Goal: Information Seeking & Learning: Check status

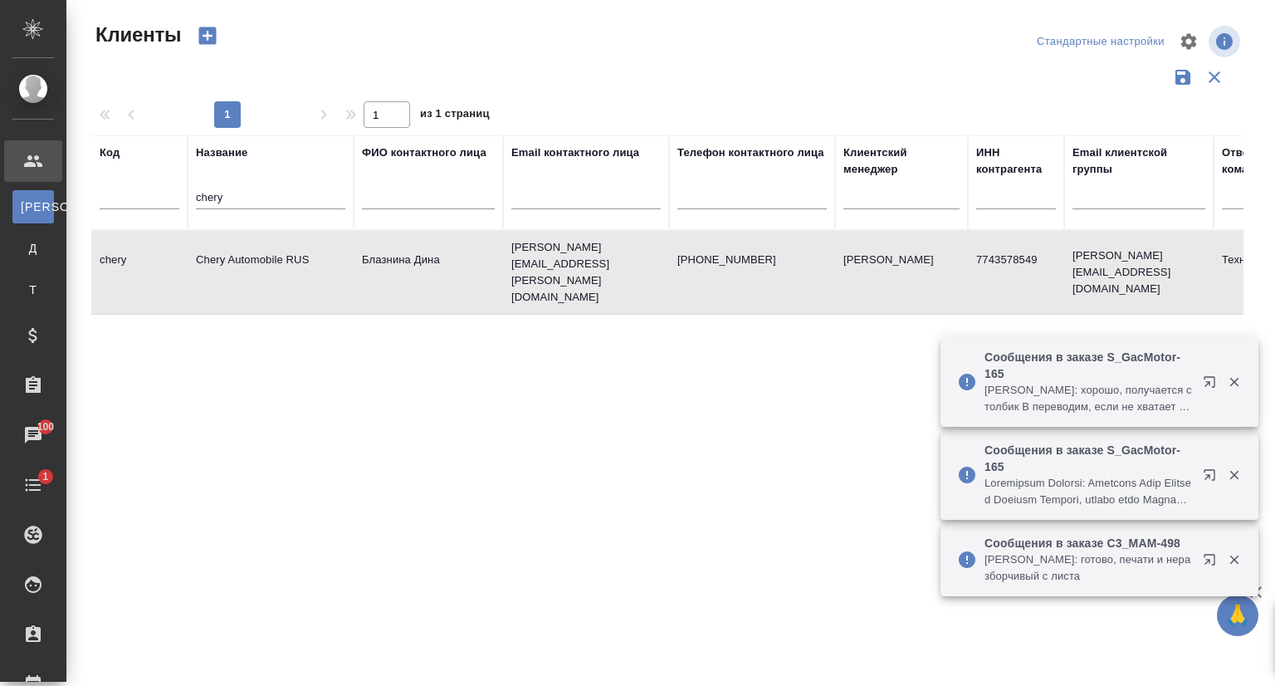
select select "RU"
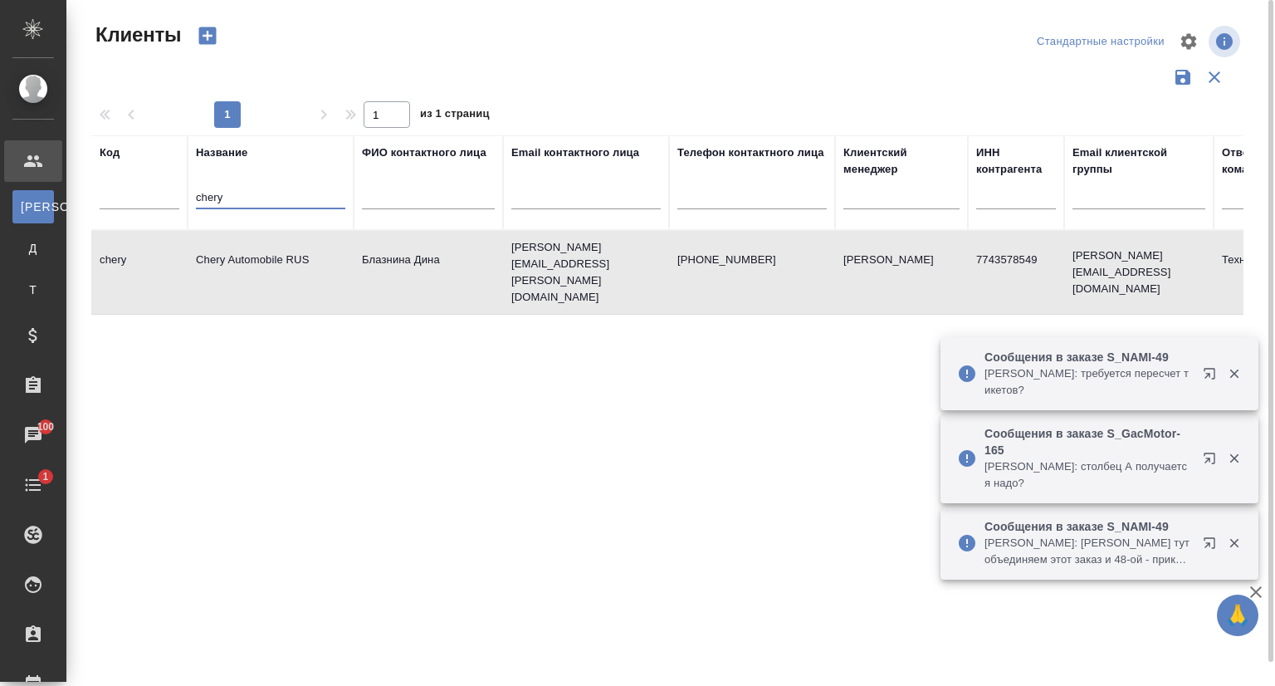
drag, startPoint x: 247, startPoint y: 199, endPoint x: 193, endPoint y: 193, distance: 54.3
click at [193, 193] on th "Название chery" at bounding box center [271, 182] width 166 height 95
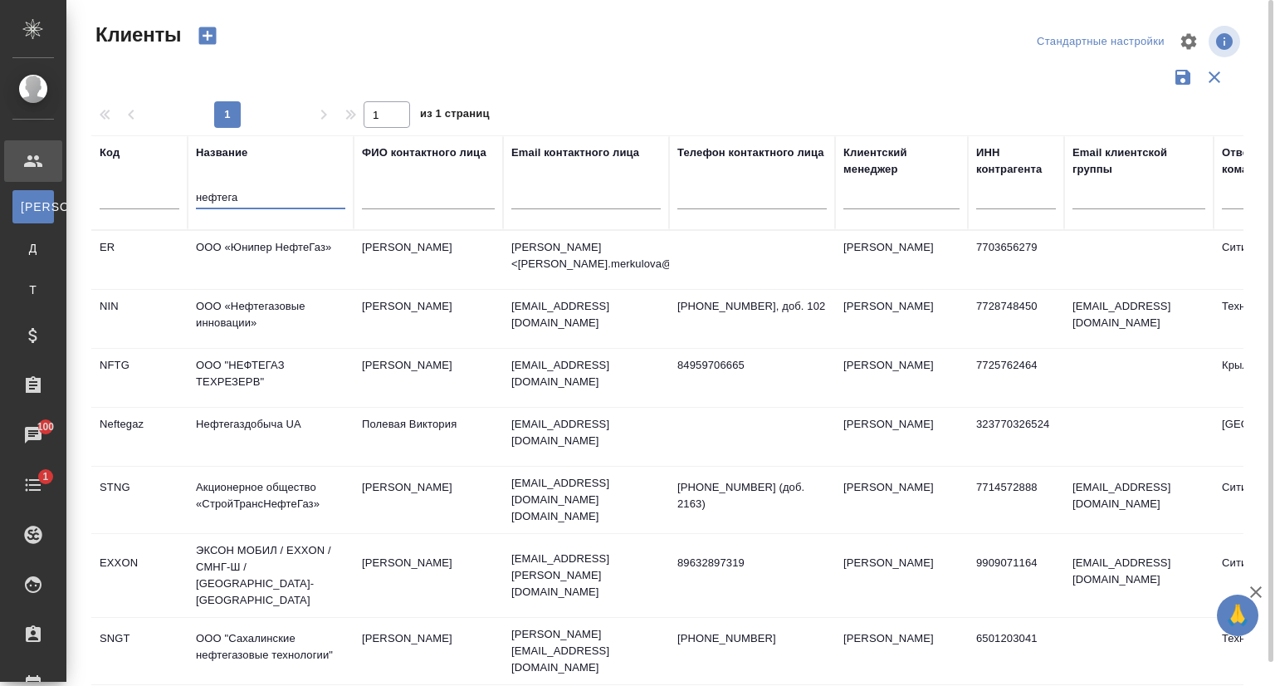
type input "нефтега"
click at [292, 306] on td "ООО «Нефтегазовые инновации»" at bounding box center [271, 319] width 166 height 58
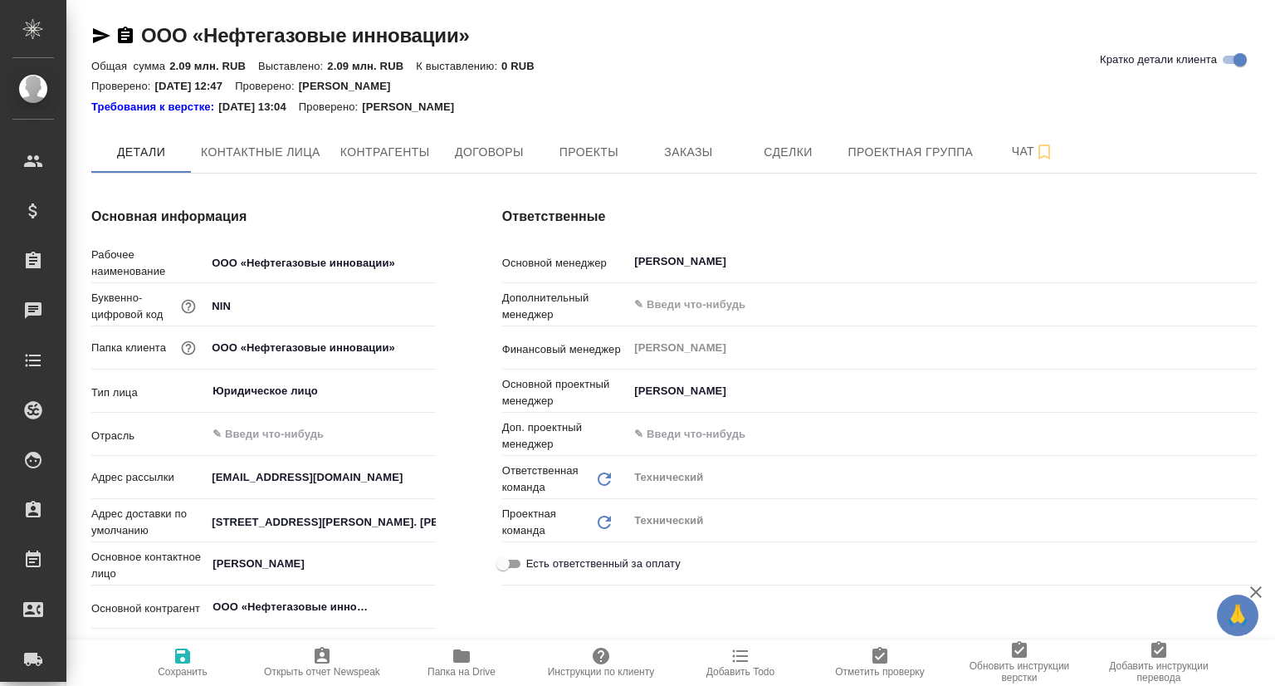
type textarea "x"
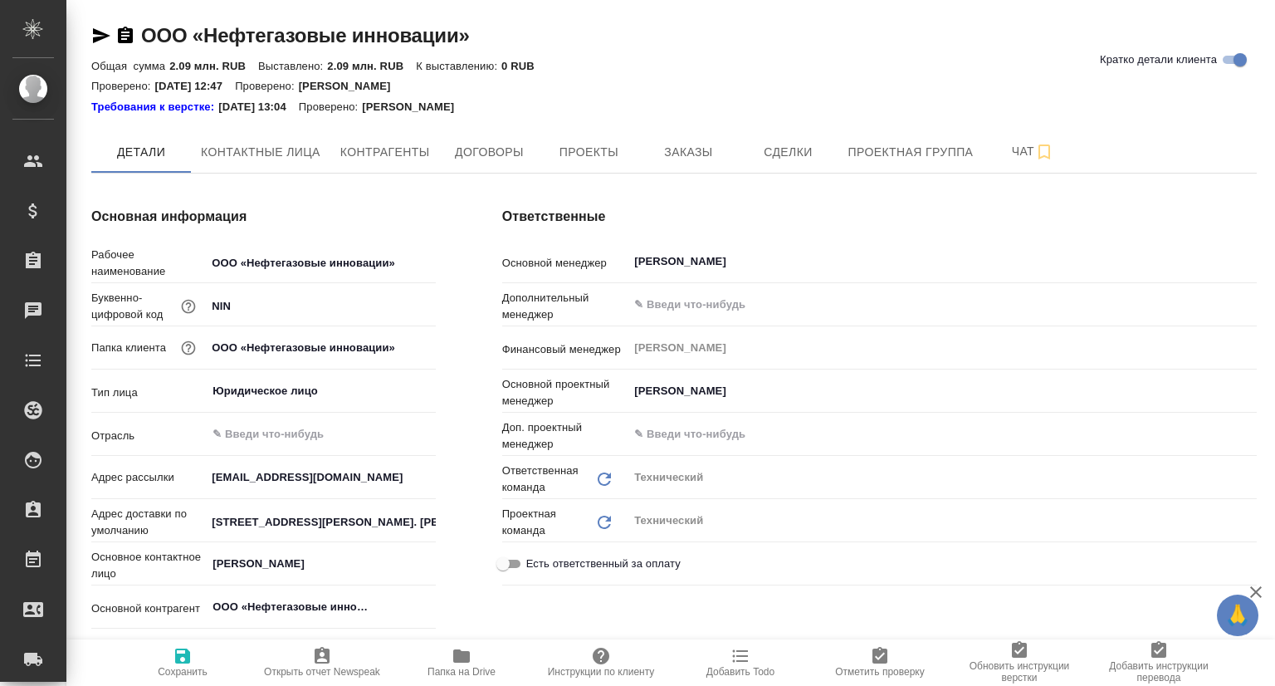
type textarea "x"
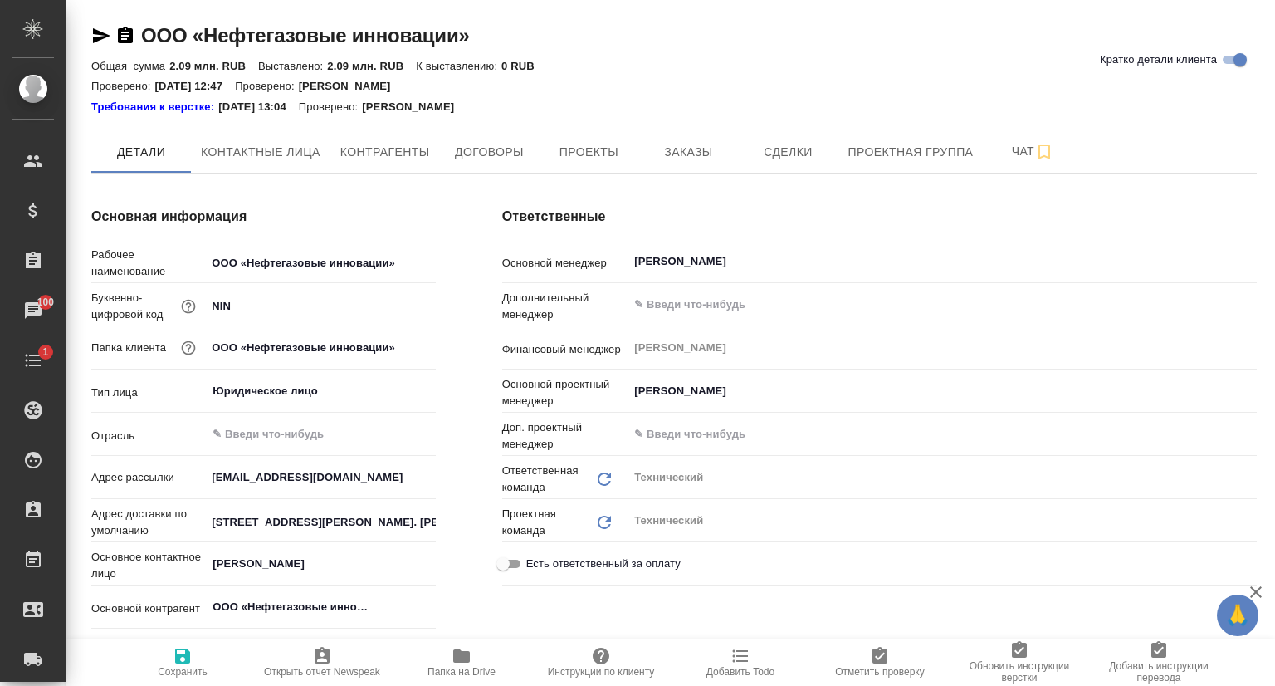
drag, startPoint x: 707, startPoint y: 144, endPoint x: 700, endPoint y: 174, distance: 30.8
click at [707, 144] on span "Заказы" at bounding box center [688, 152] width 80 height 21
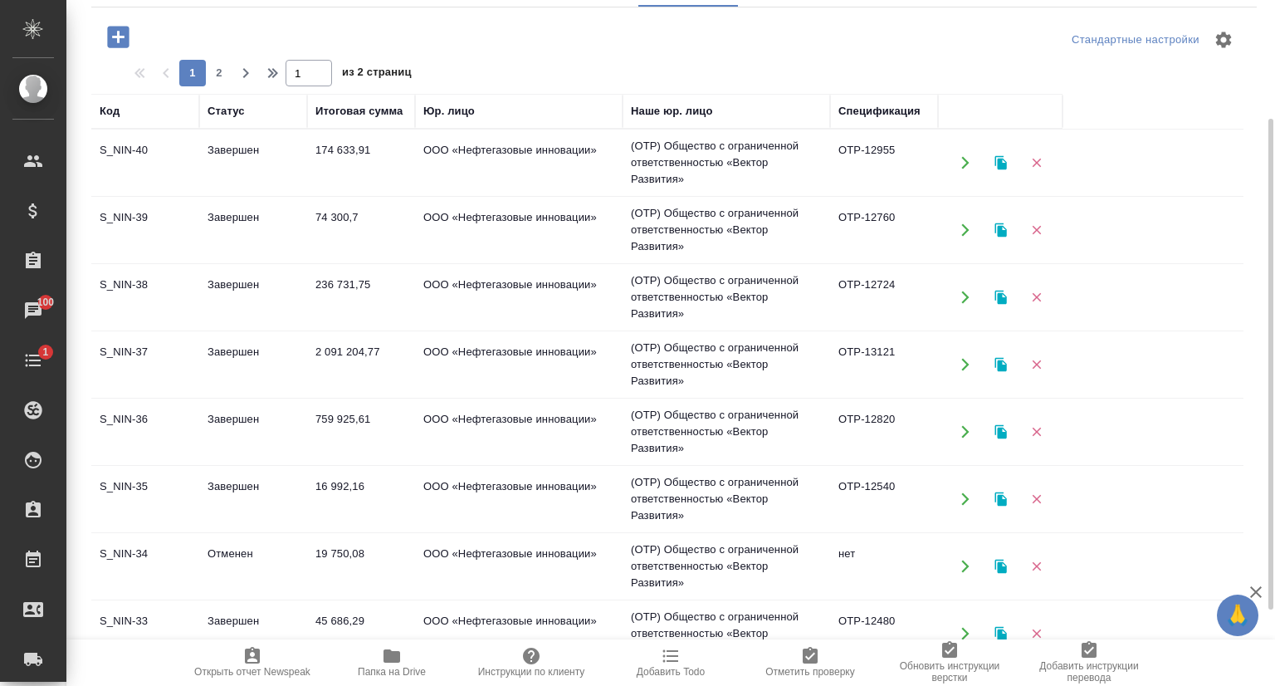
scroll to position [249, 0]
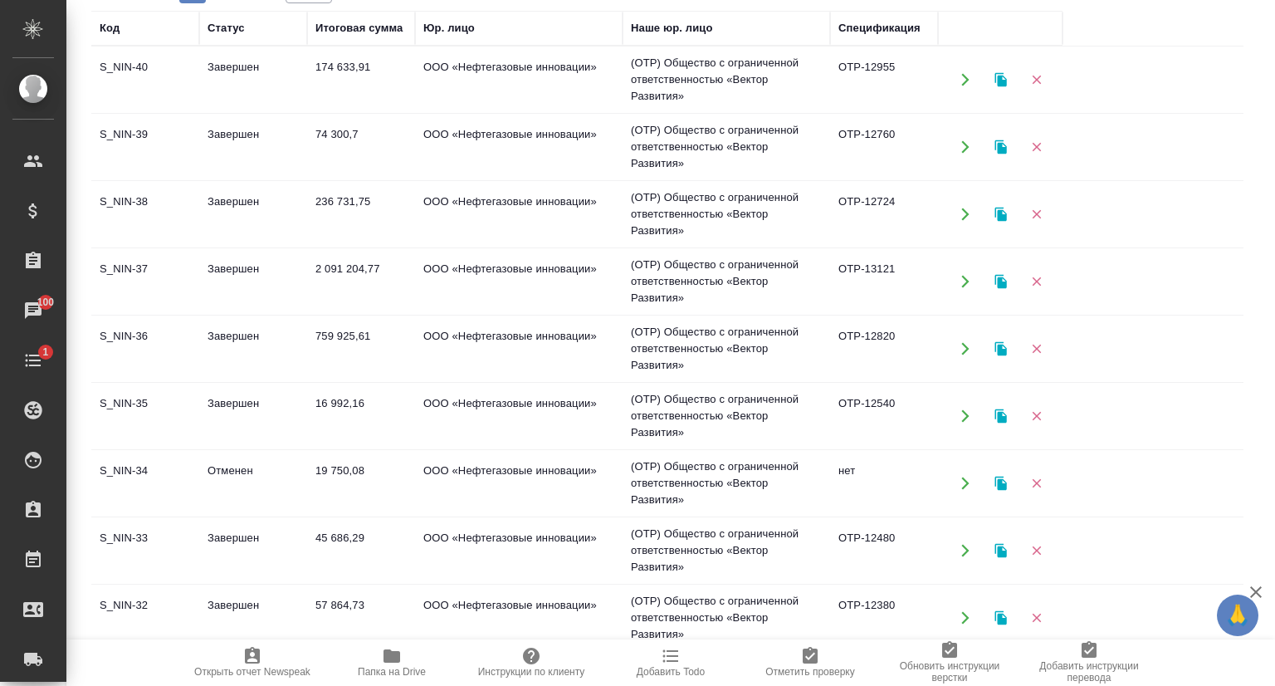
click at [188, 271] on td "S_NIN-37" at bounding box center [145, 281] width 108 height 58
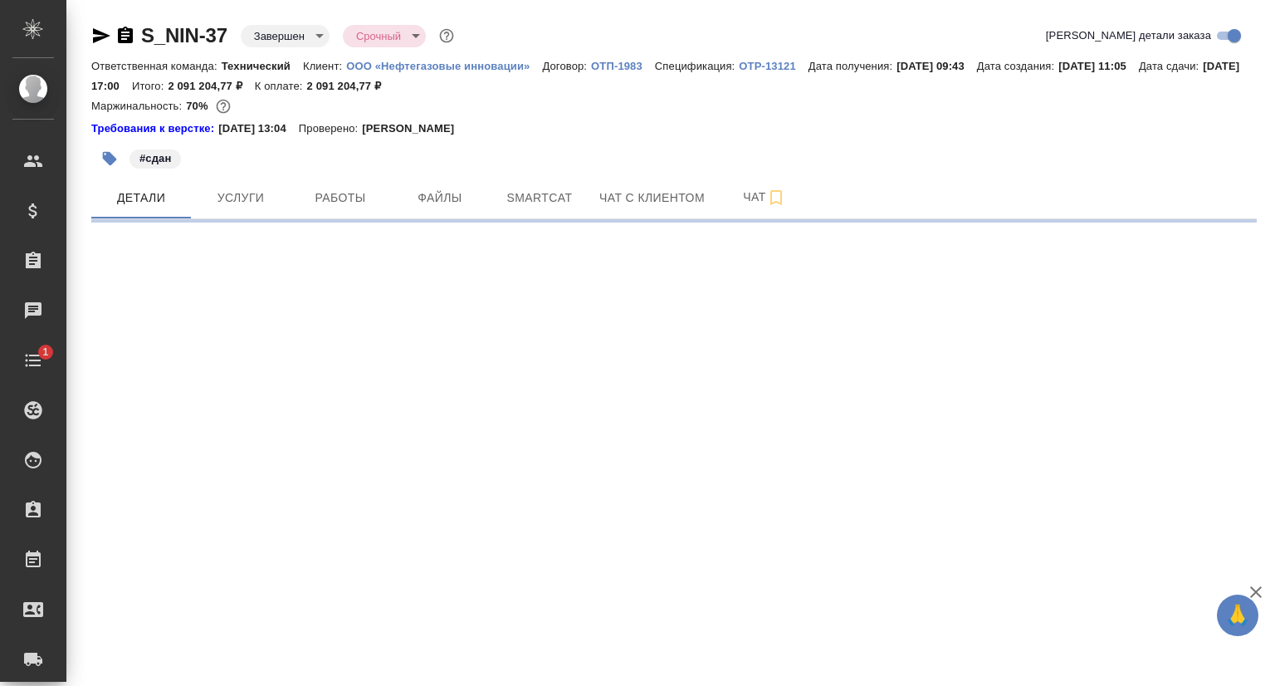
select select "RU"
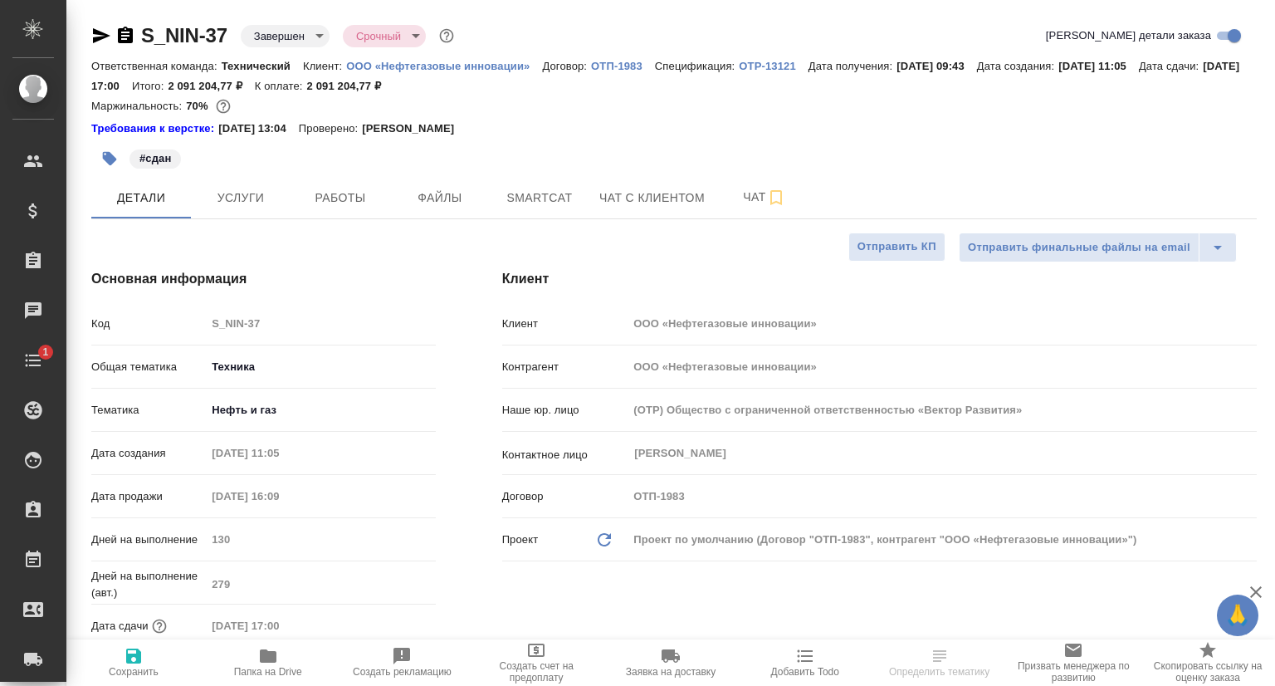
type textarea "x"
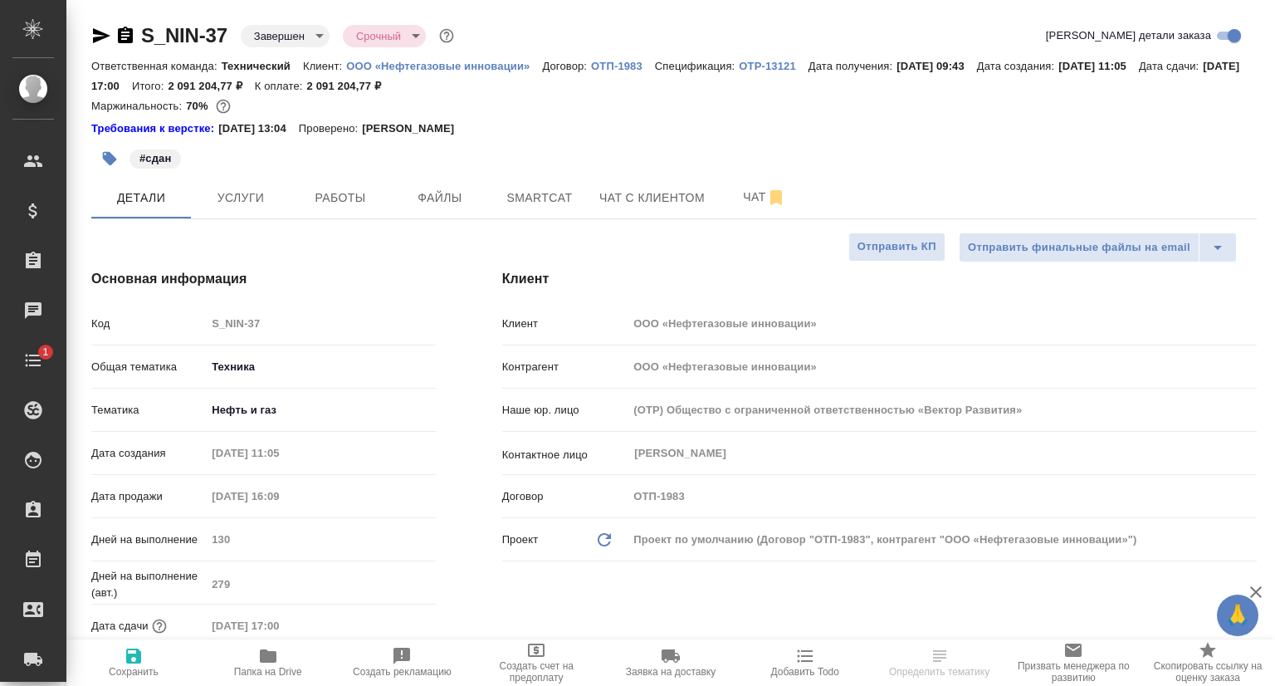
type textarea "x"
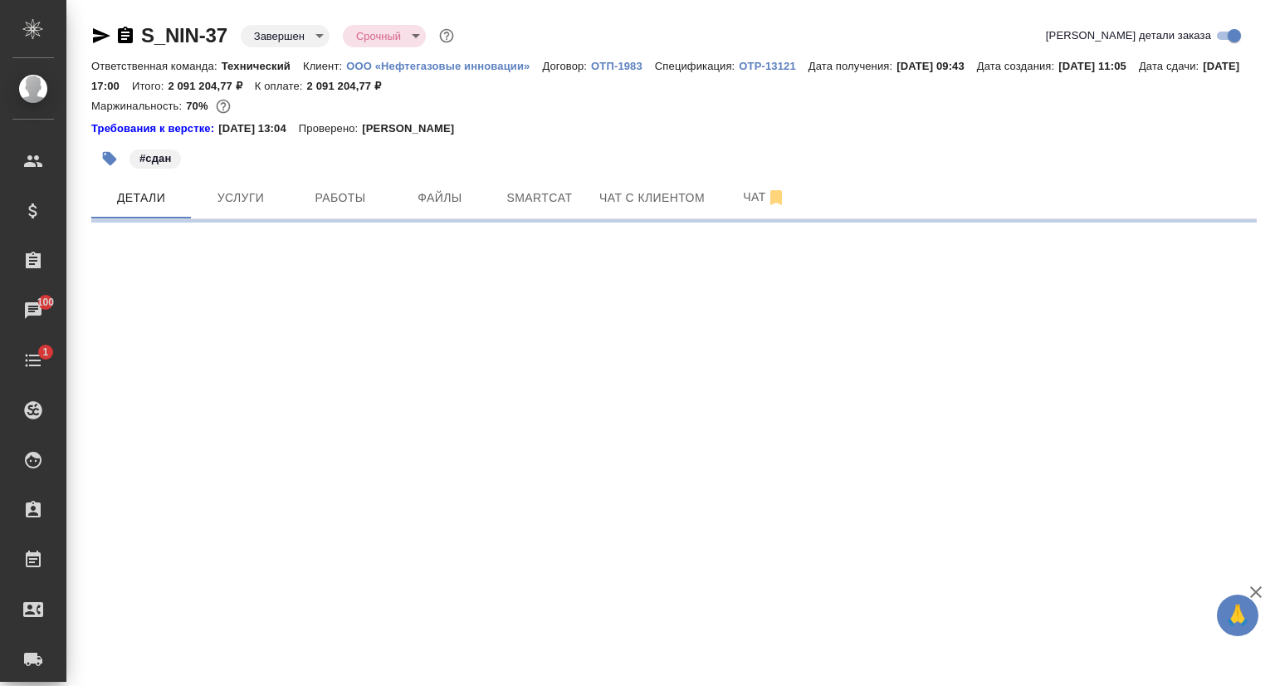
select select "RU"
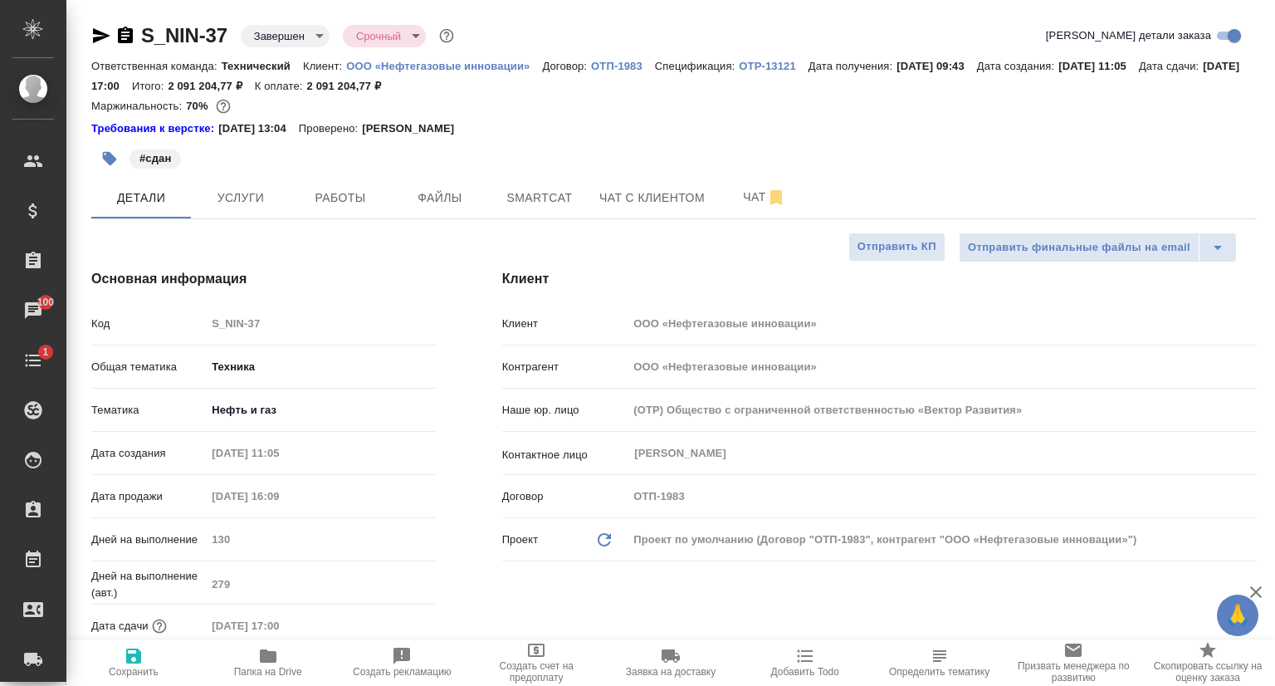
type textarea "x"
click at [234, 199] on span "Услуги" at bounding box center [241, 198] width 80 height 21
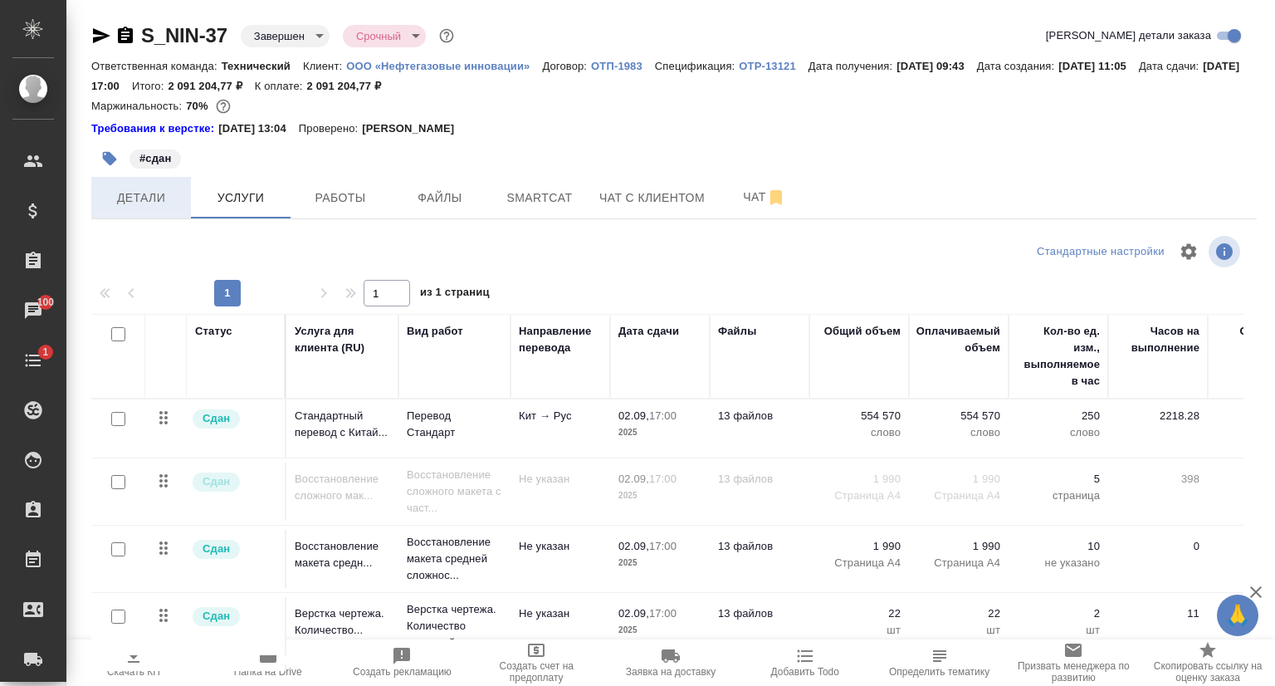
click at [124, 195] on span "Детали" at bounding box center [141, 198] width 80 height 21
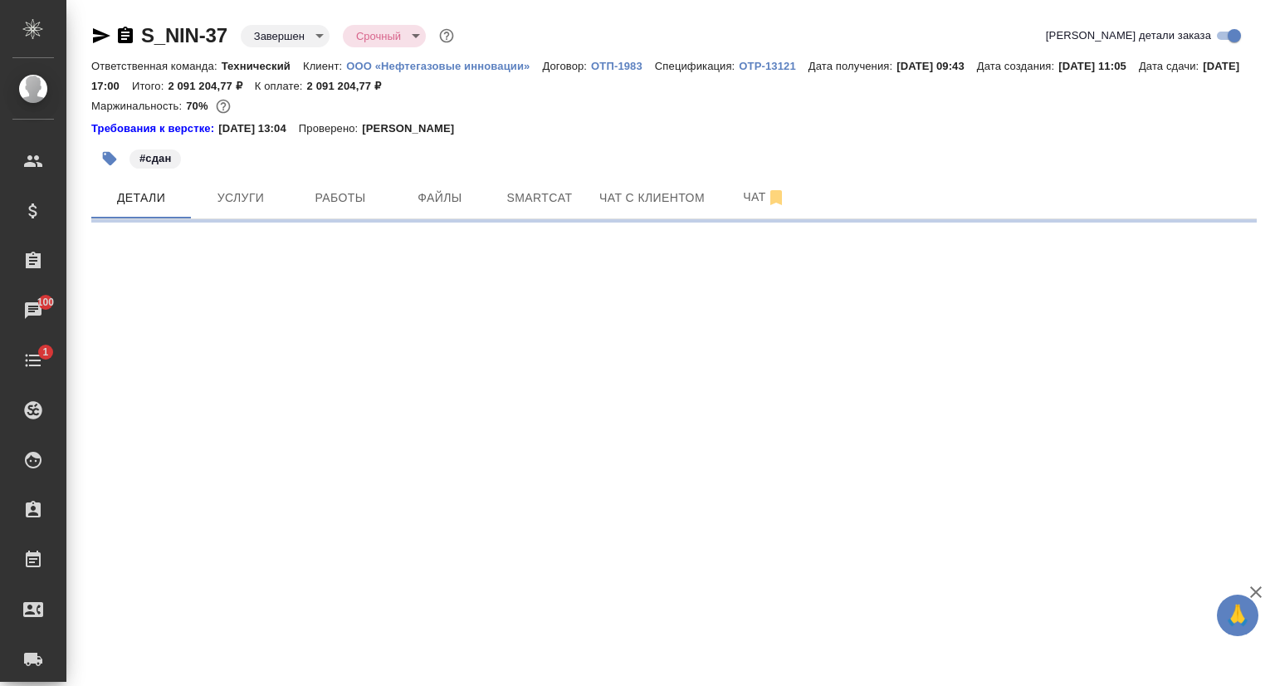
select select "RU"
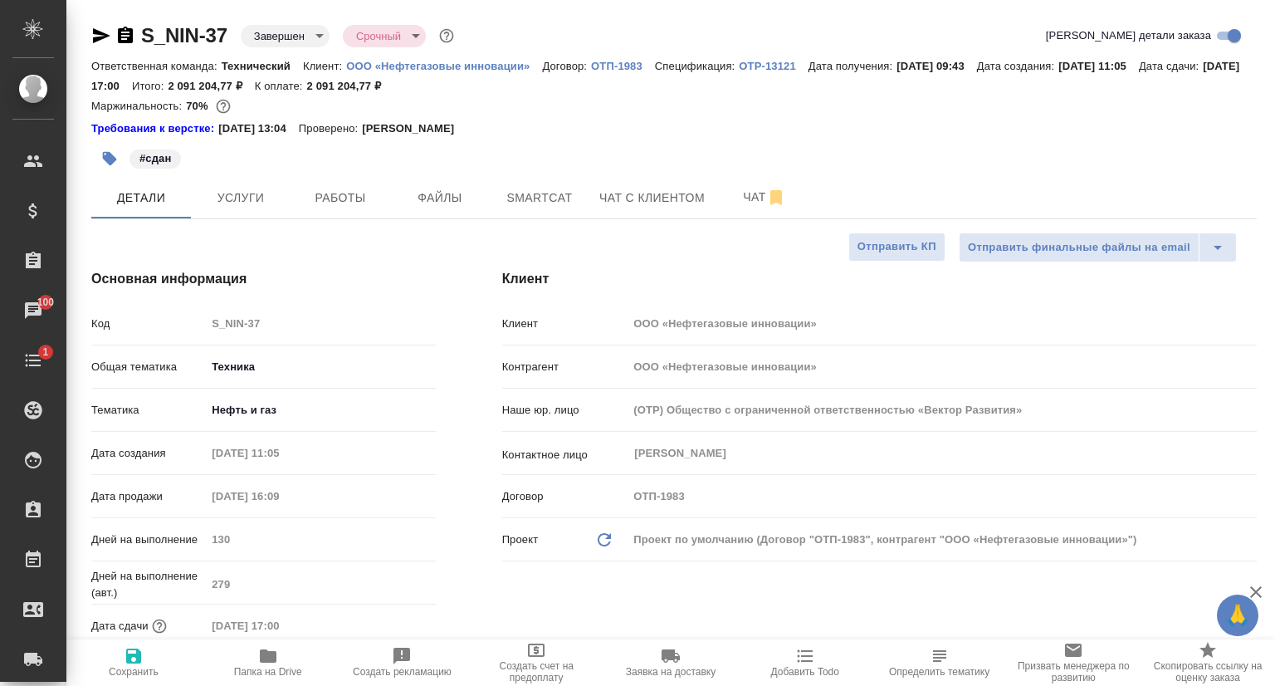
type textarea "x"
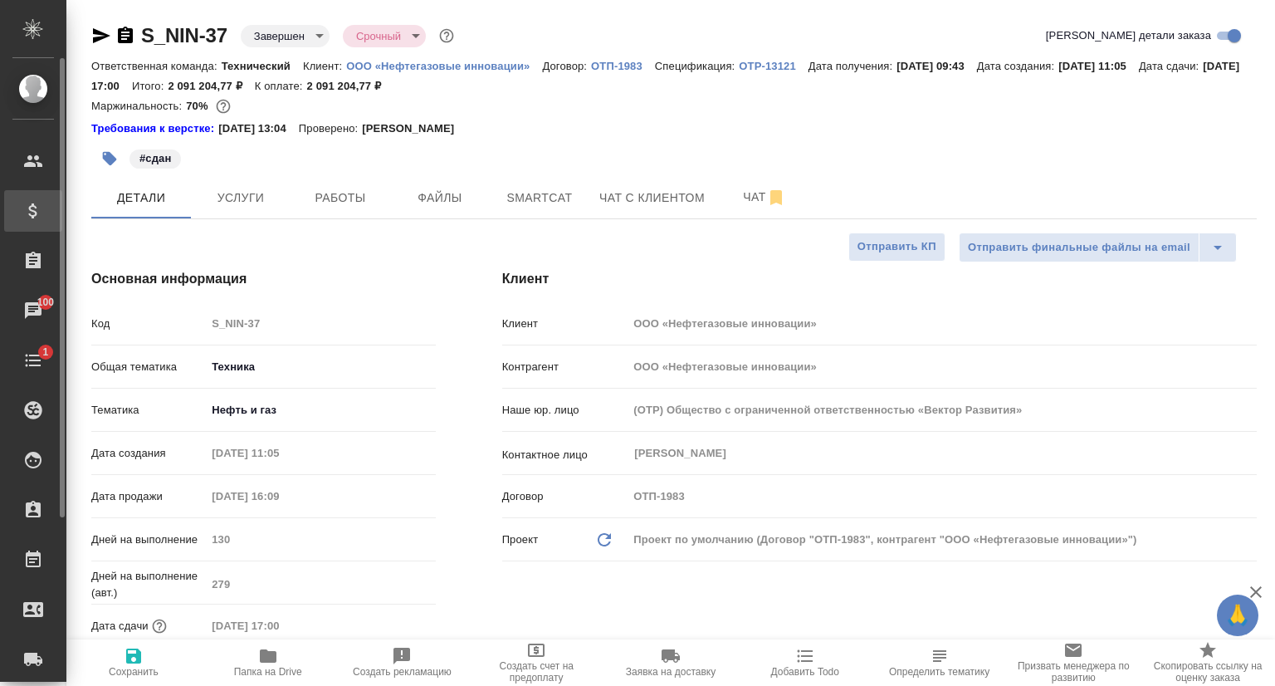
type textarea "x"
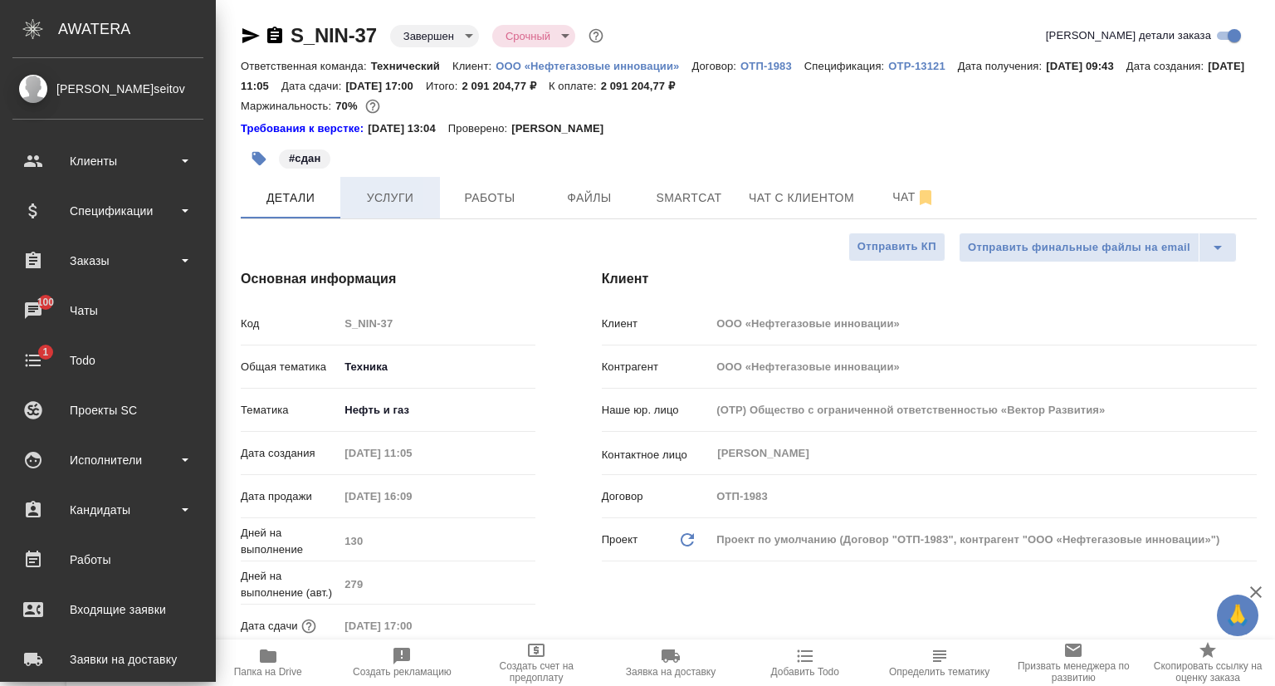
type textarea "x"
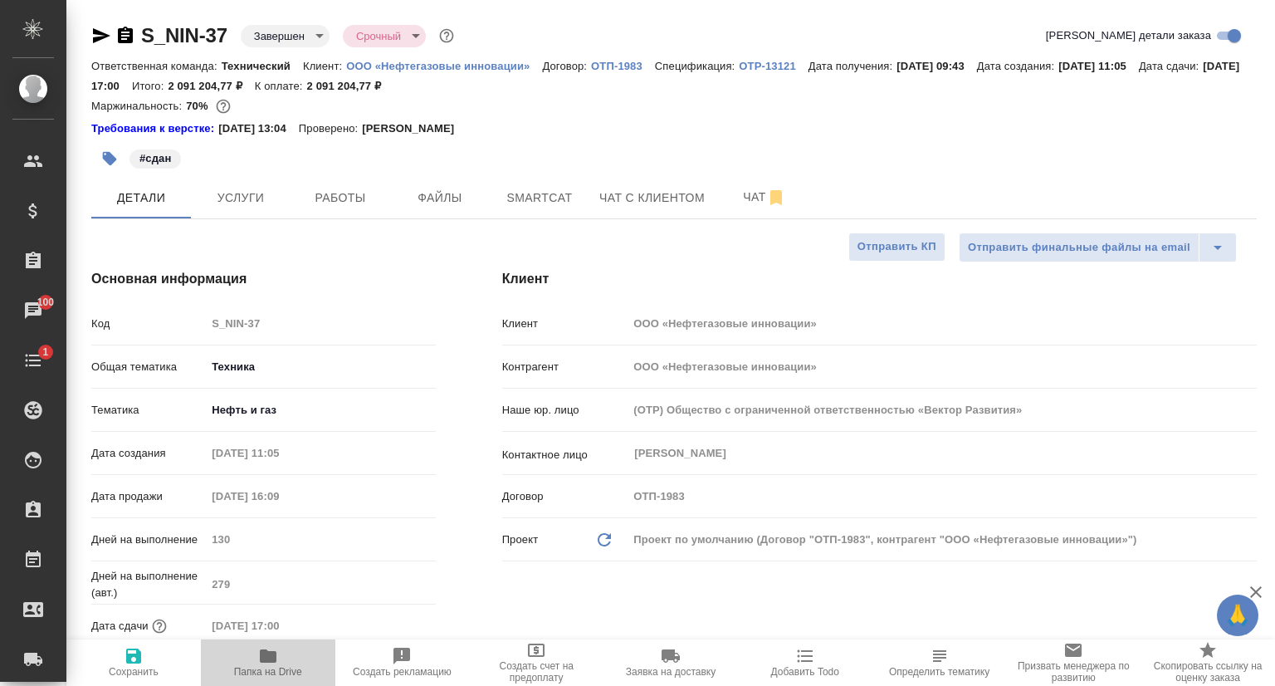
click at [271, 655] on icon "button" at bounding box center [268, 655] width 17 height 13
type textarea "x"
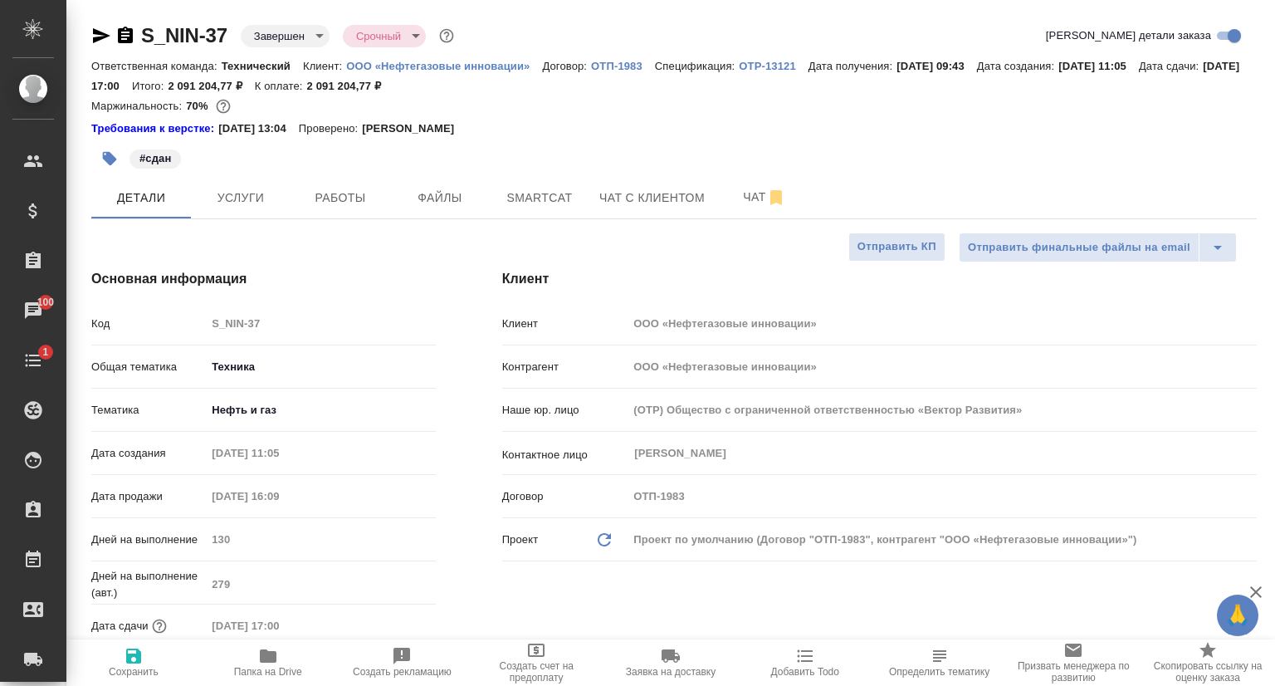
type textarea "x"
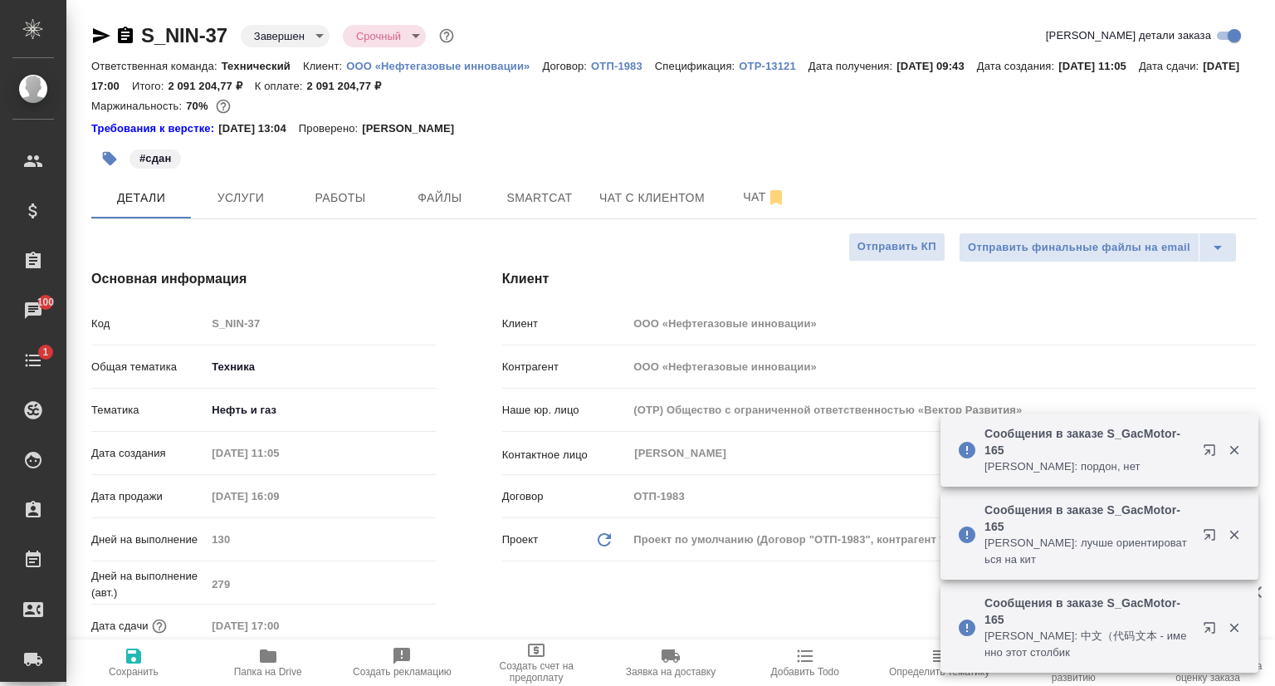
type textarea "x"
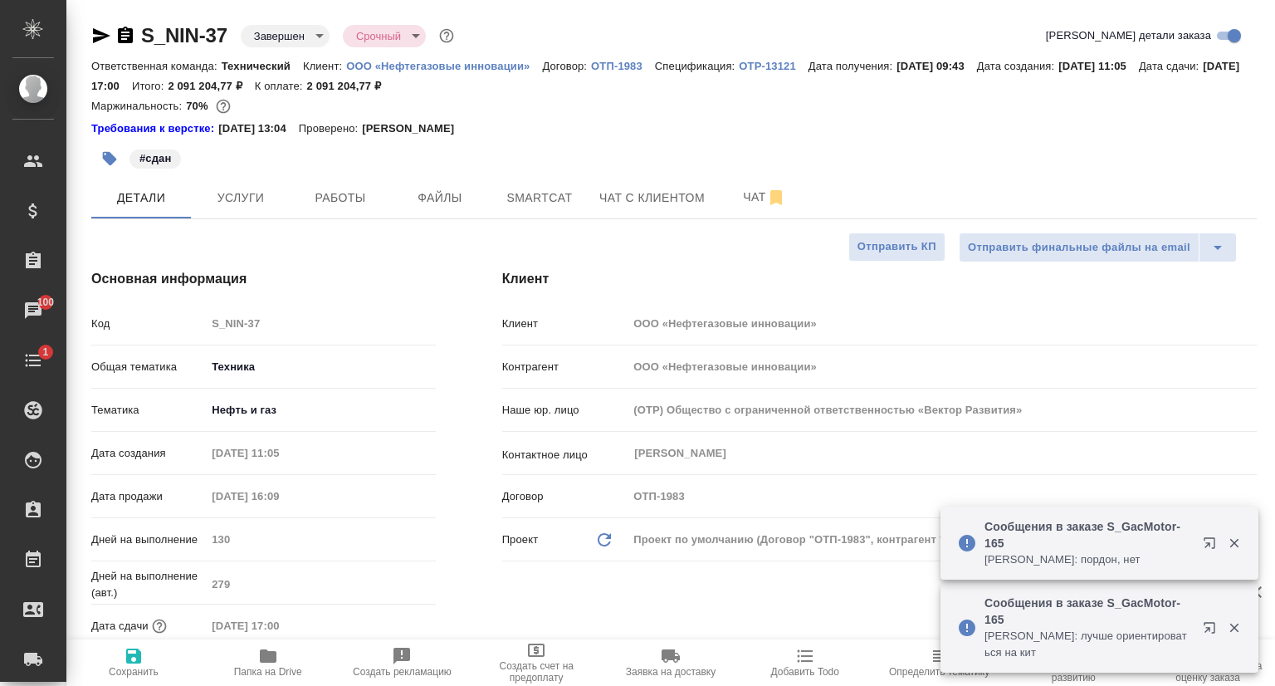
type textarea "x"
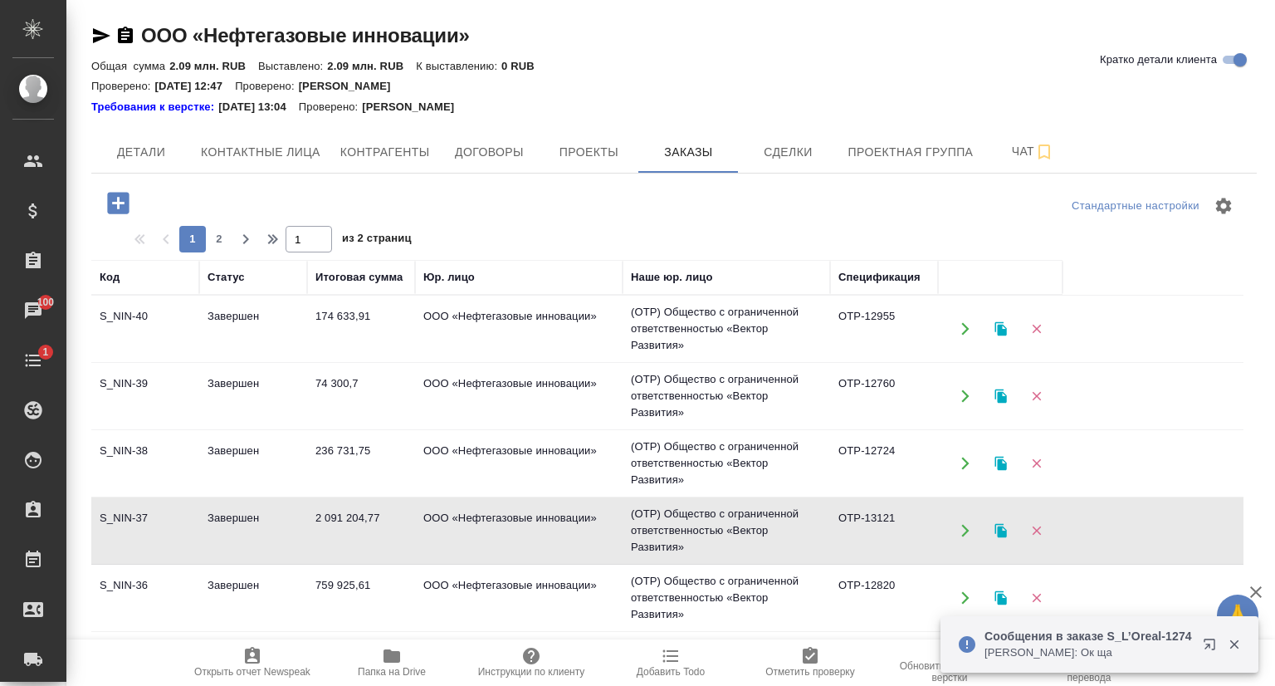
scroll to position [249, 0]
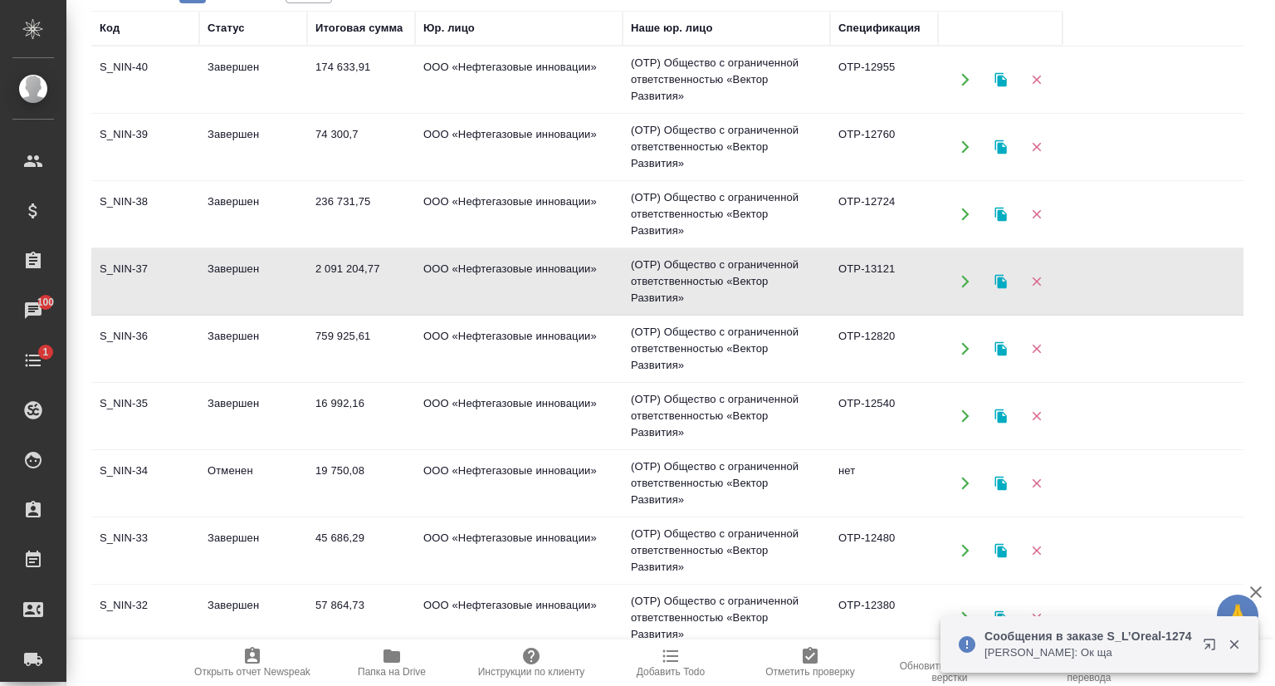
click at [376, 655] on span "Папка на Drive" at bounding box center [392, 662] width 120 height 32
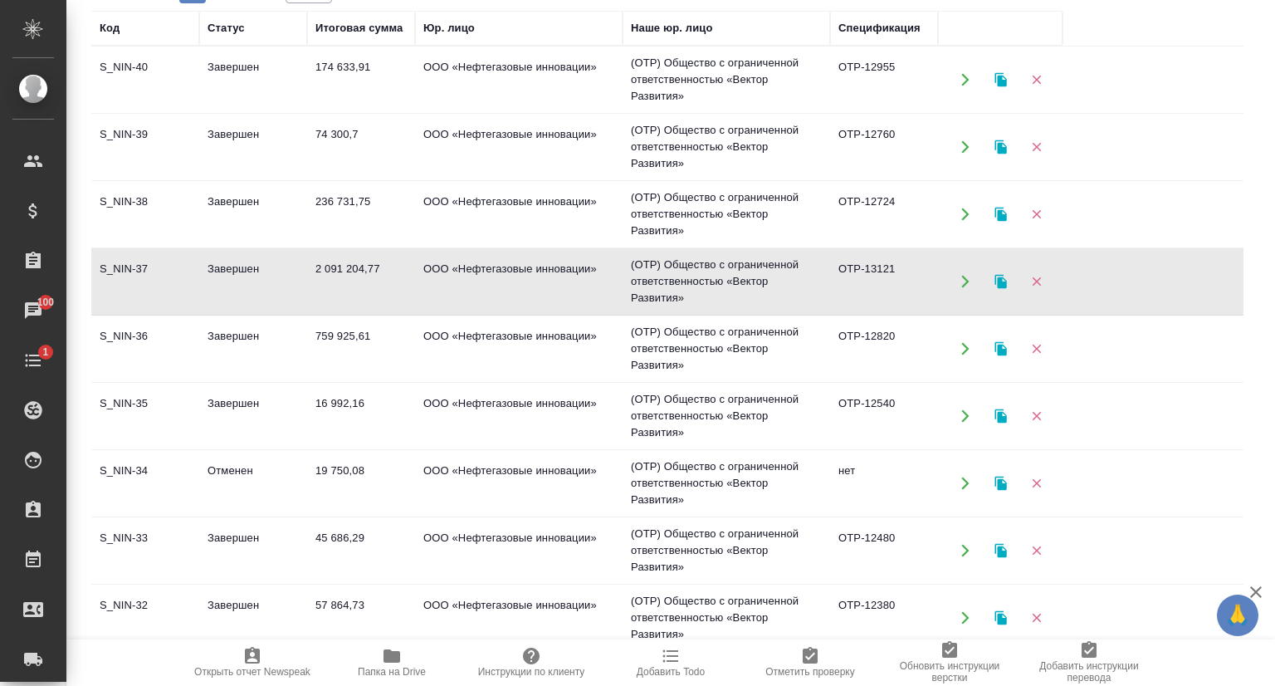
click at [121, 210] on td "S_NIN-38" at bounding box center [145, 214] width 108 height 58
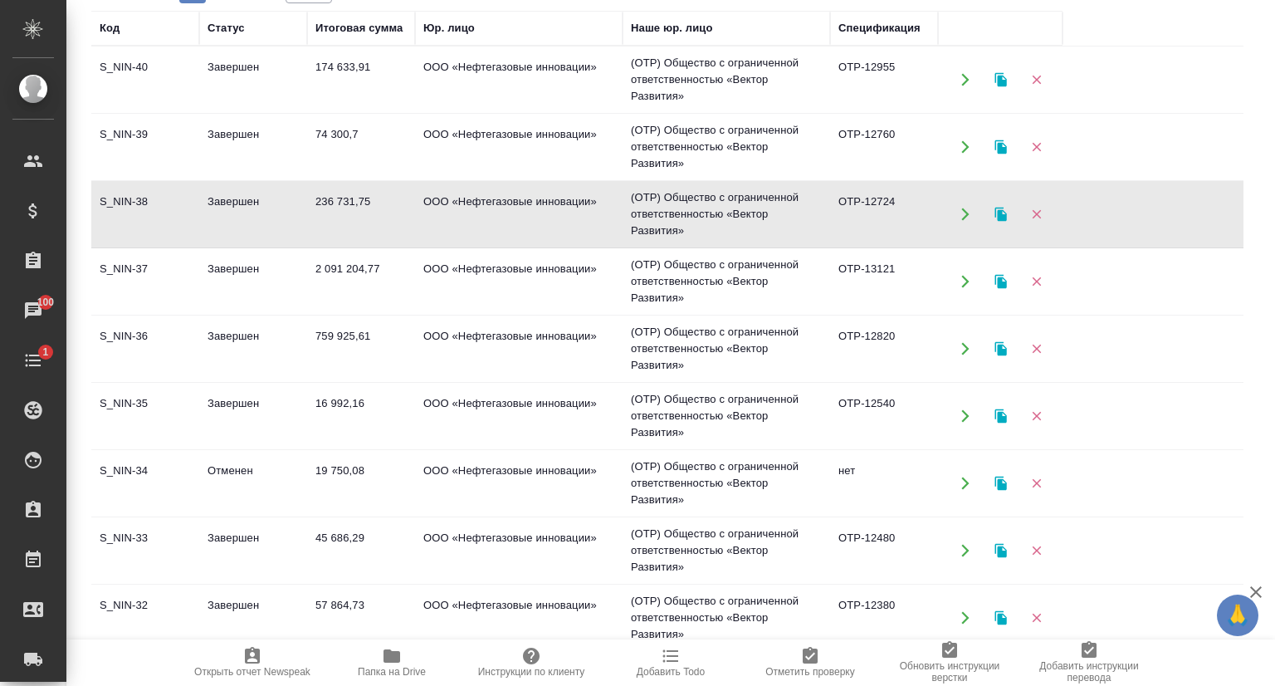
click at [121, 210] on td "S_NIN-38" at bounding box center [145, 214] width 108 height 58
click at [120, 276] on td "S_NIN-37" at bounding box center [145, 281] width 108 height 58
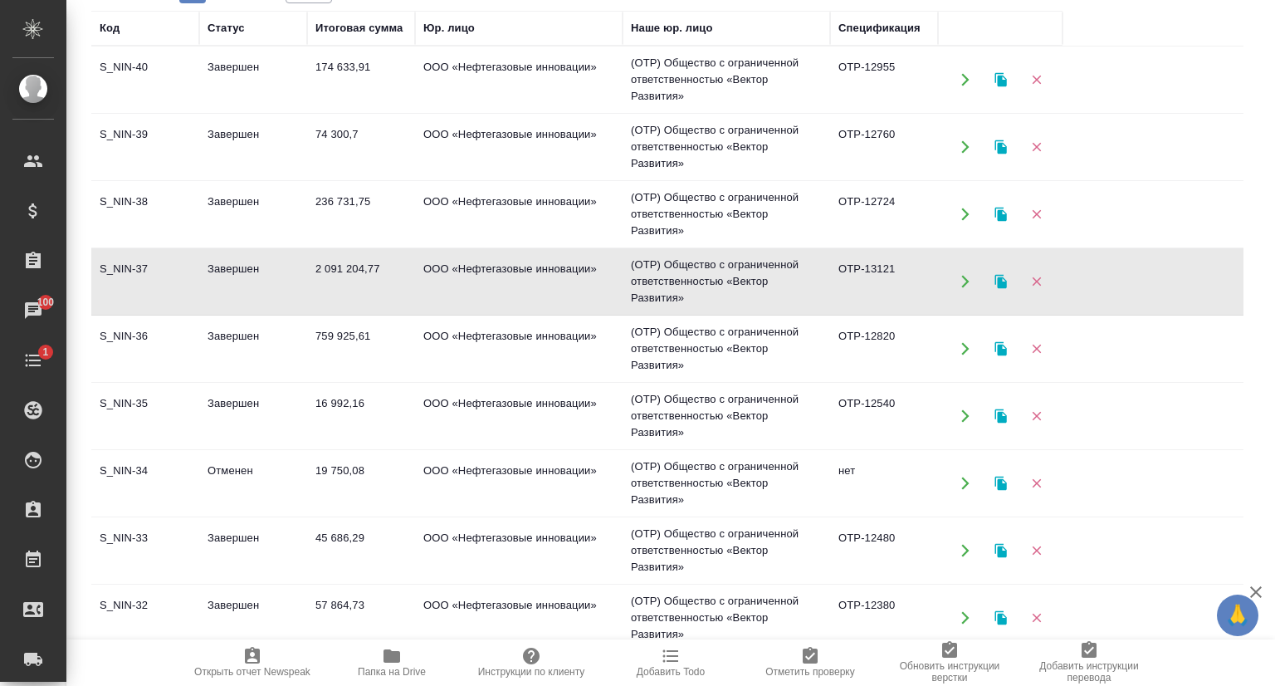
click at [157, 323] on td "S_NIN-36" at bounding box center [145, 349] width 108 height 58
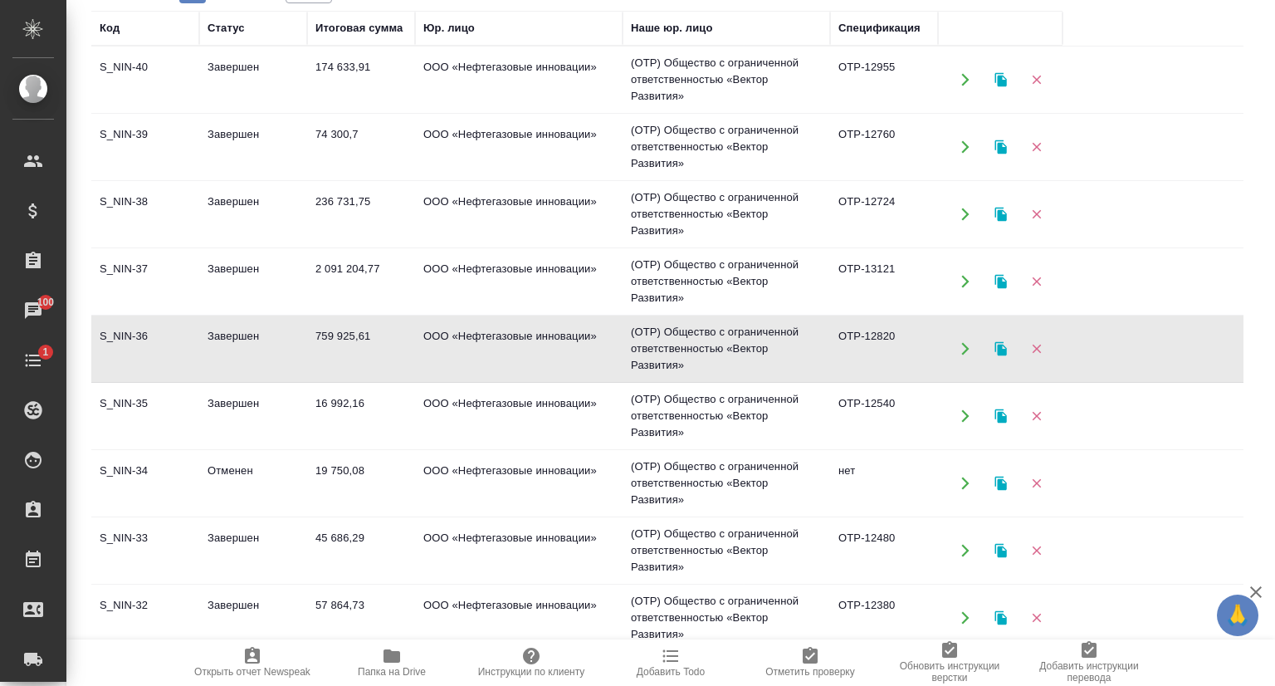
click at [157, 325] on td "S_NIN-36" at bounding box center [145, 349] width 108 height 58
click at [136, 191] on td "S_NIN-38" at bounding box center [145, 214] width 108 height 58
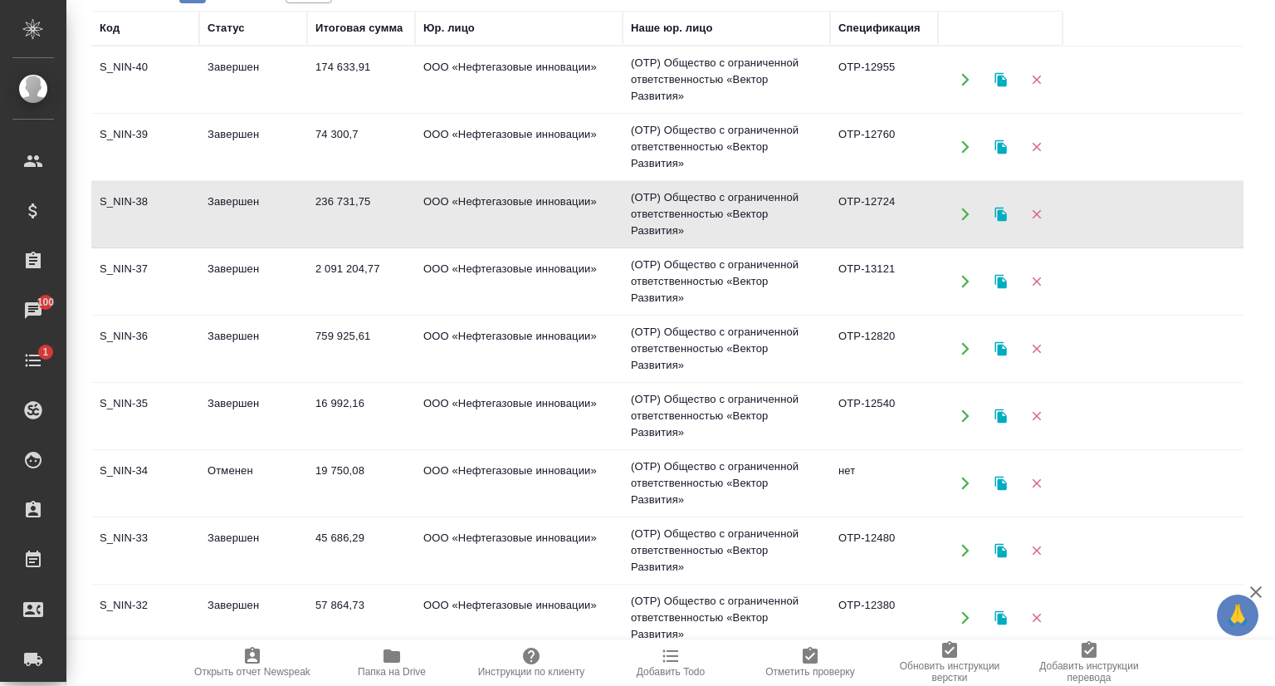
click at [130, 84] on td "S_NIN-40" at bounding box center [145, 80] width 108 height 58
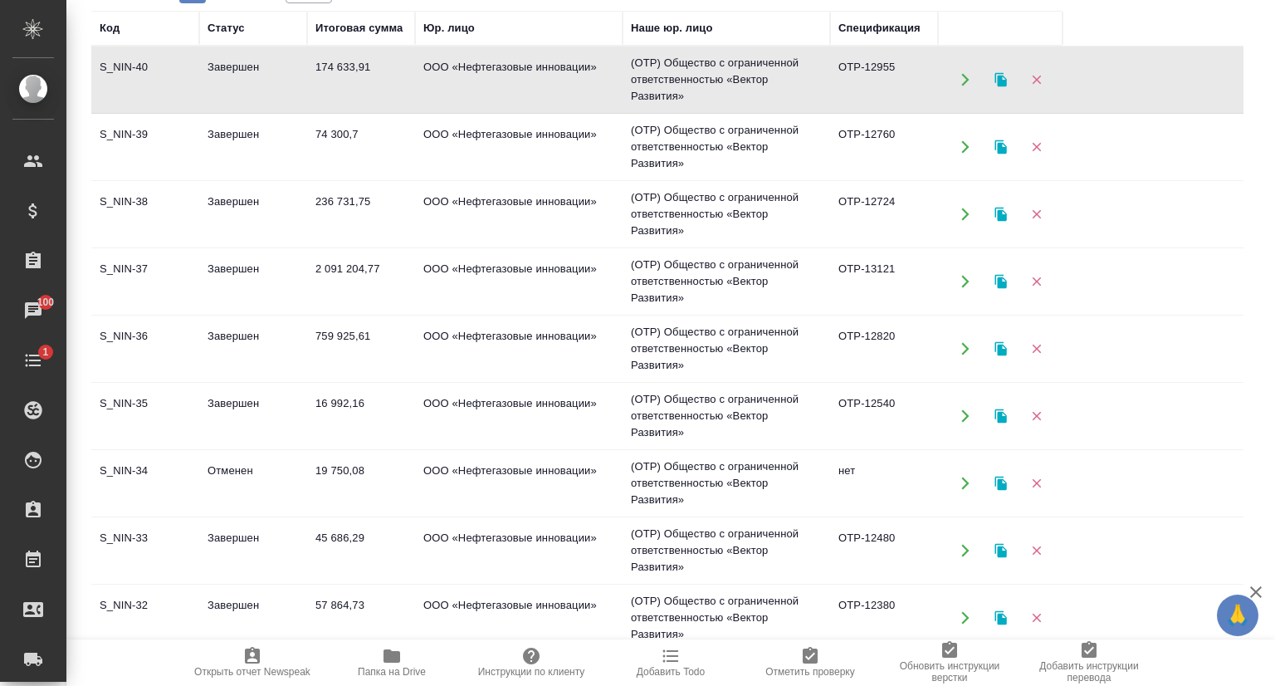
click at [130, 84] on td "S_NIN-40" at bounding box center [145, 80] width 108 height 58
click at [1139, 237] on tr "S_NIN-38 Завершен 236 731,75 ООО «Нефтегазовые инновации» (OTP) Общество с огра…" at bounding box center [667, 214] width 1152 height 67
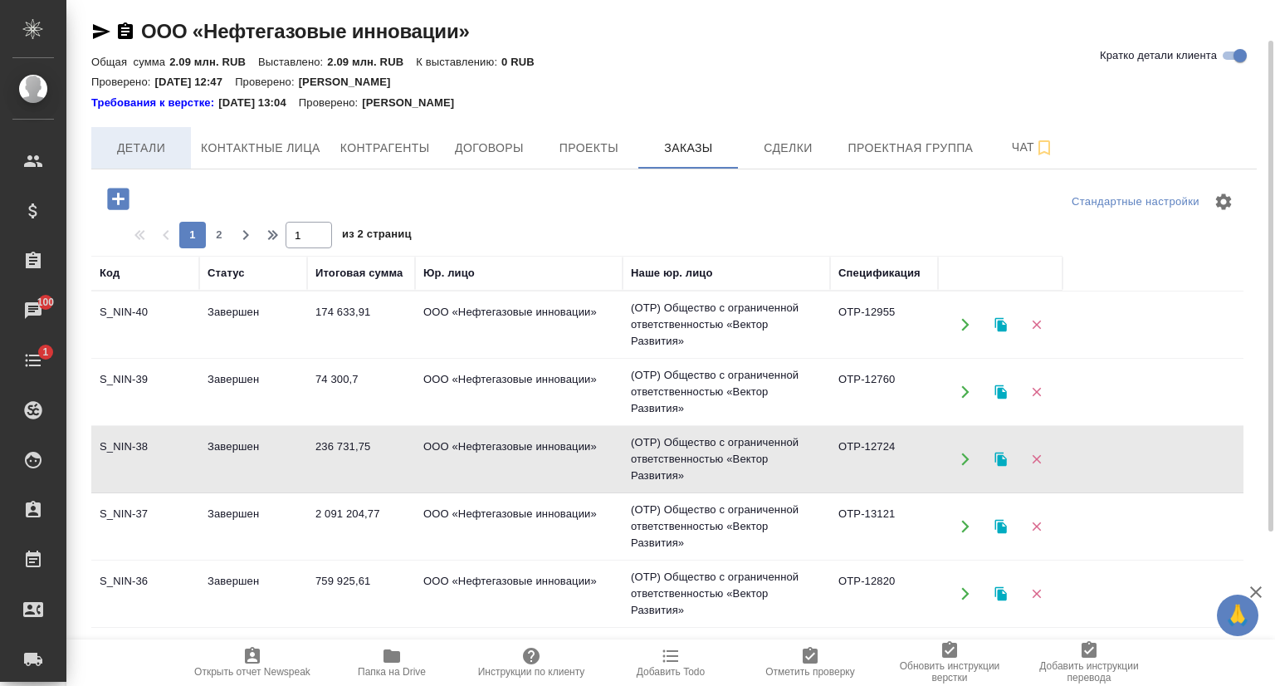
scroll to position [0, 0]
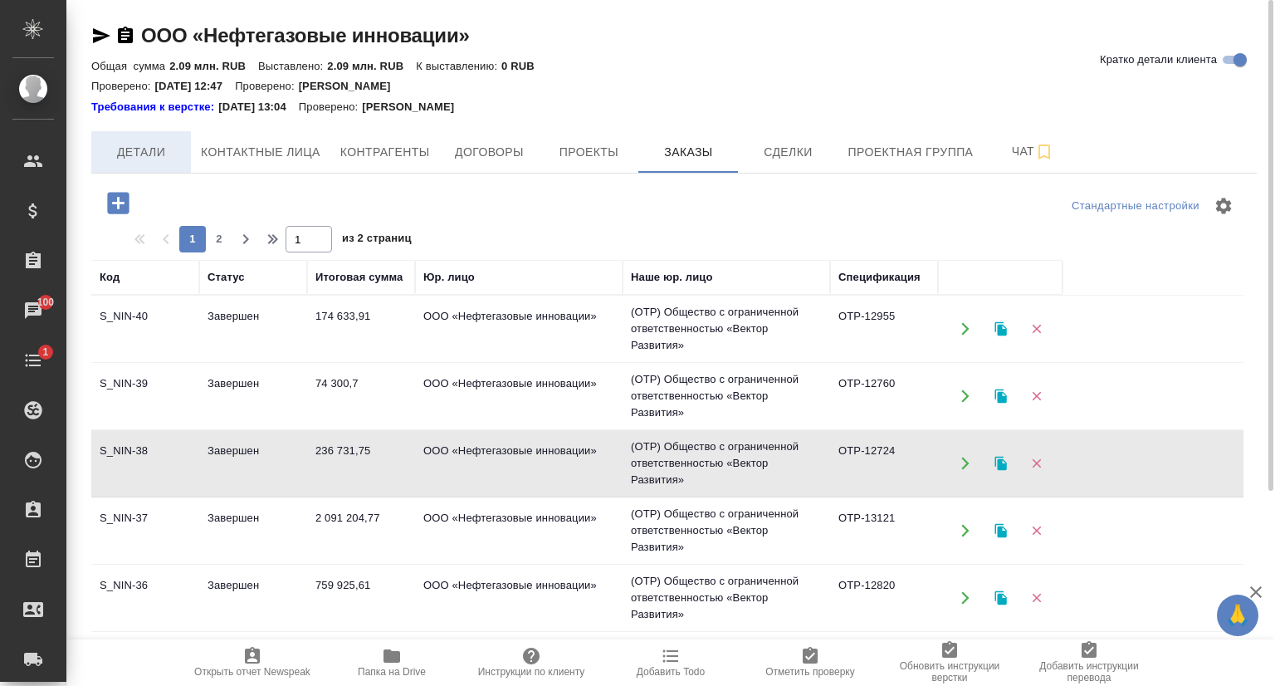
click at [123, 154] on span "Детали" at bounding box center [141, 152] width 80 height 21
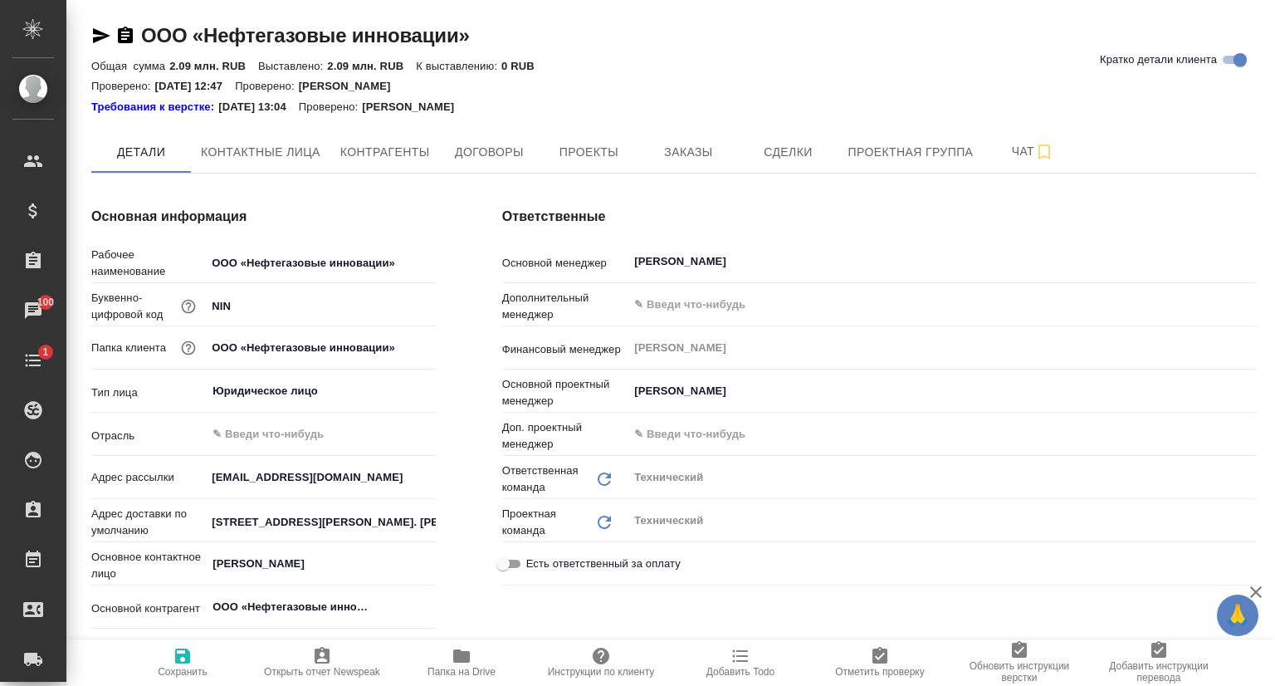
click at [98, 37] on icon "button" at bounding box center [101, 35] width 17 height 15
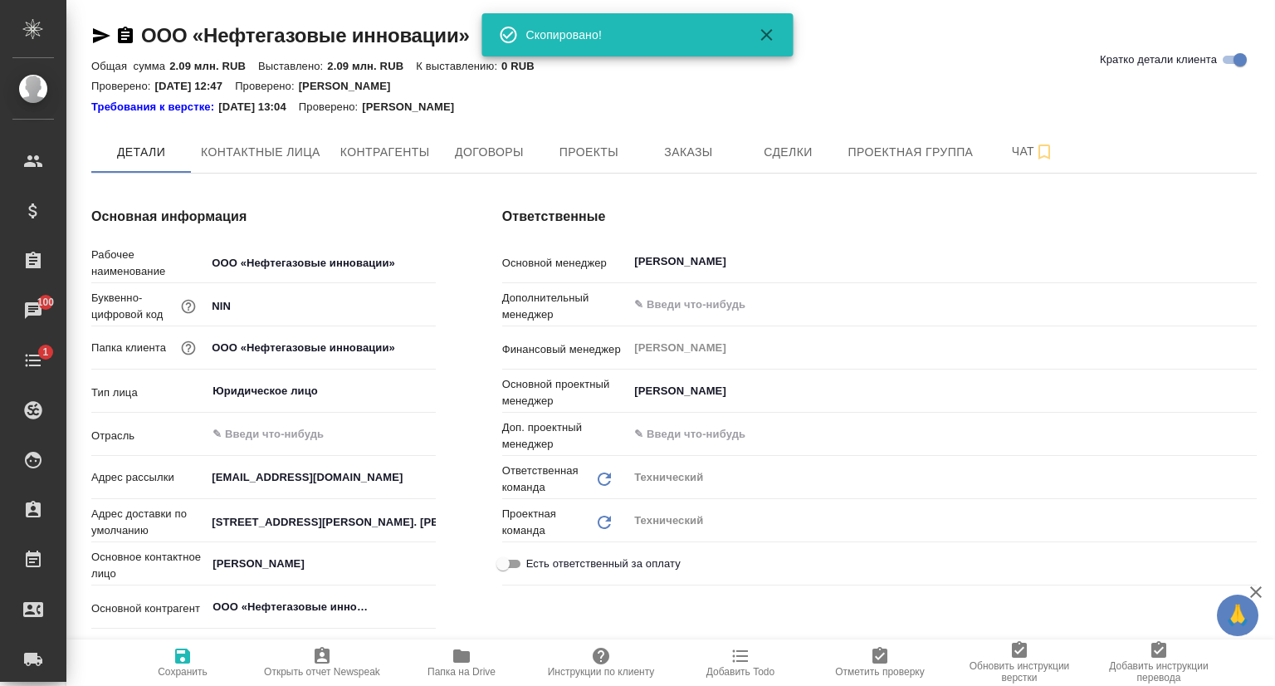
type textarea "x"
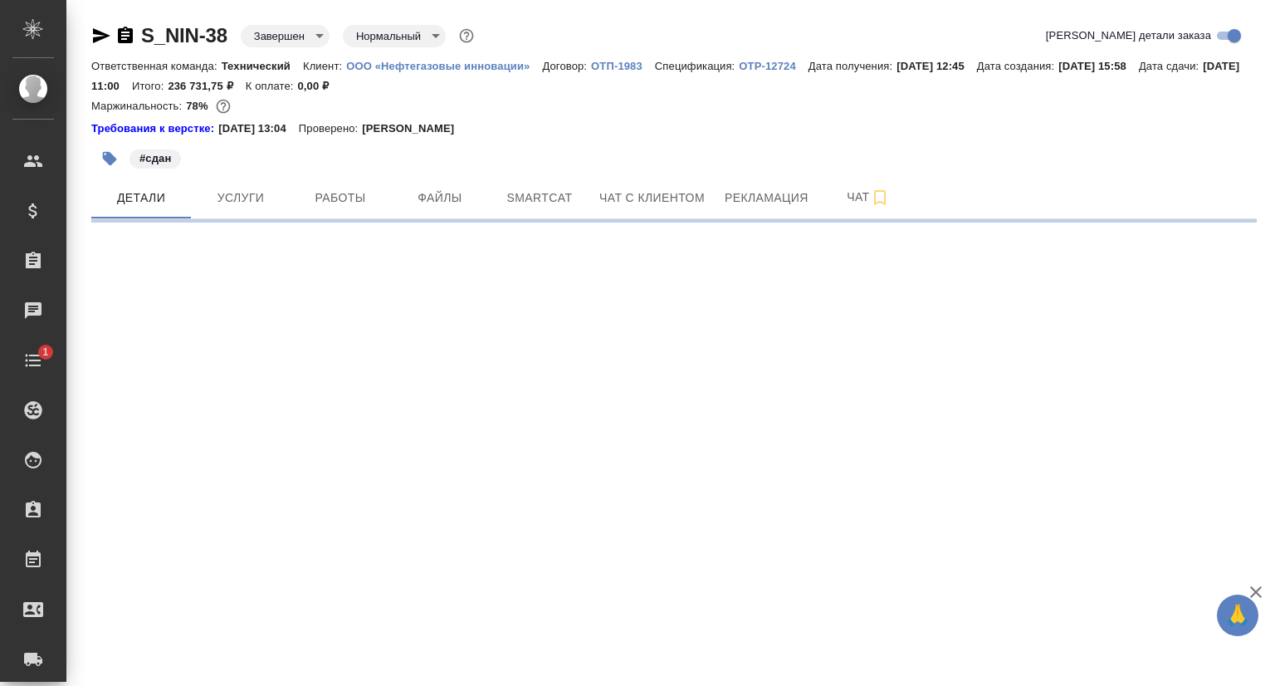
select select "RU"
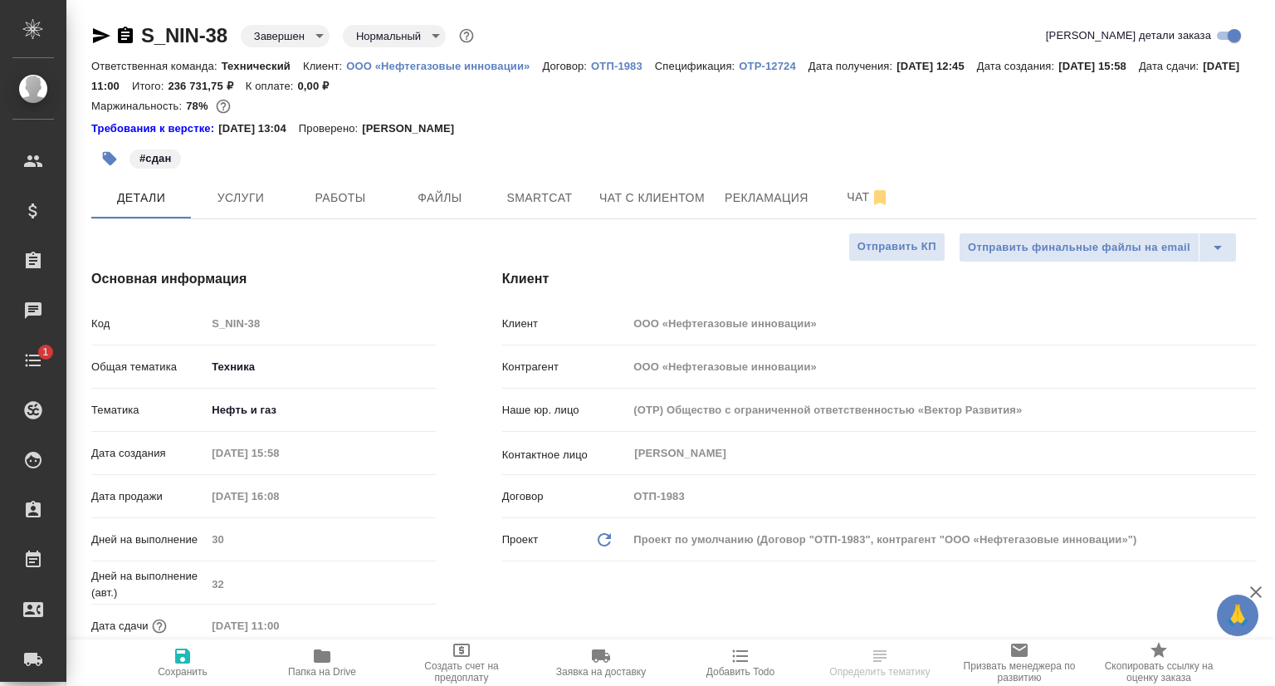
type textarea "x"
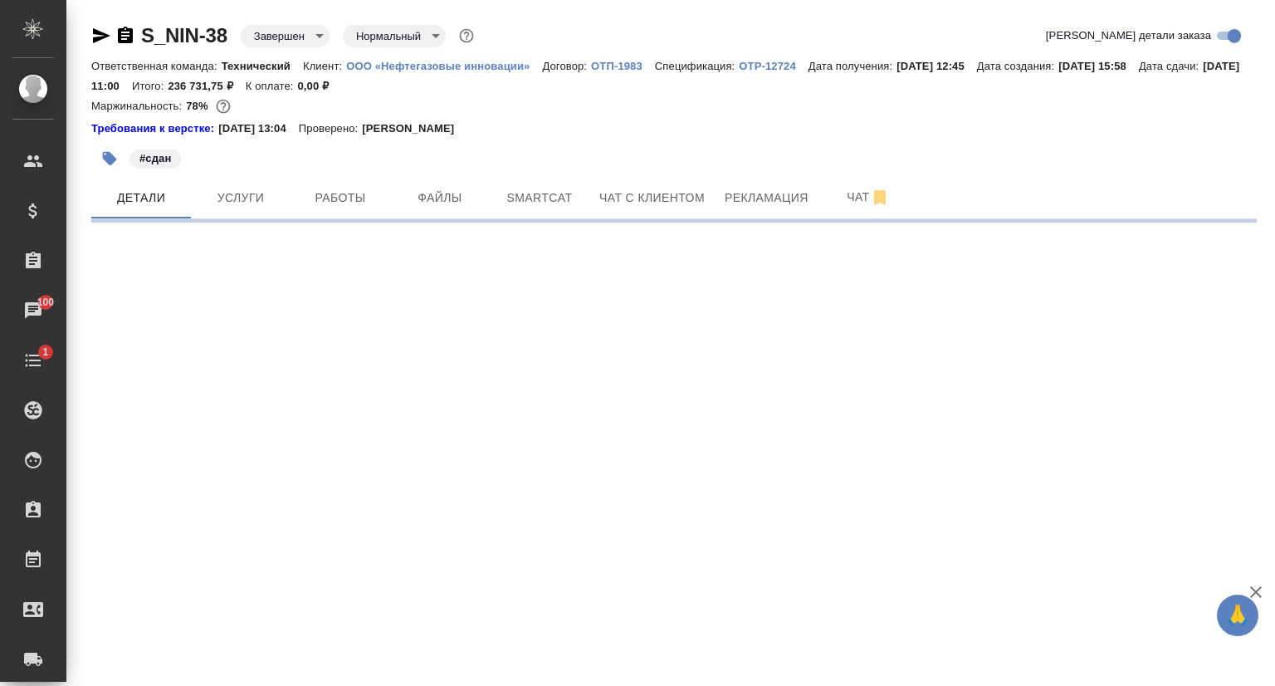
select select "RU"
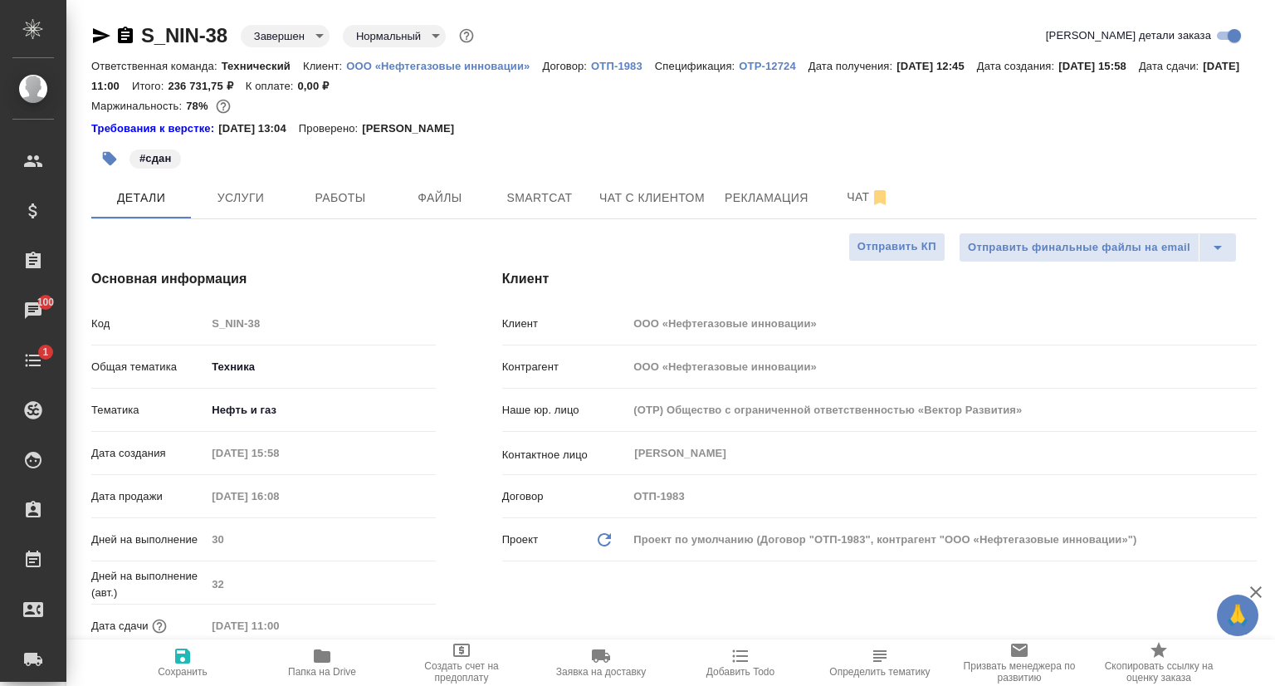
type textarea "x"
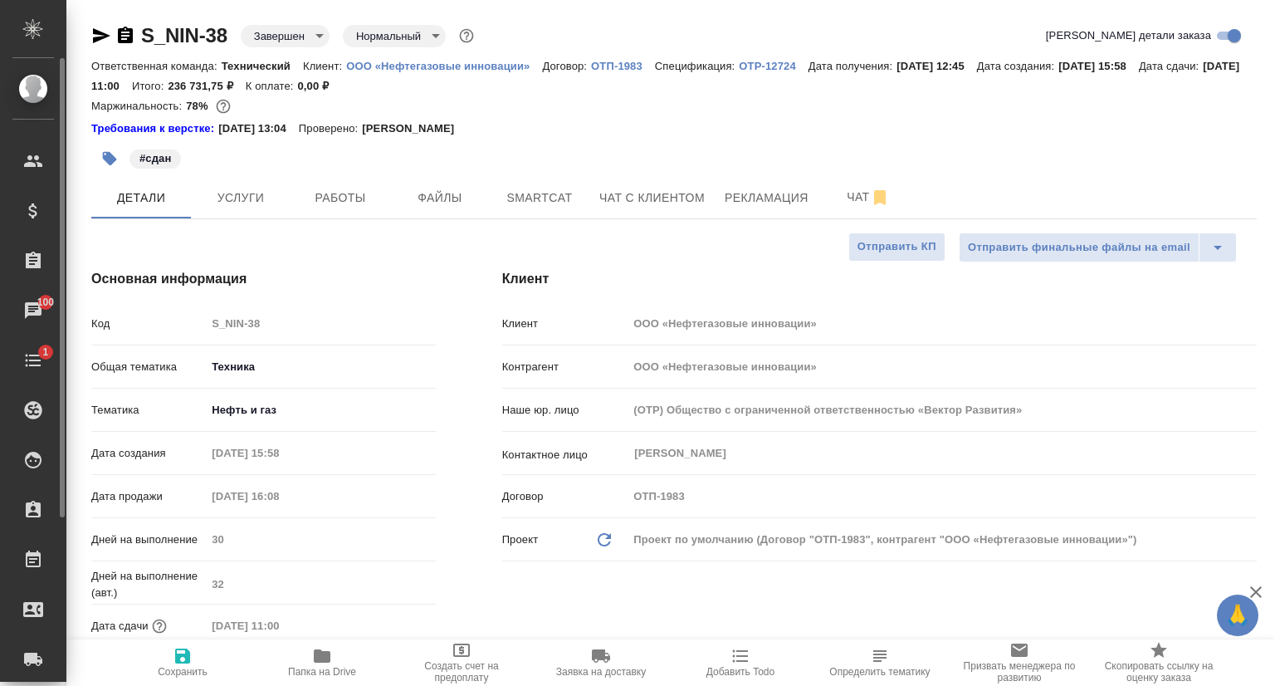
type textarea "x"
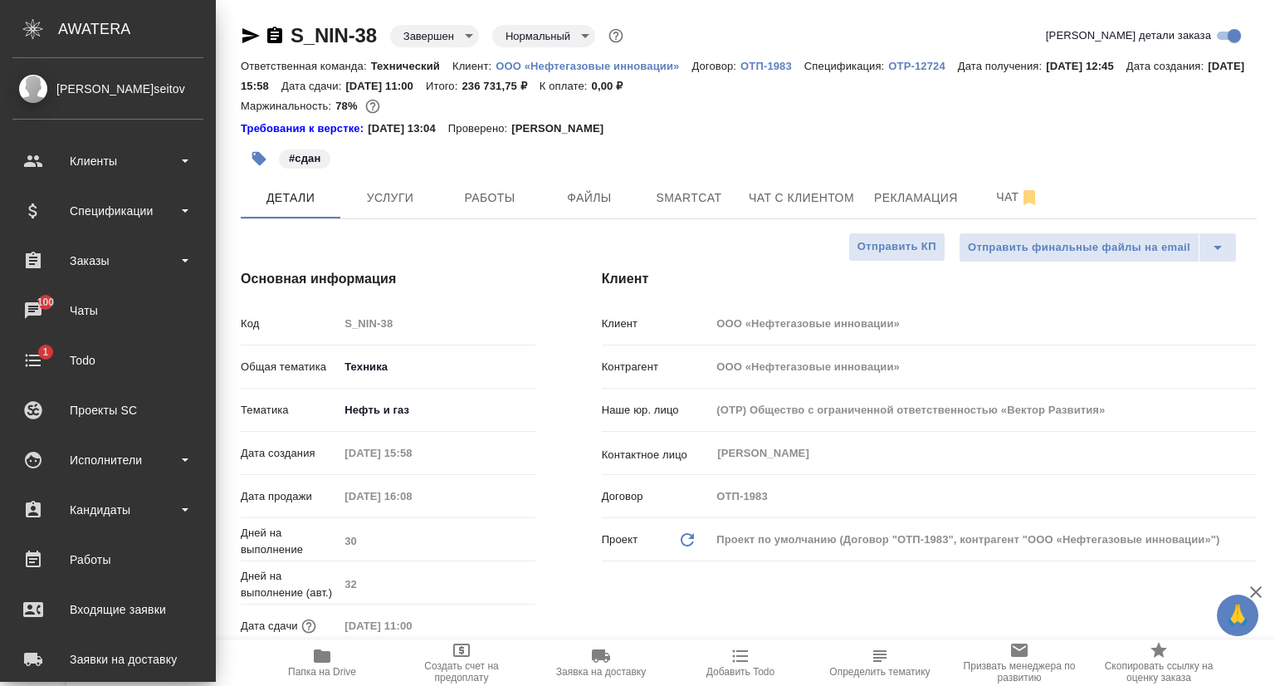
type textarea "x"
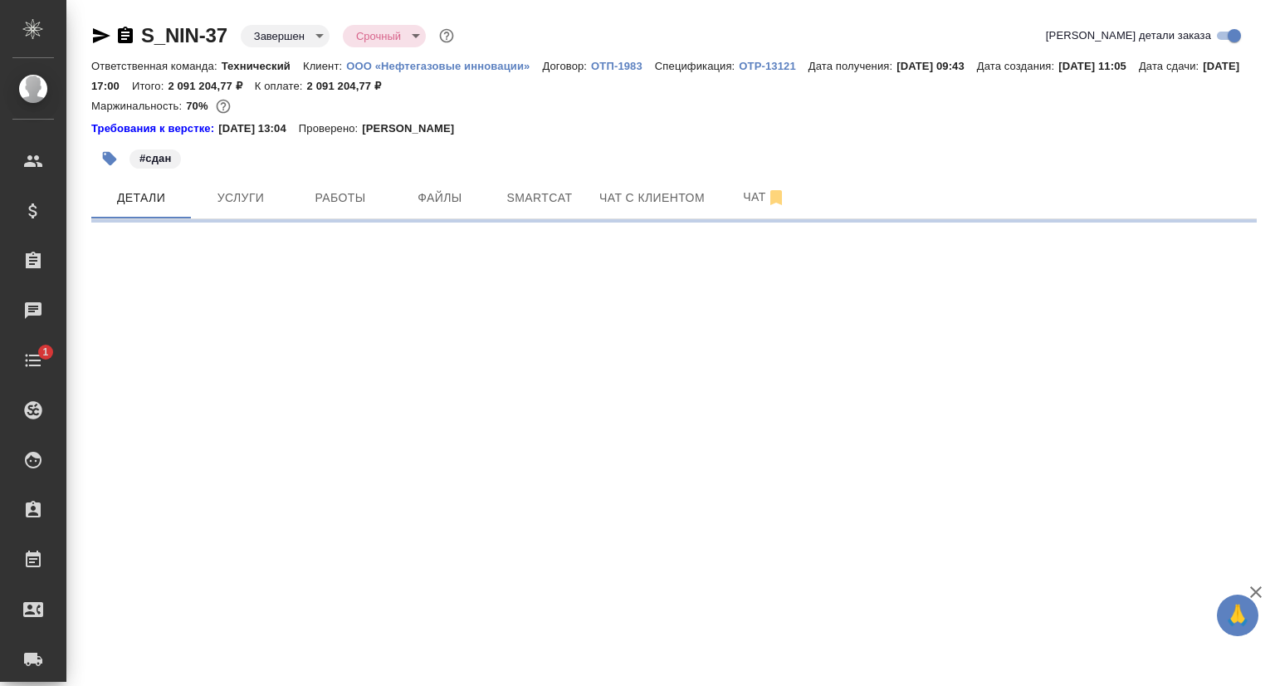
select select "RU"
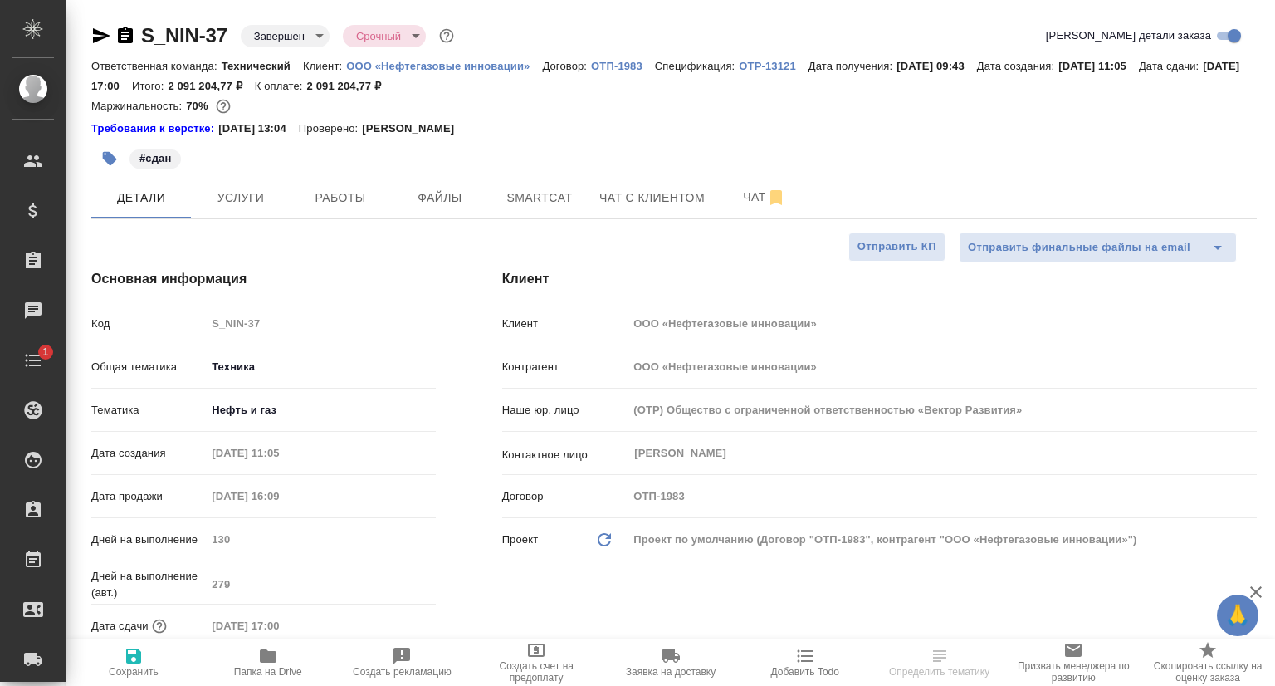
type textarea "x"
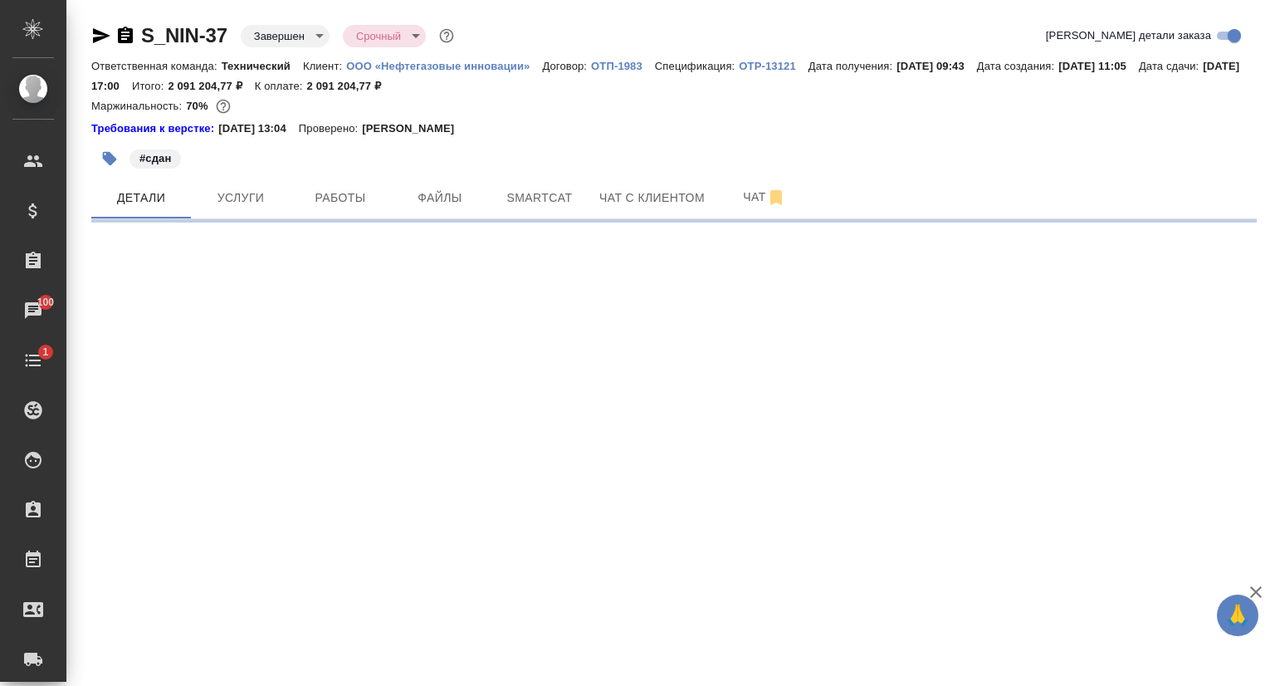
select select "RU"
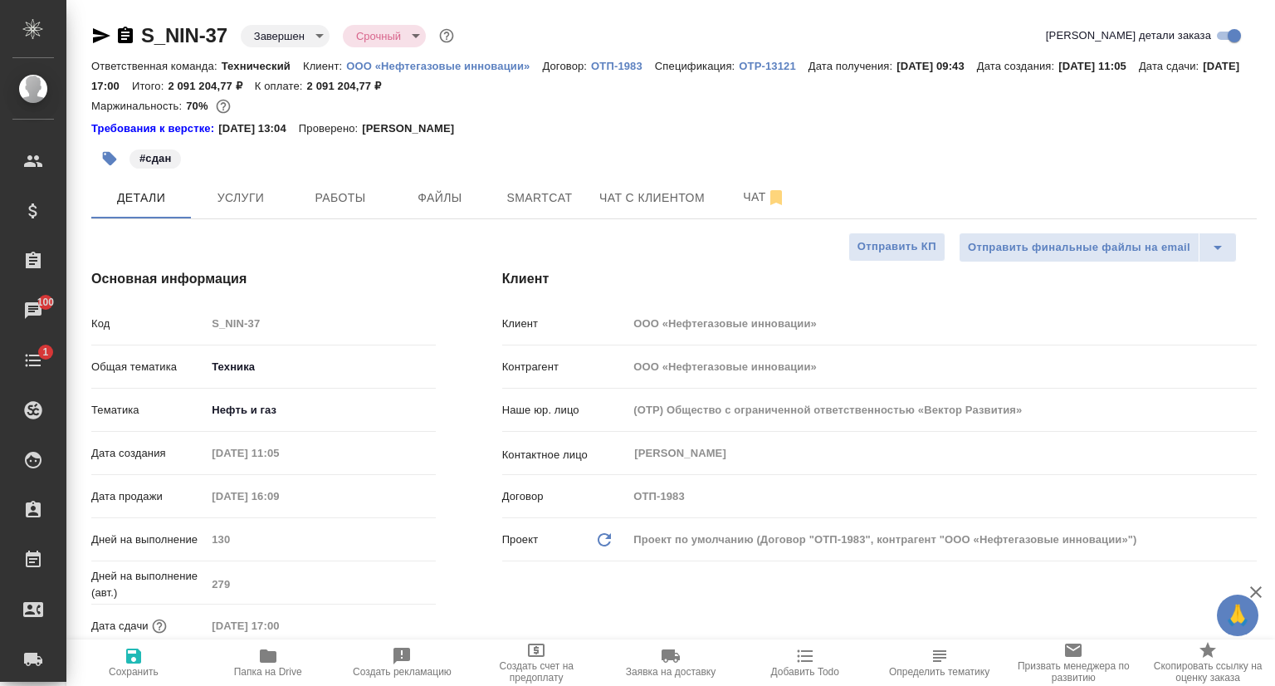
type textarea "x"
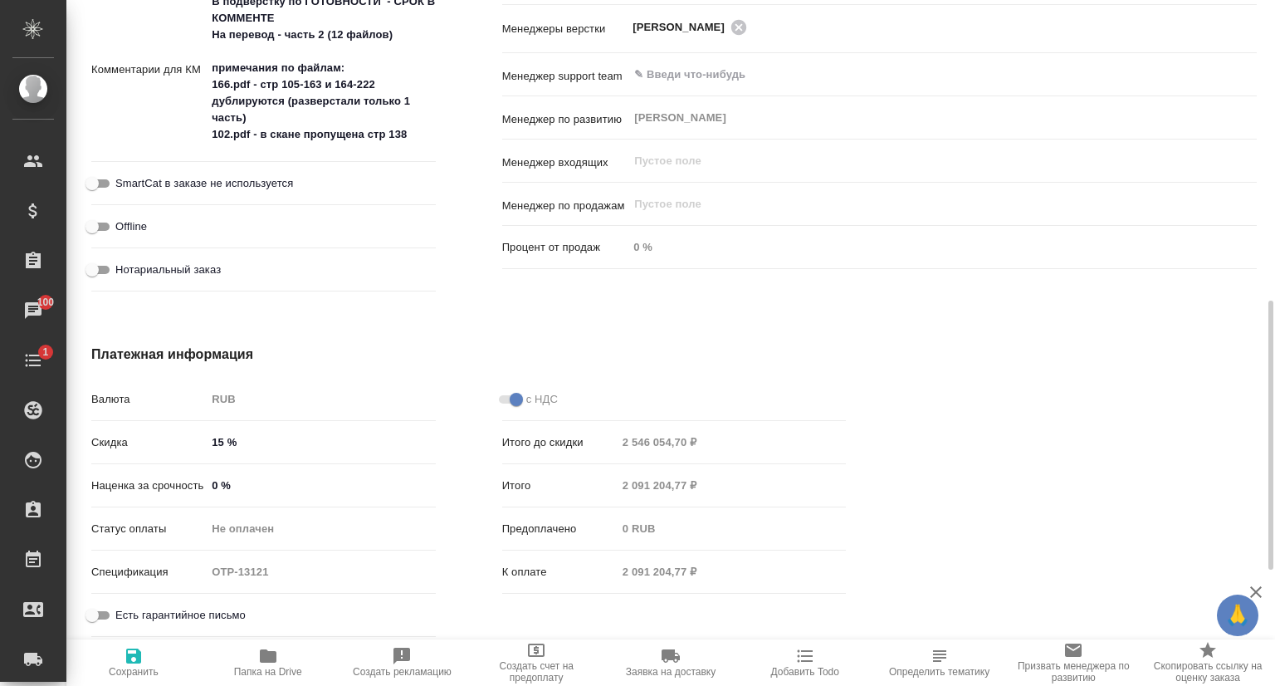
scroll to position [312, 0]
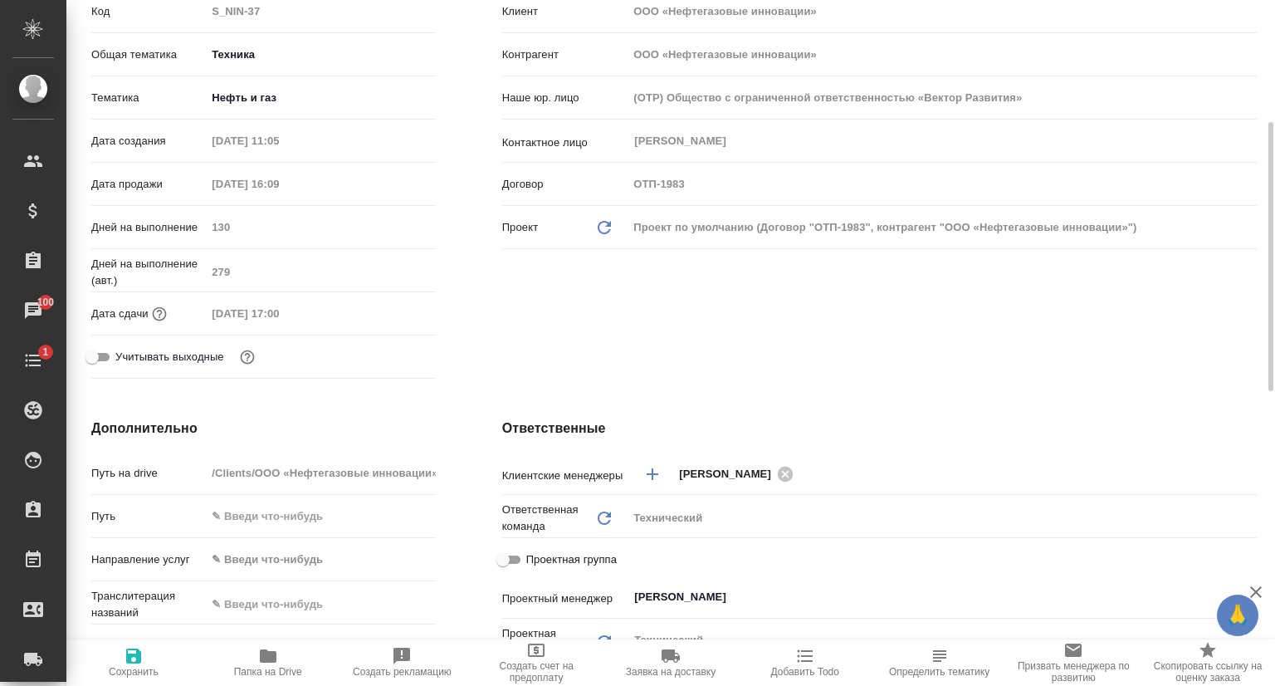
type textarea "x"
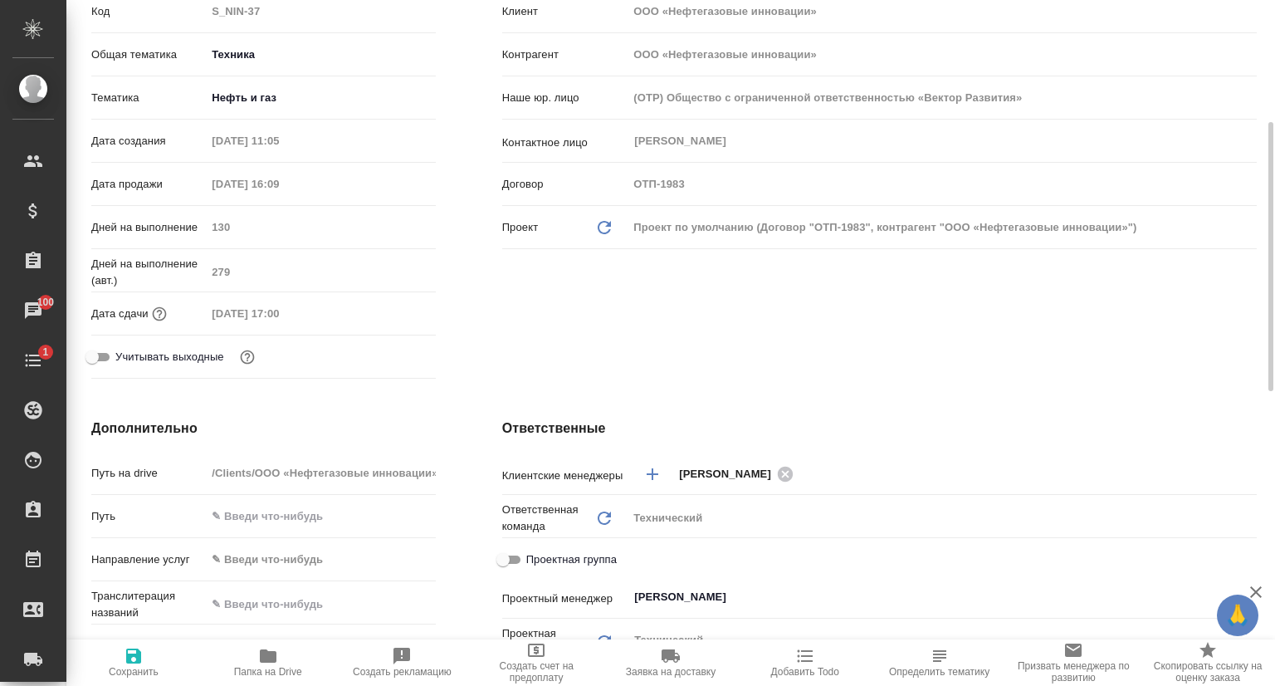
type textarea "x"
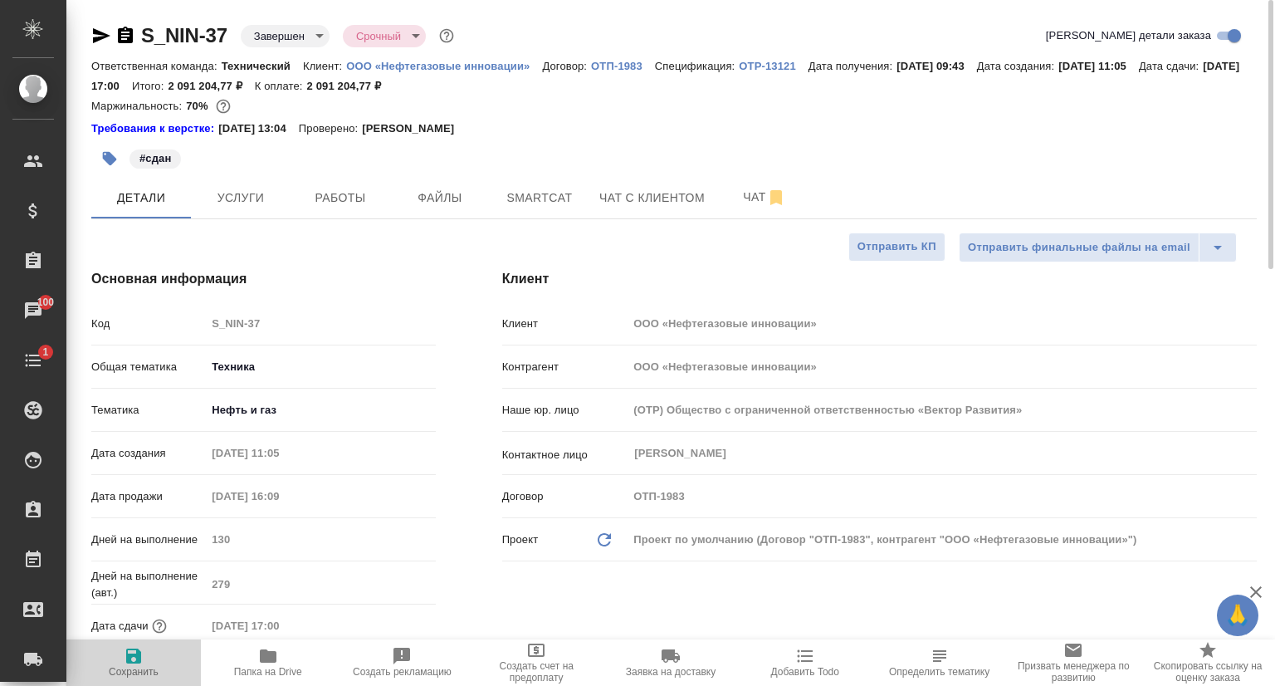
click at [135, 666] on span "Сохранить" at bounding box center [134, 672] width 50 height 12
type textarea "x"
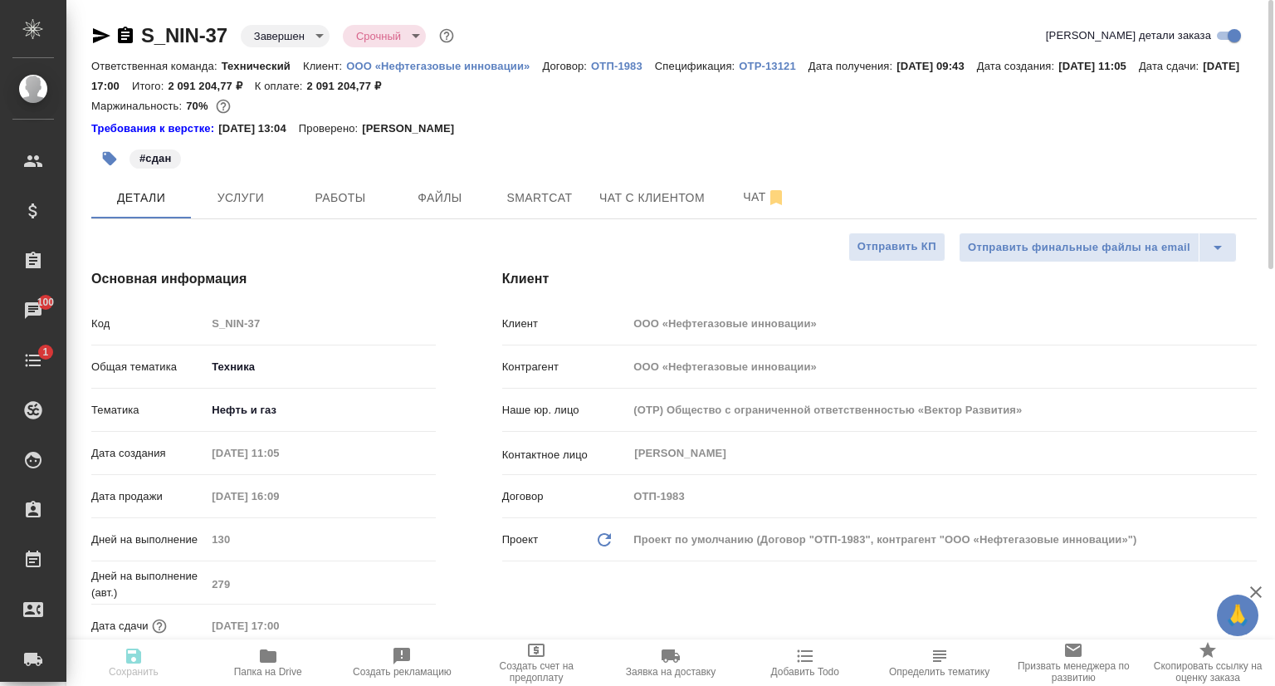
type textarea "x"
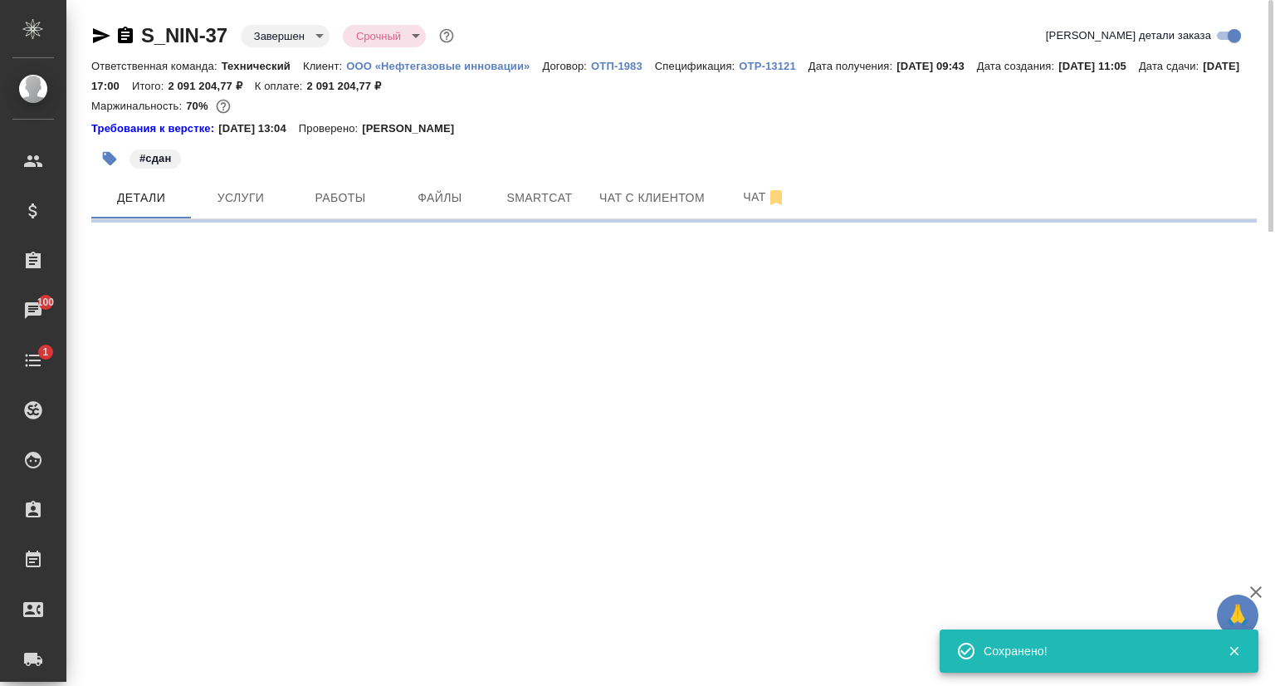
select select "RU"
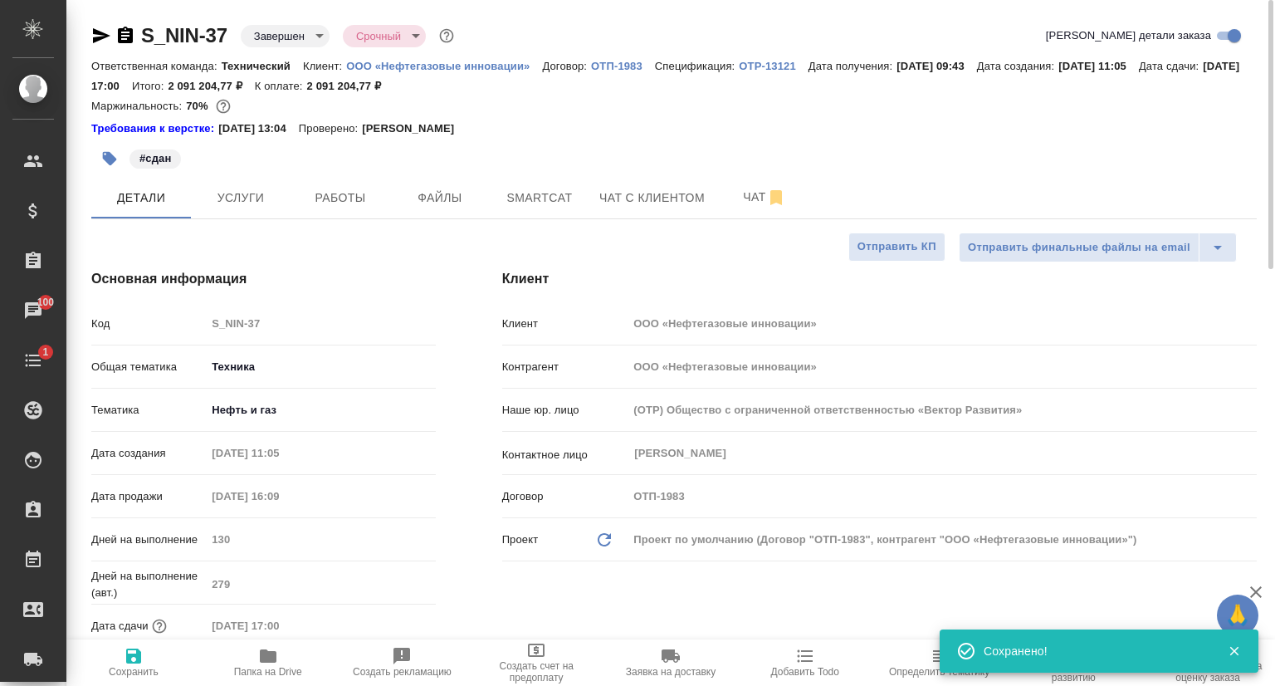
type textarea "x"
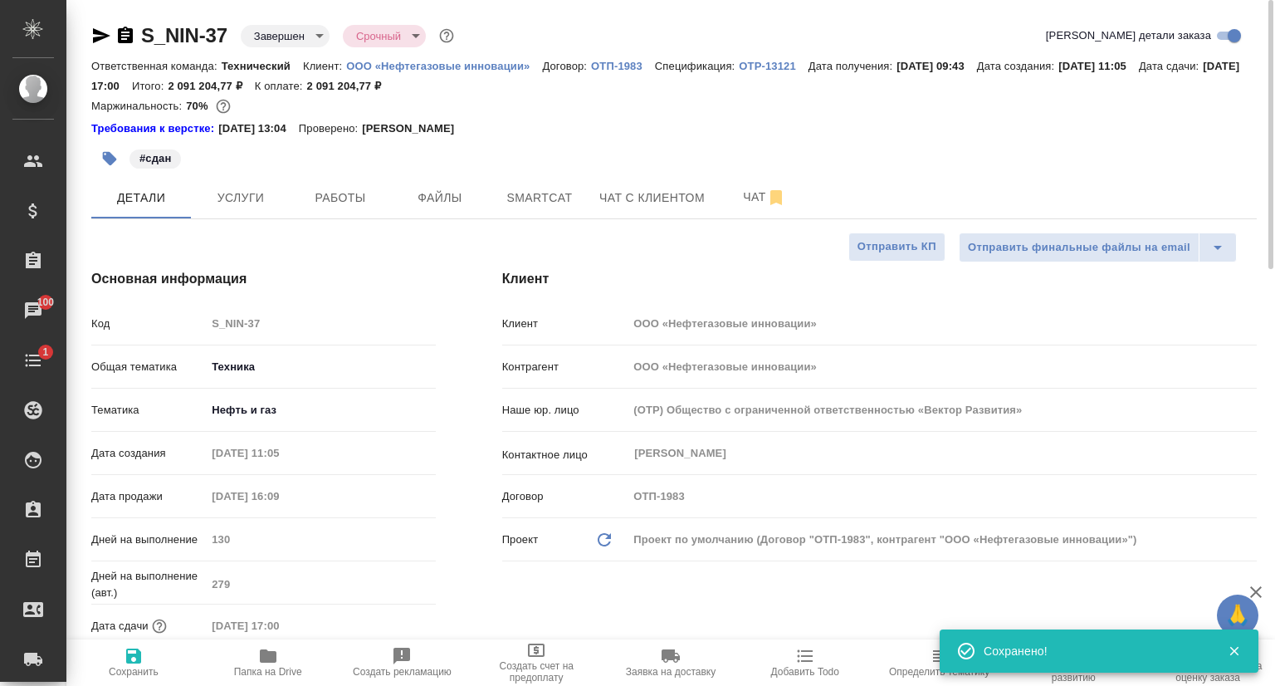
type textarea "x"
type input "[PERSON_NAME]"
click at [254, 194] on span "Услуги" at bounding box center [241, 198] width 80 height 21
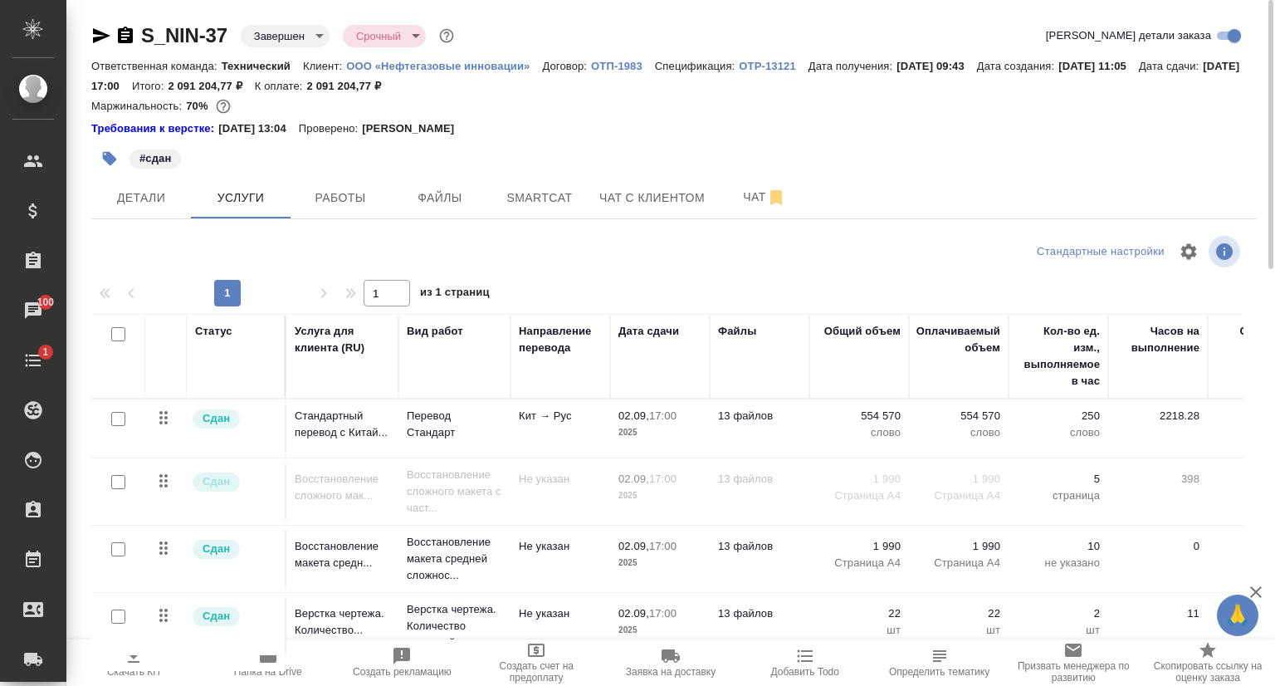
click at [125, 670] on span "Скачать КП" at bounding box center [133, 672] width 53 height 12
click at [147, 201] on span "Детали" at bounding box center [141, 198] width 80 height 21
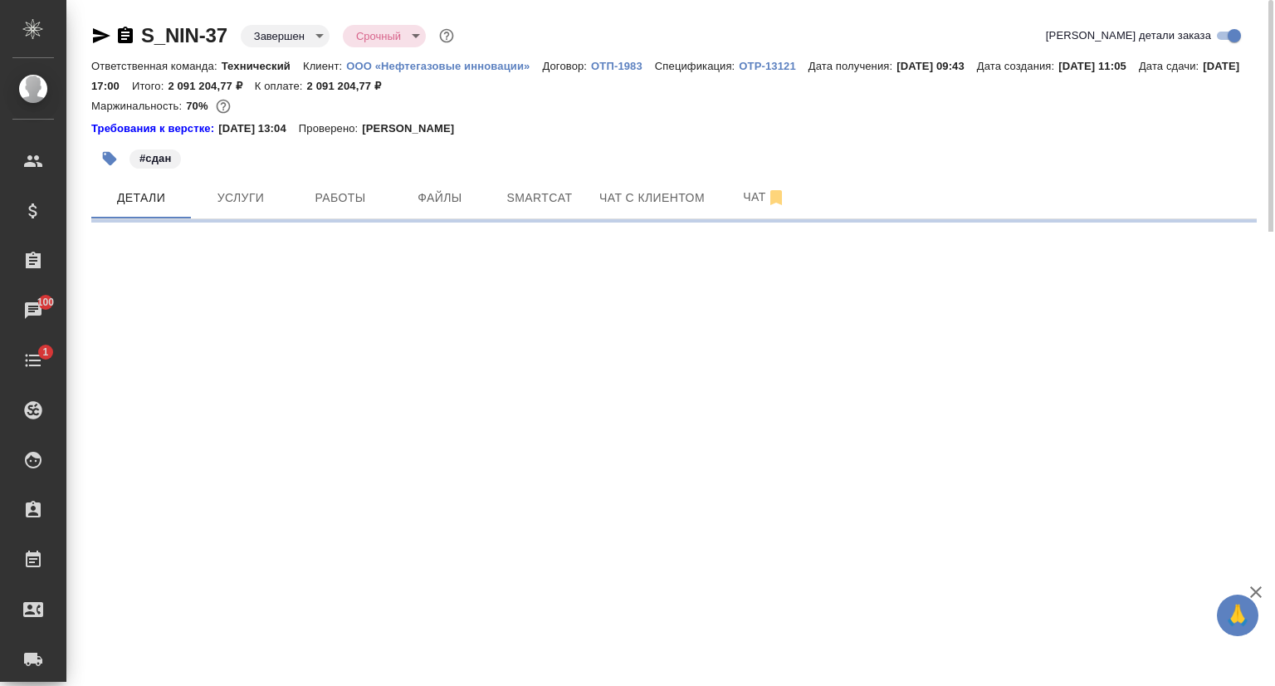
select select "RU"
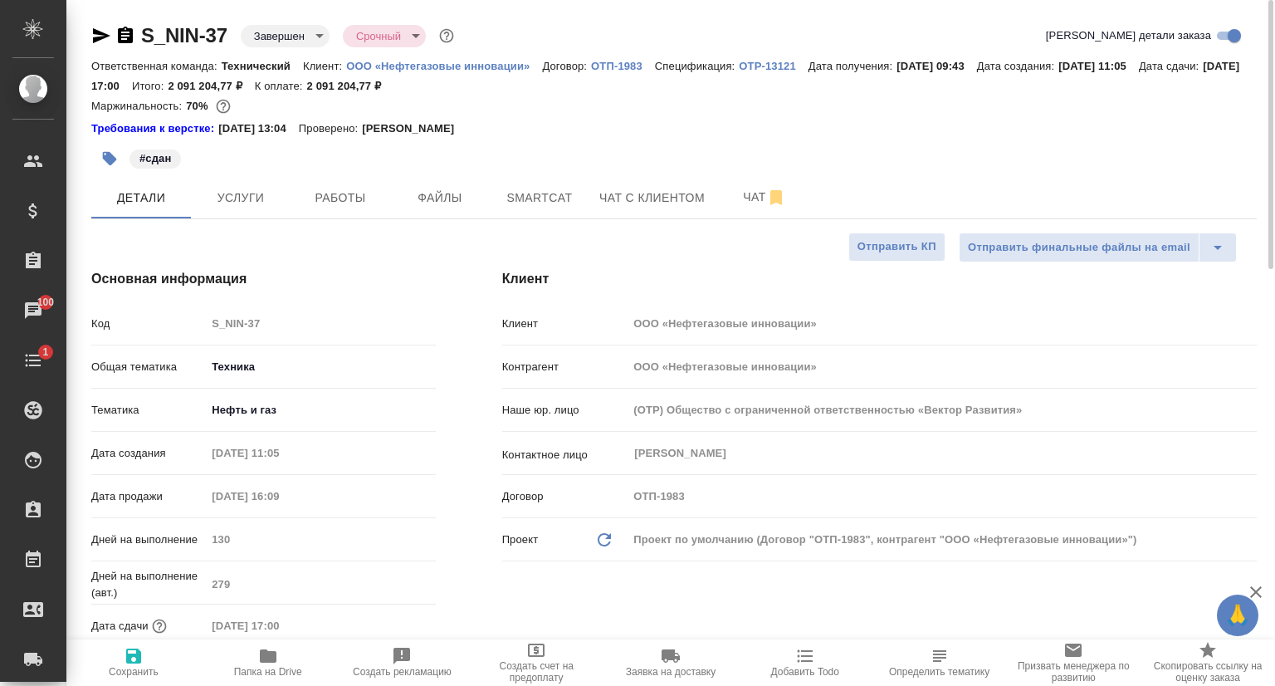
type textarea "x"
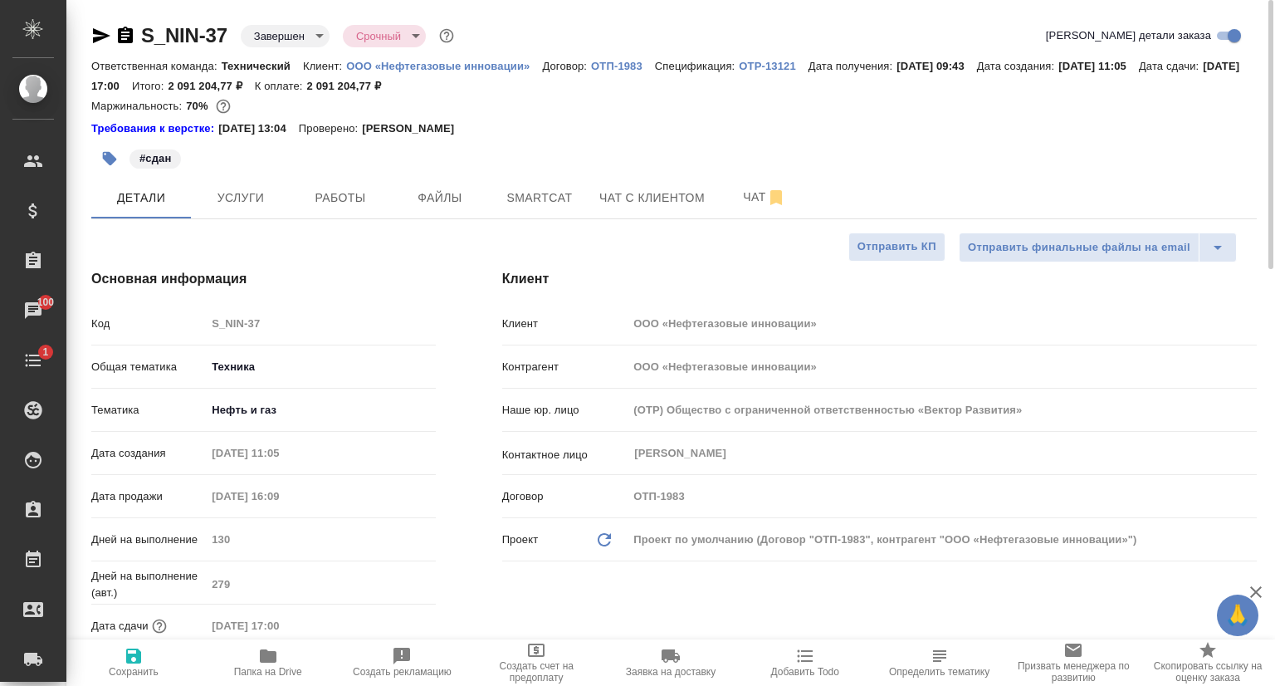
type textarea "x"
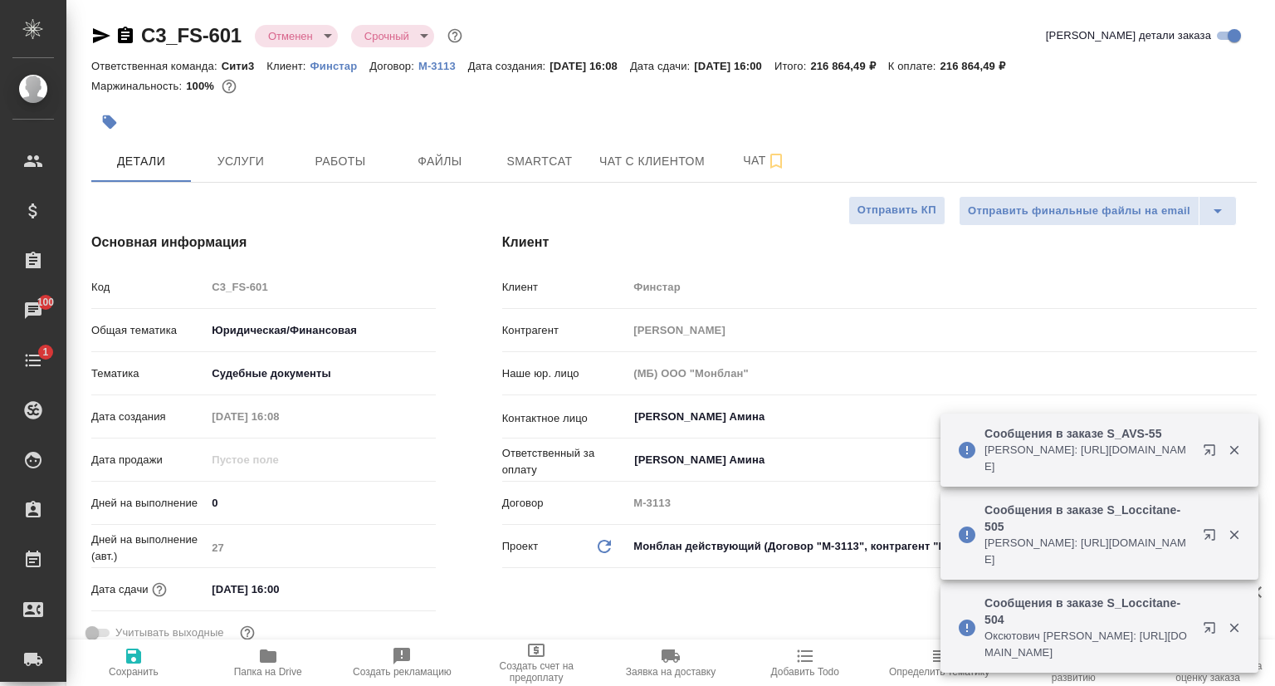
select select "RU"
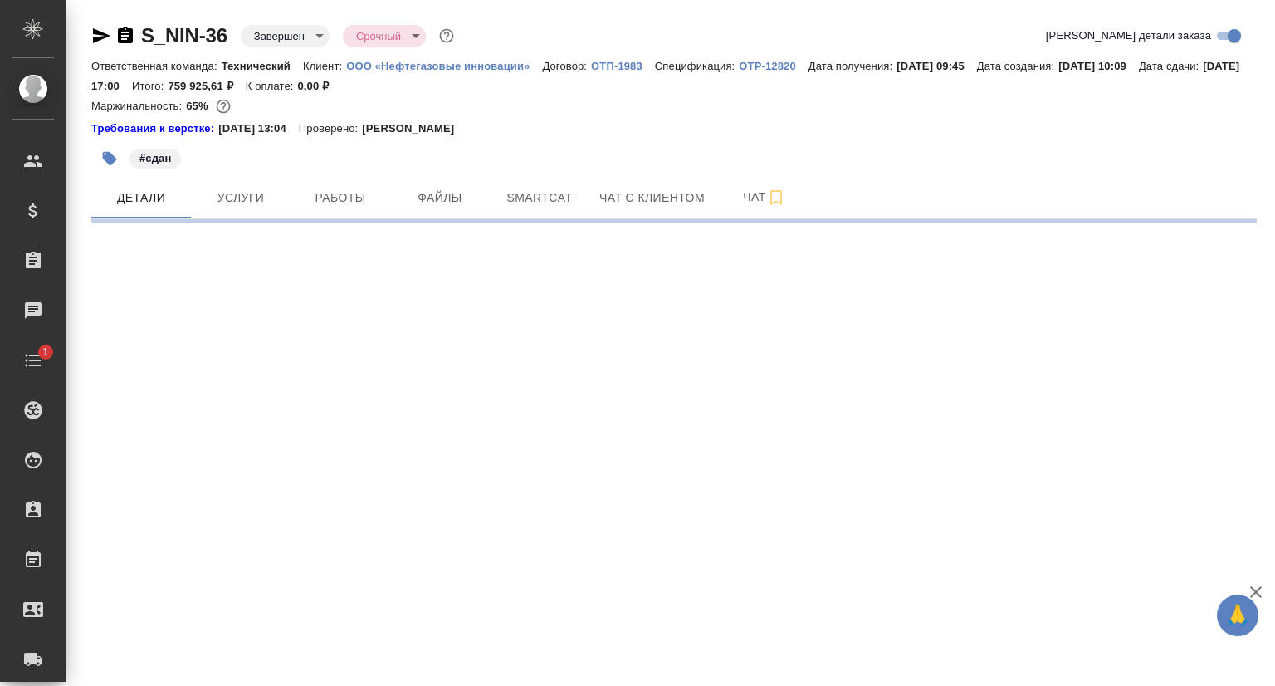
select select "RU"
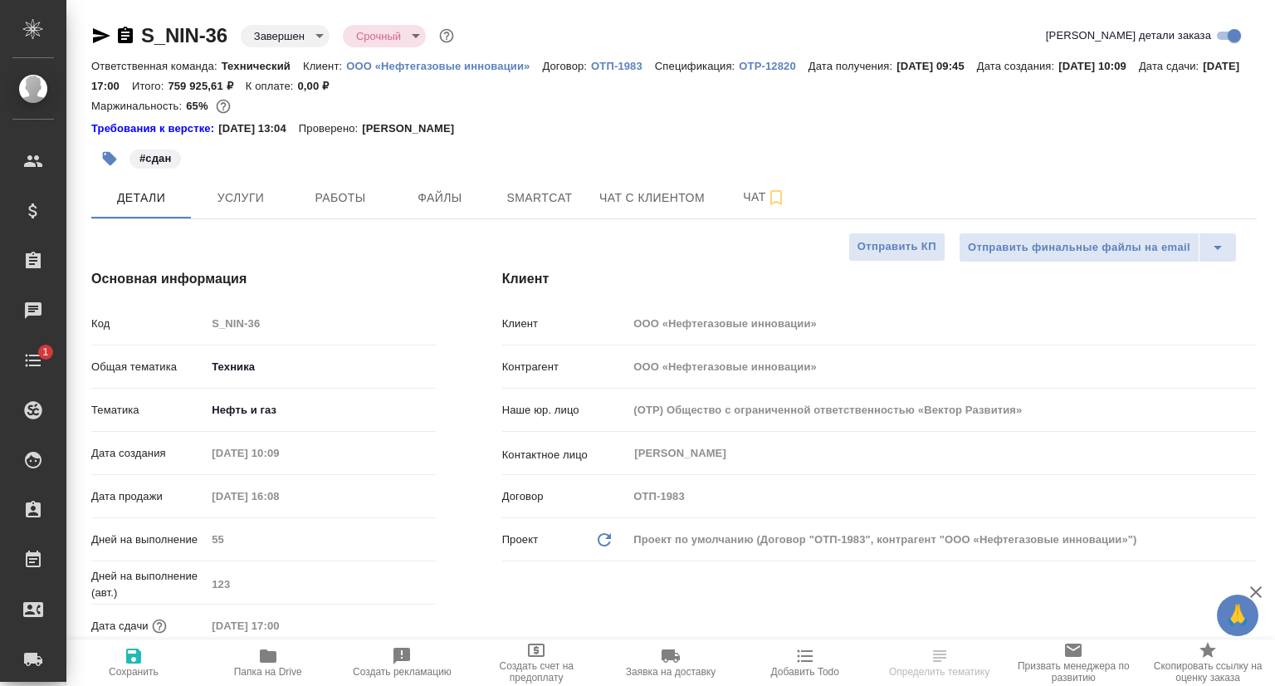
type textarea "x"
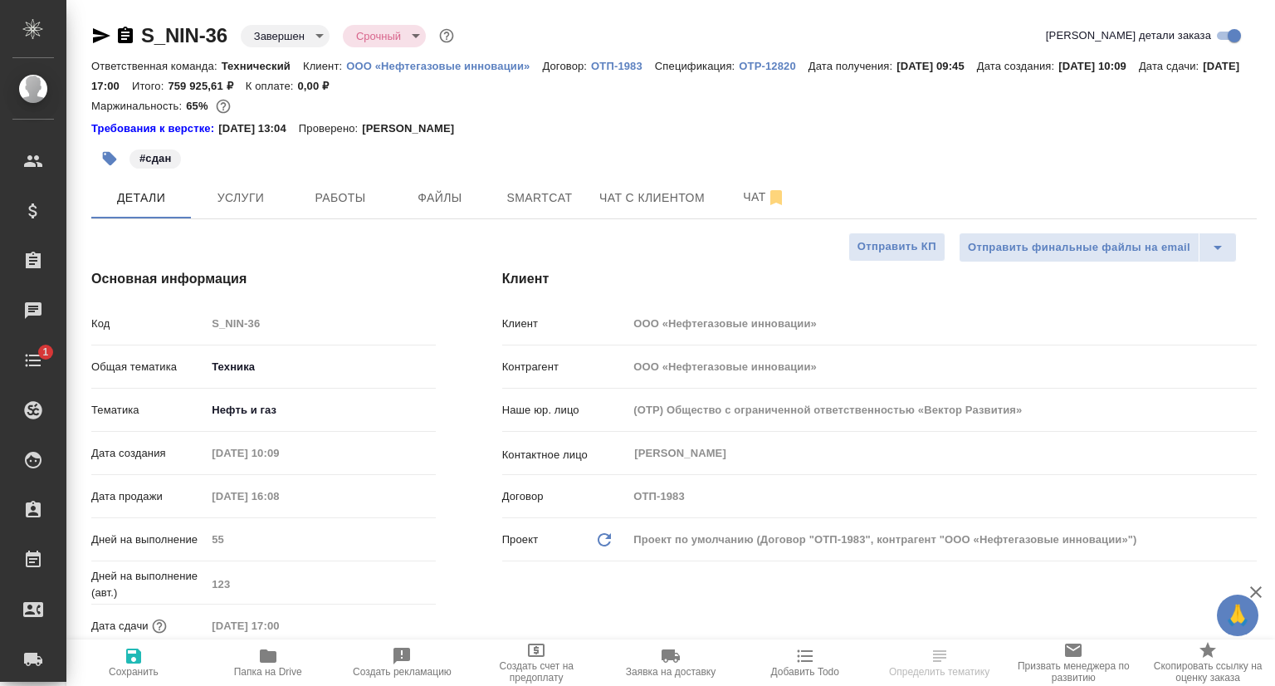
type textarea "x"
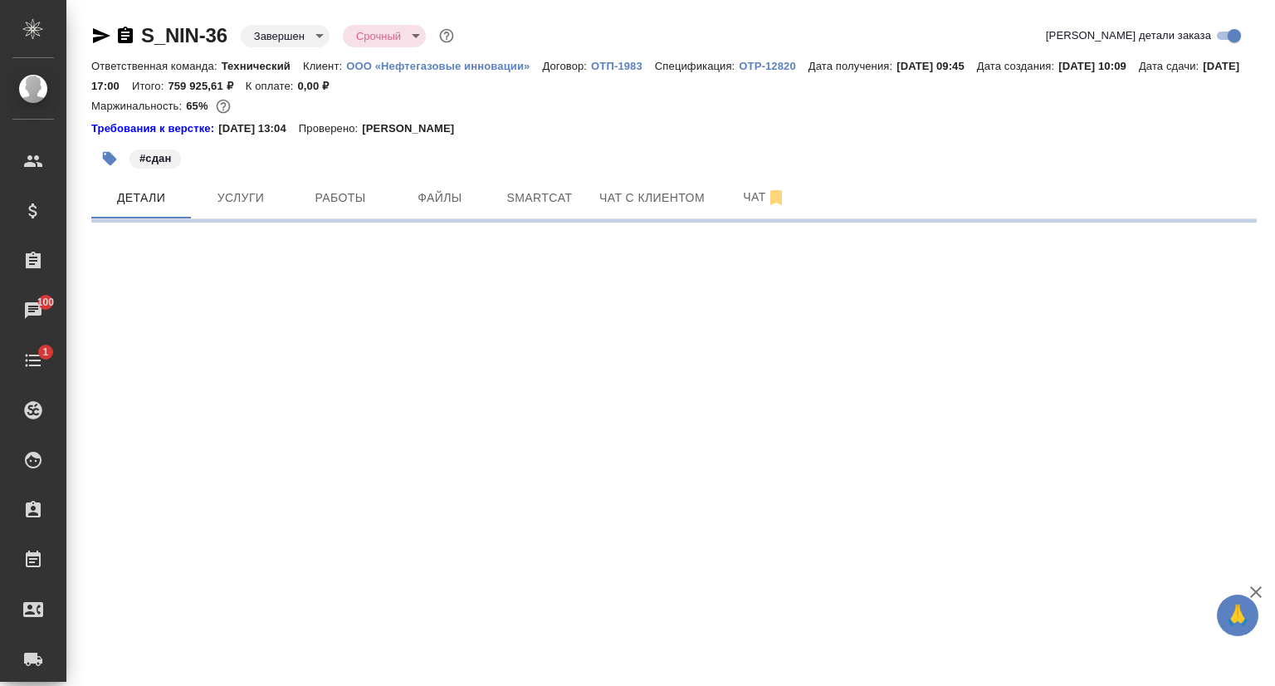
select select "RU"
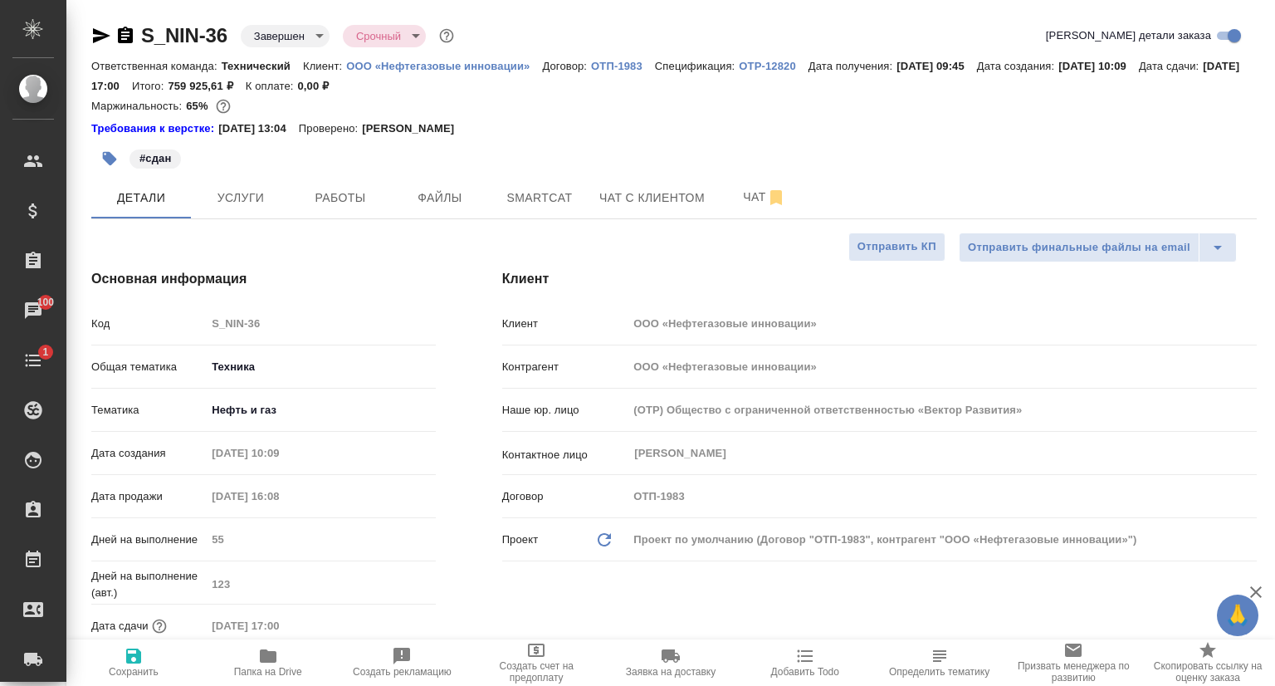
type textarea "x"
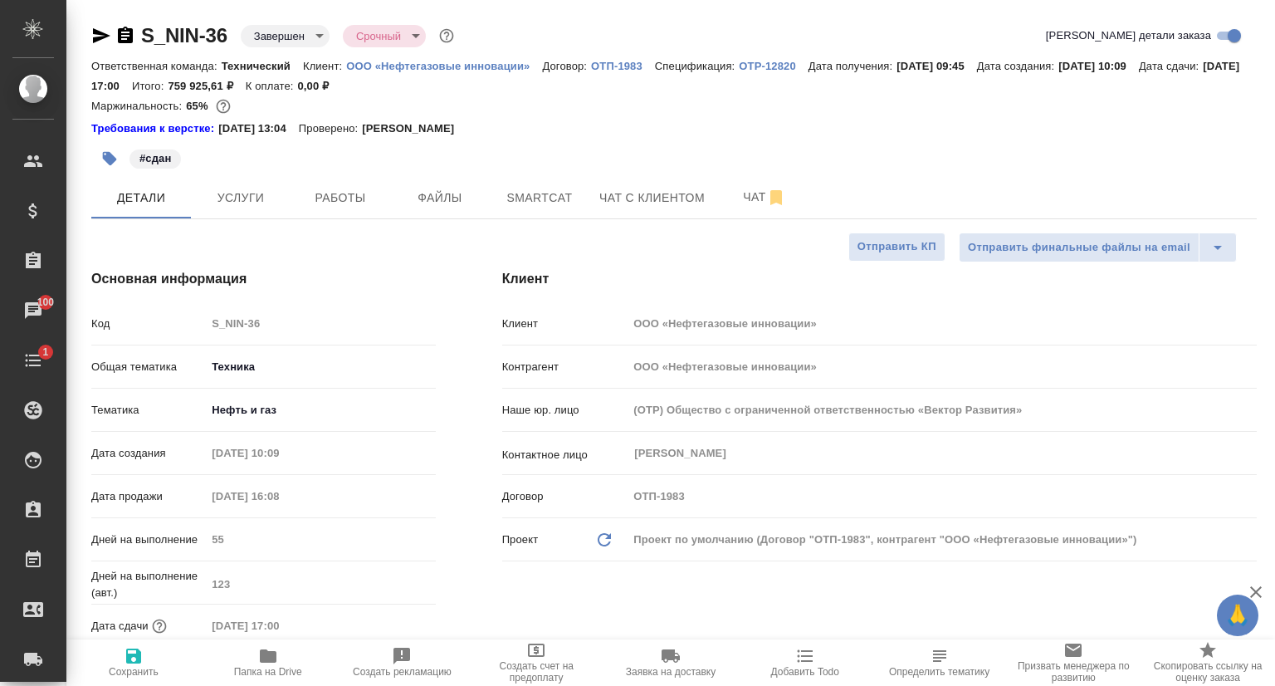
type textarea "x"
click at [267, 203] on span "Услуги" at bounding box center [241, 198] width 80 height 21
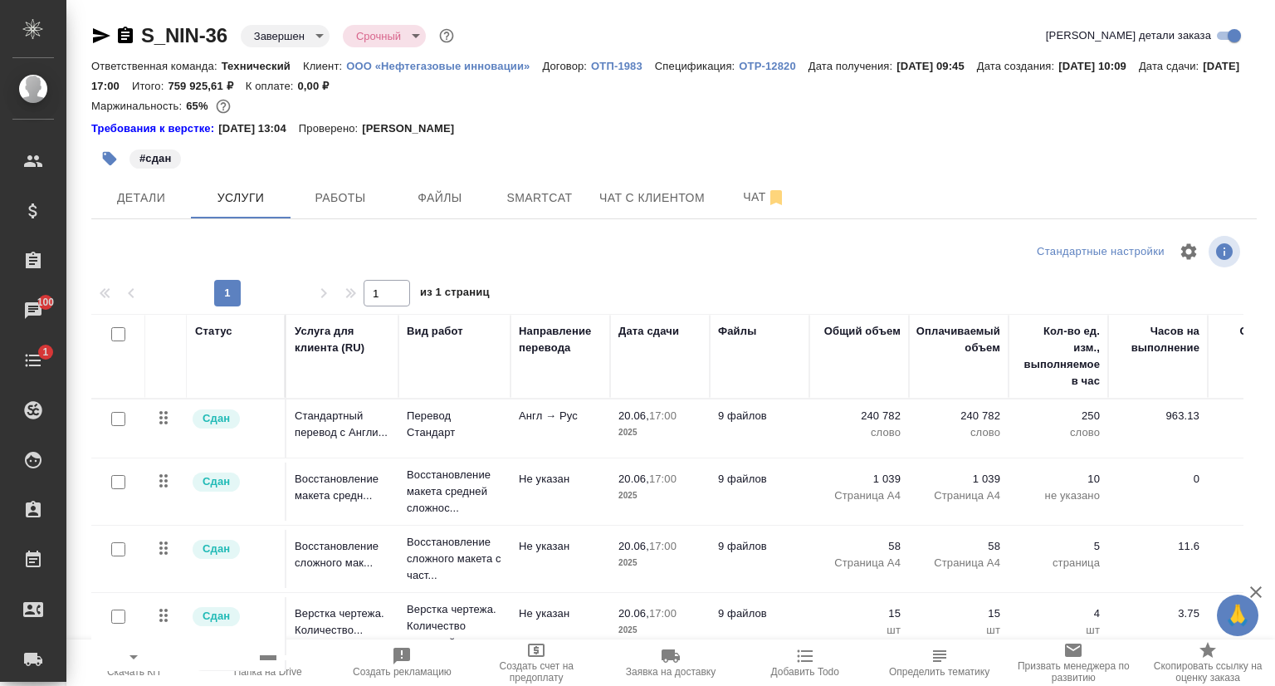
click at [123, 672] on span "Скачать КП" at bounding box center [133, 672] width 53 height 12
click at [143, 190] on span "Детали" at bounding box center [141, 198] width 80 height 21
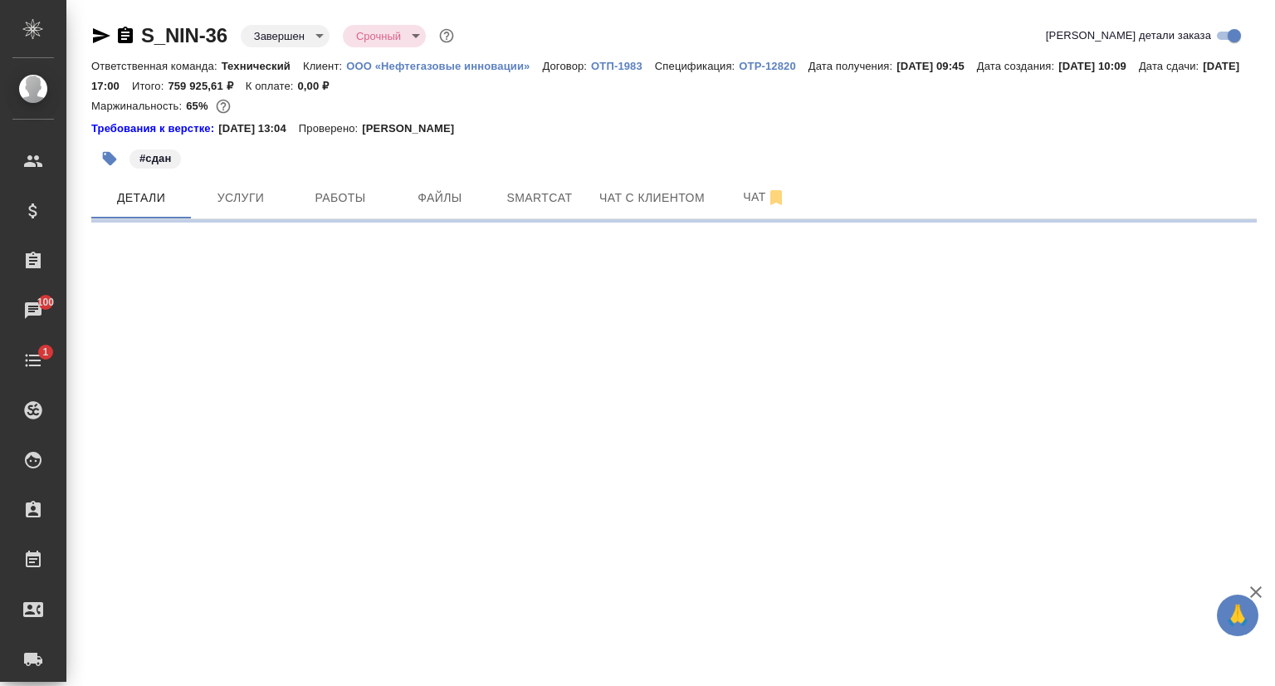
select select "RU"
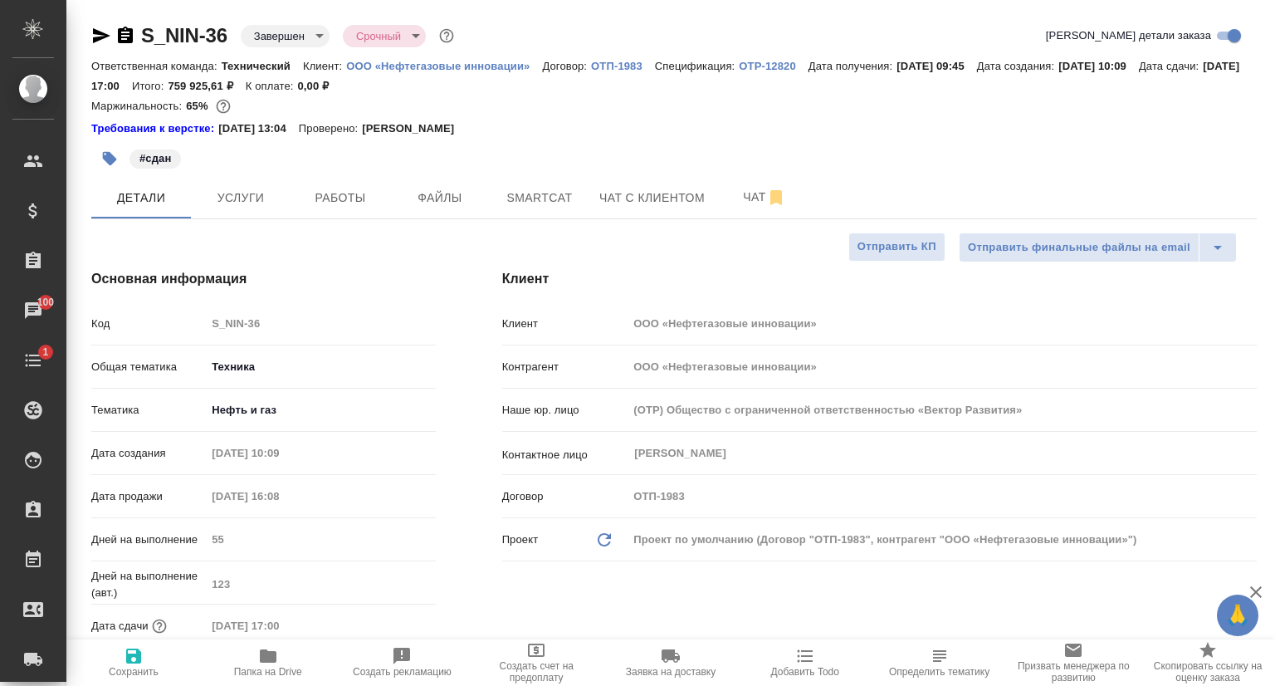
type textarea "x"
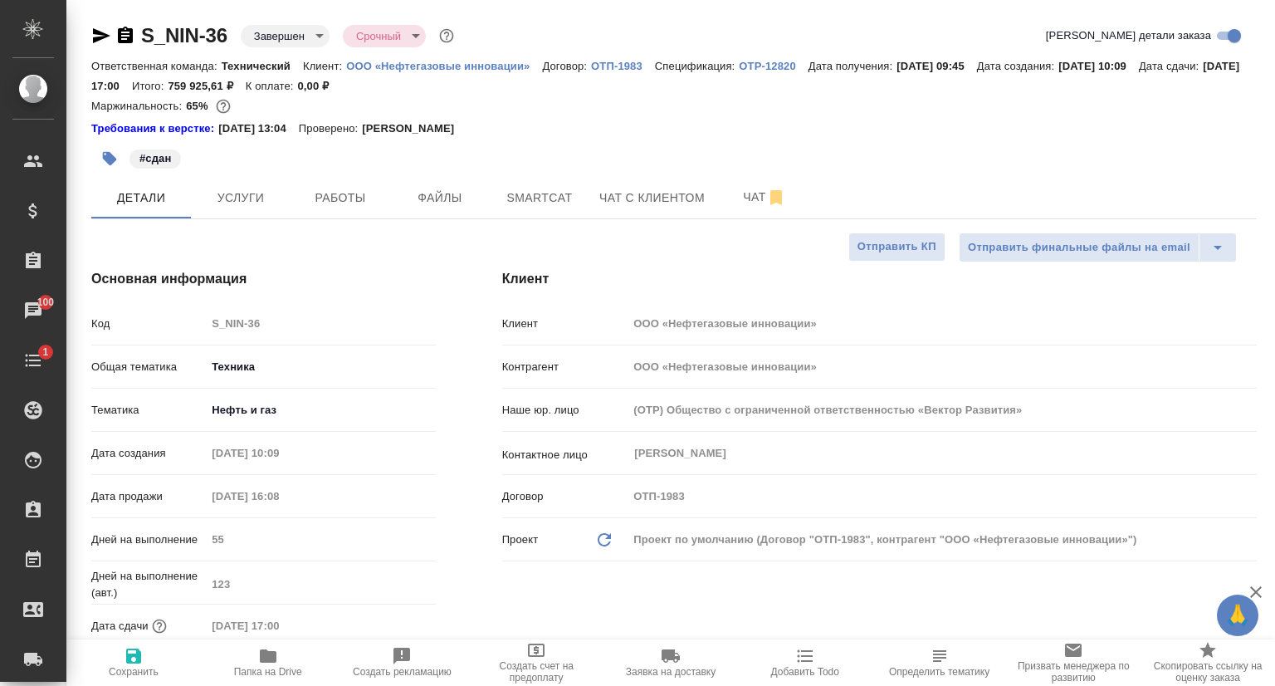
type textarea "x"
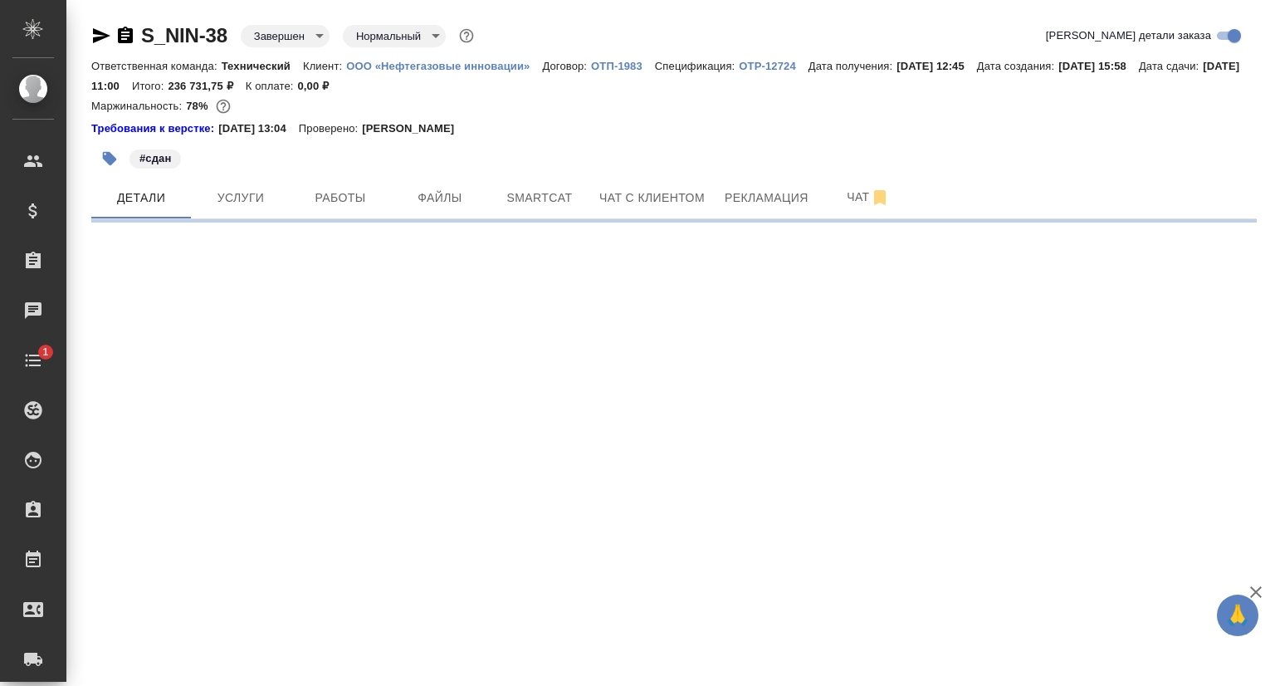
select select "RU"
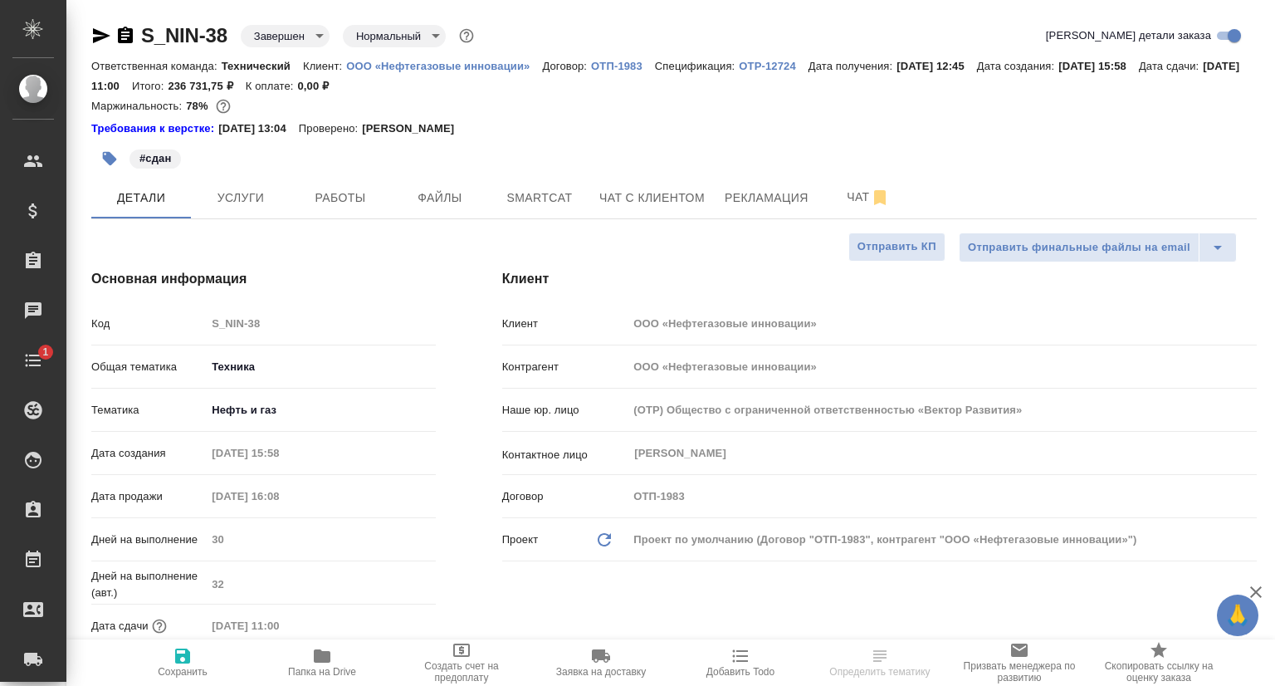
type textarea "x"
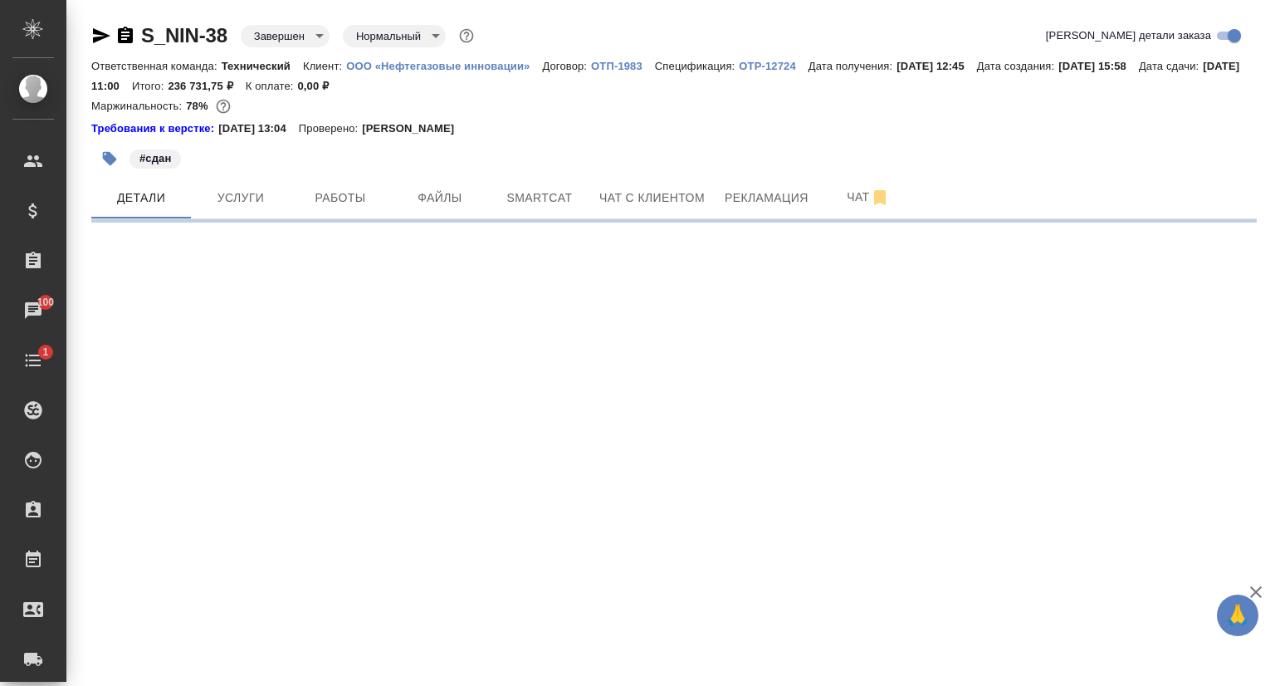
select select "RU"
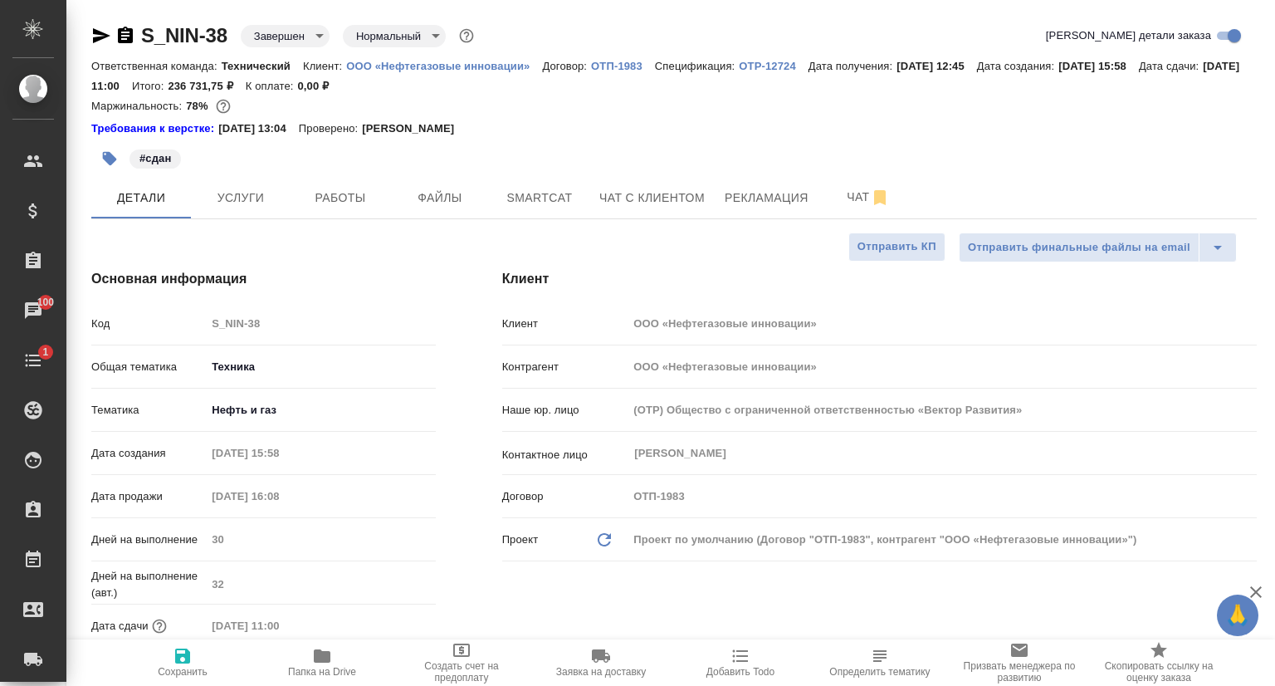
type textarea "x"
click at [216, 201] on span "Услуги" at bounding box center [241, 198] width 80 height 21
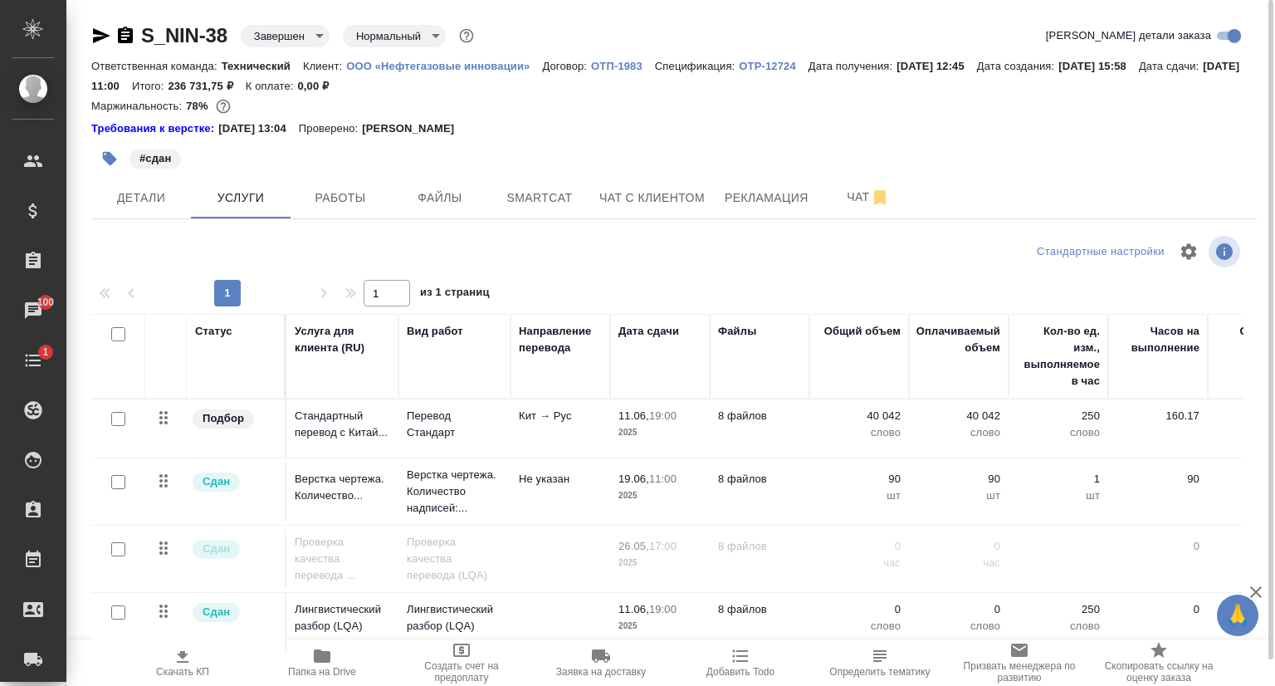
click at [195, 664] on span "Скачать КП" at bounding box center [183, 662] width 120 height 32
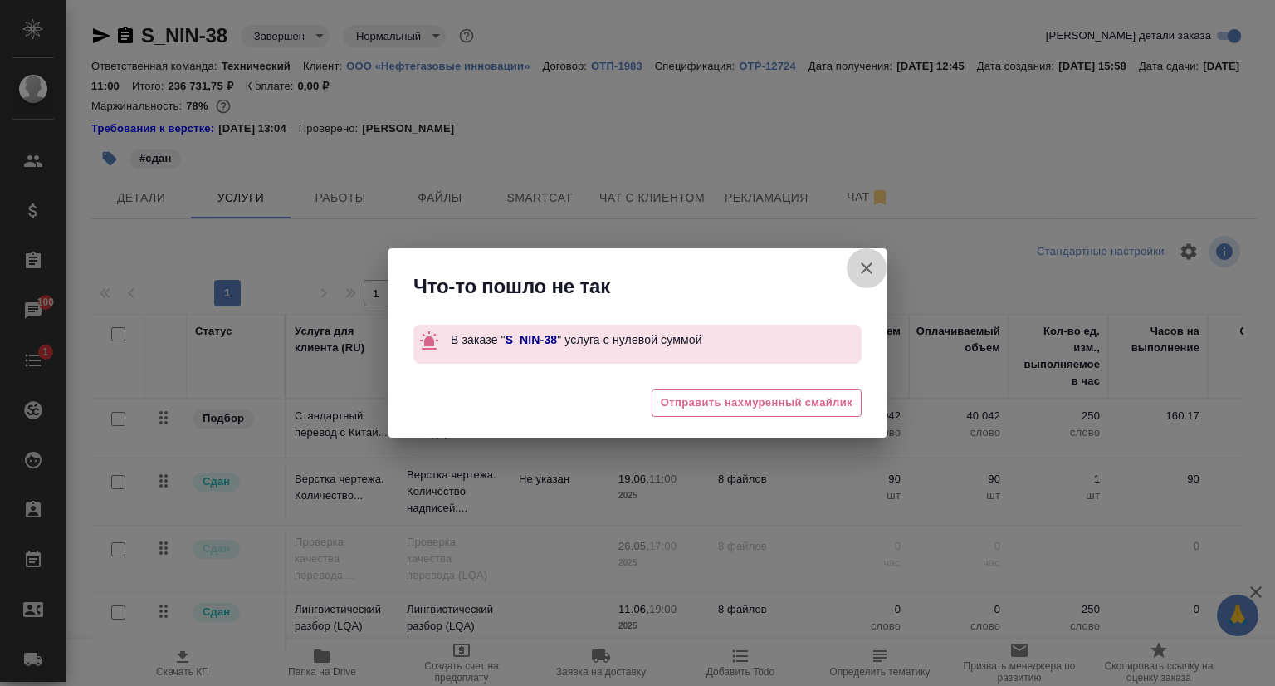
drag, startPoint x: 865, startPoint y: 268, endPoint x: 544, endPoint y: 388, distance: 342.8
click at [866, 268] on icon "button" at bounding box center [867, 268] width 12 height 12
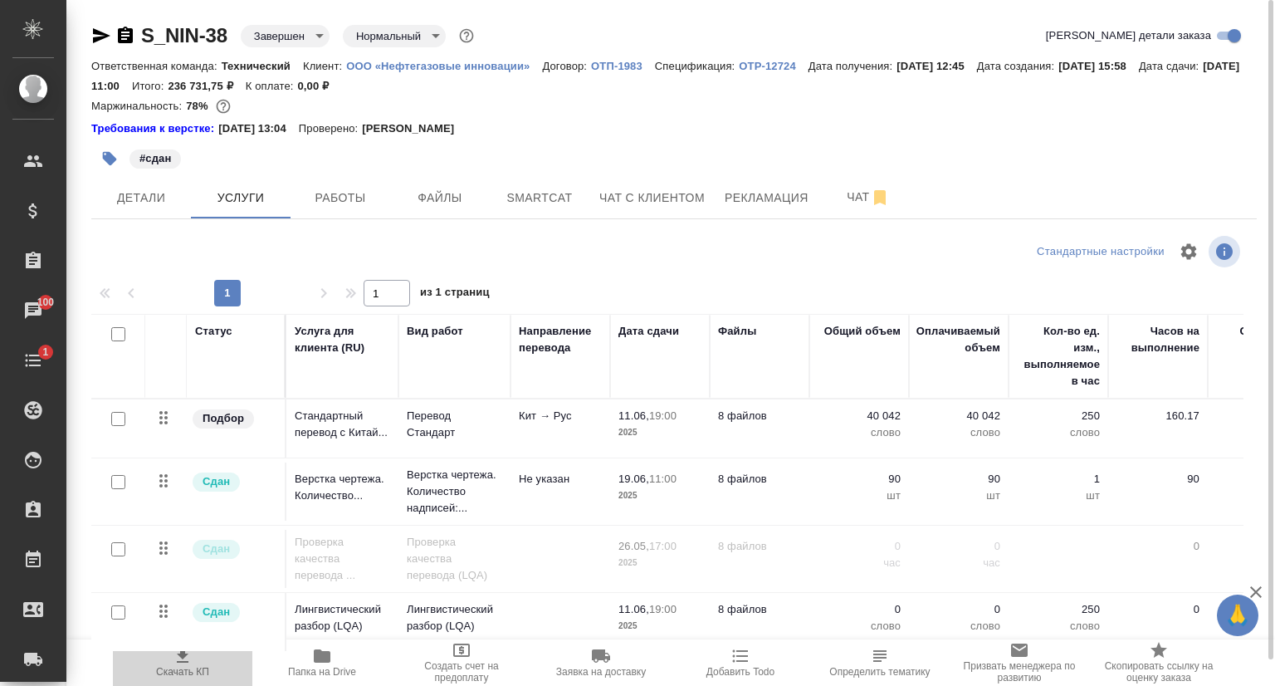
click at [183, 660] on icon "button" at bounding box center [183, 656] width 20 height 20
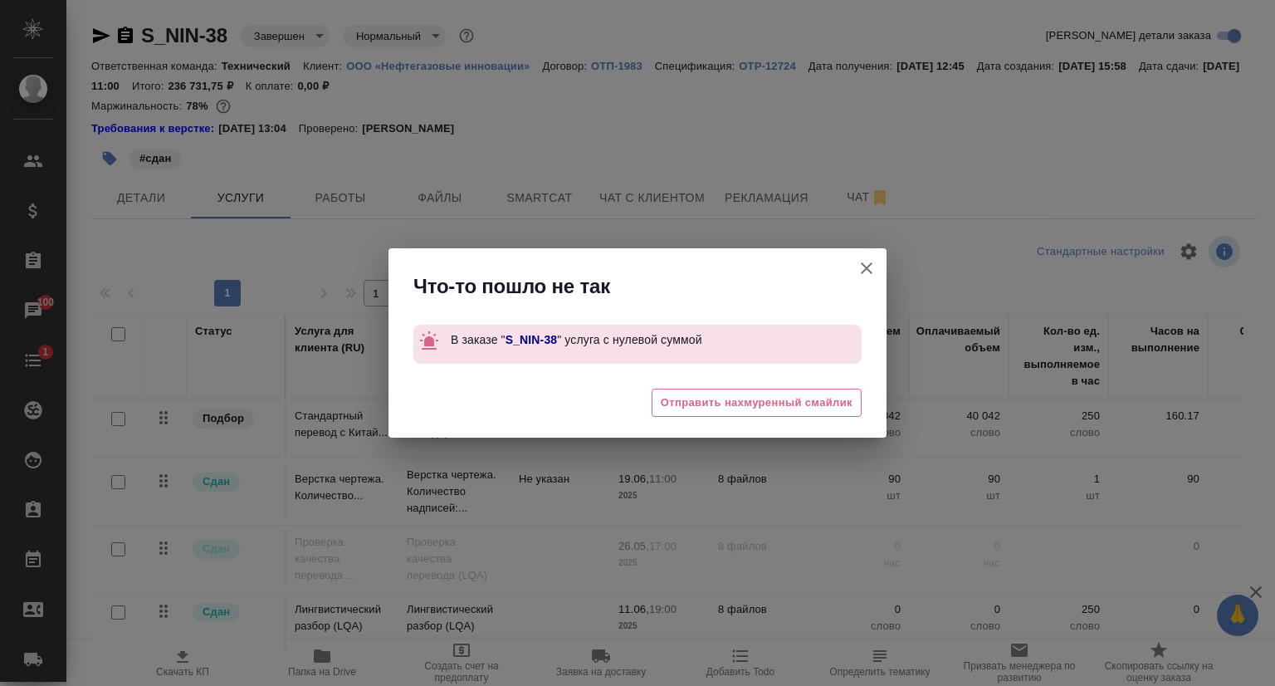
click at [873, 267] on icon "button" at bounding box center [867, 268] width 20 height 20
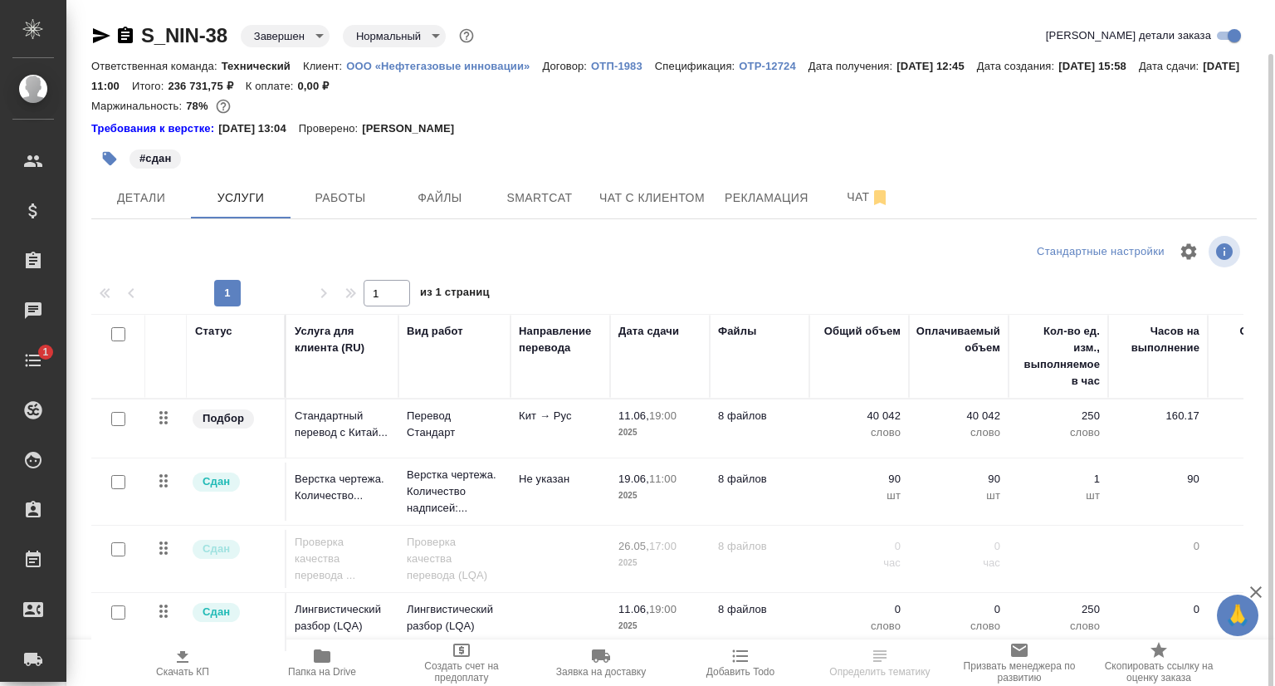
scroll to position [27, 0]
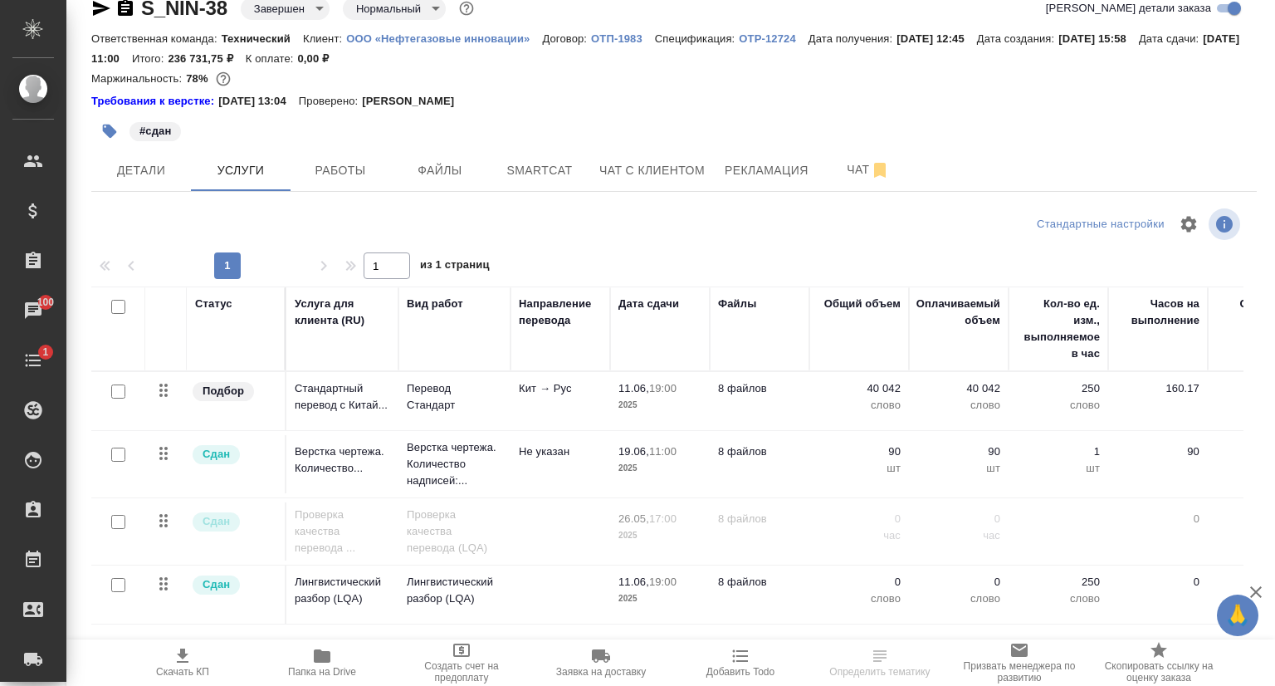
click at [177, 662] on icon "button" at bounding box center [183, 655] width 12 height 14
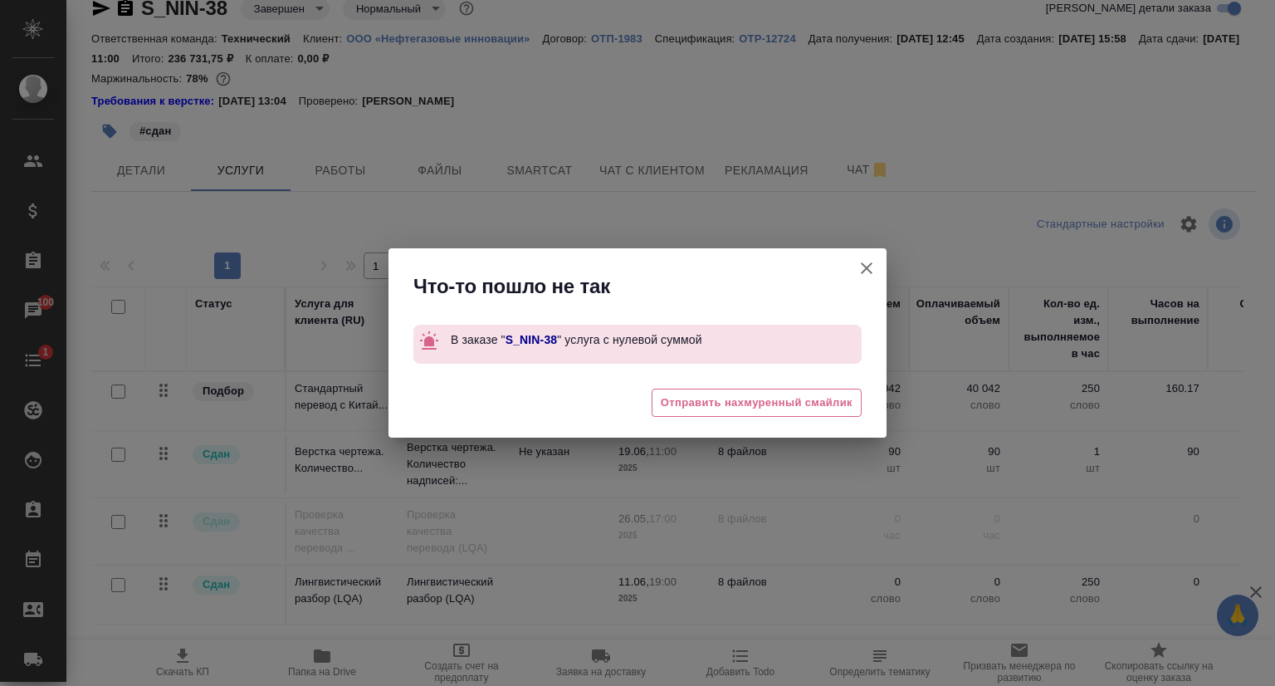
click at [867, 270] on icon "button" at bounding box center [867, 268] width 20 height 20
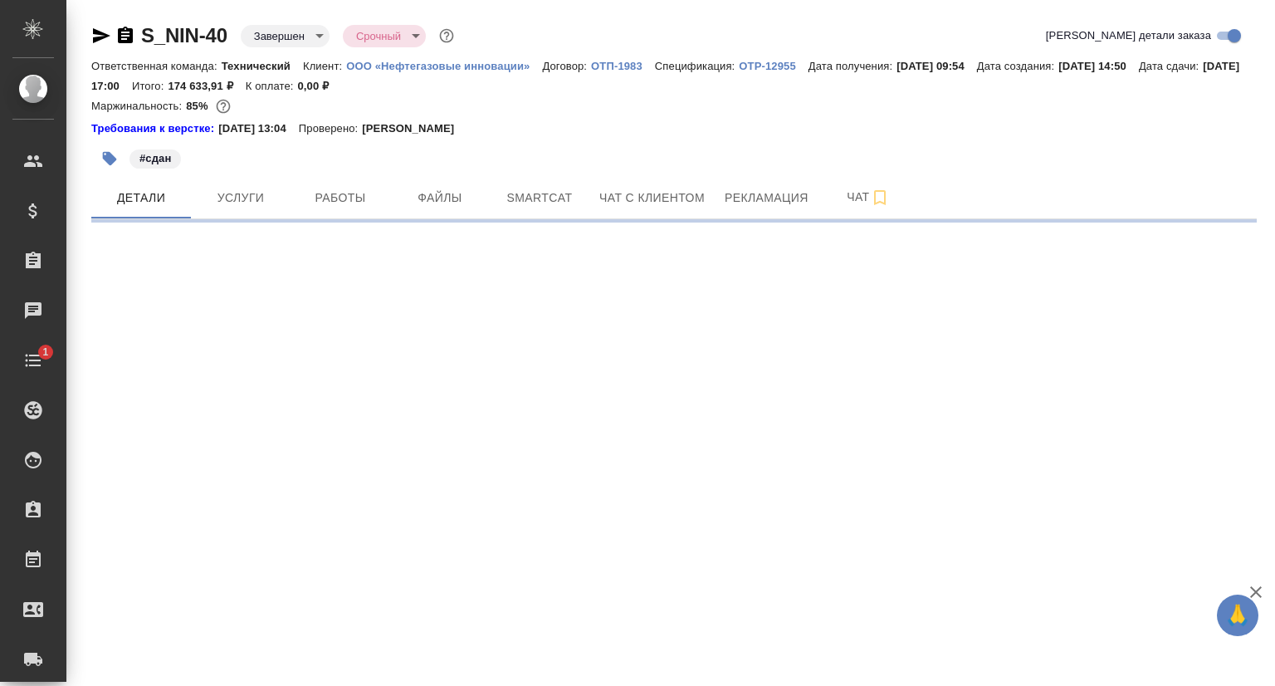
select select "RU"
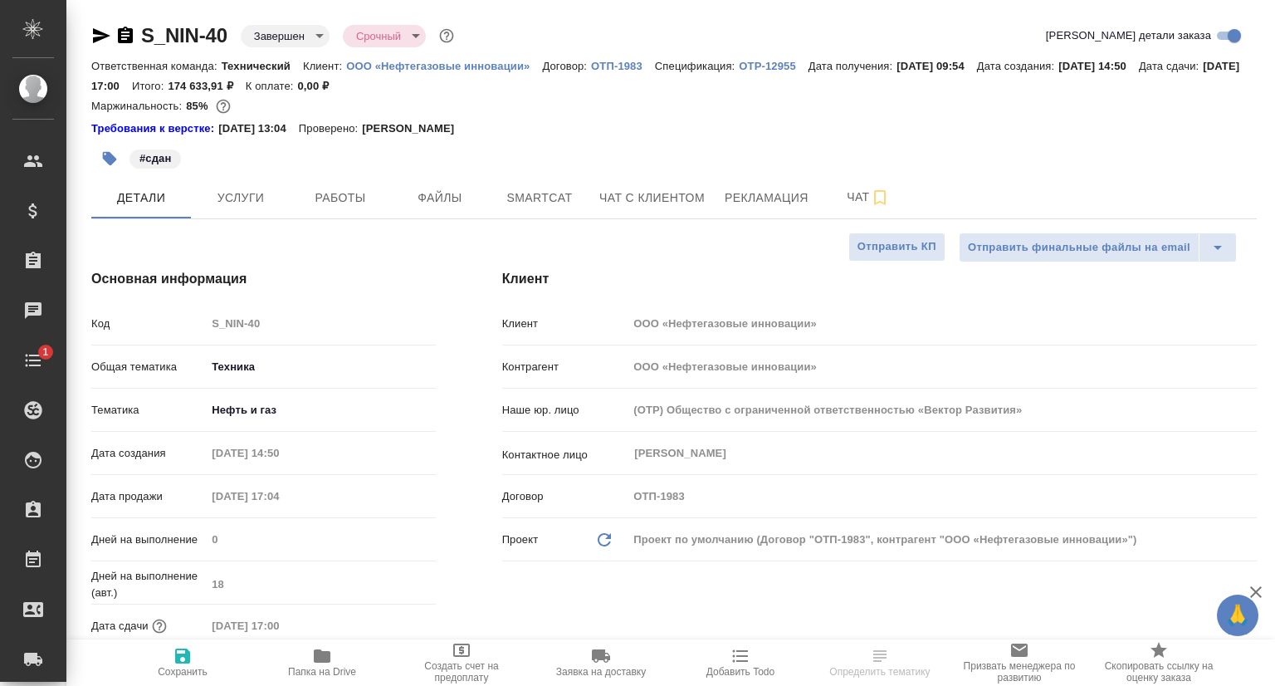
type textarea "x"
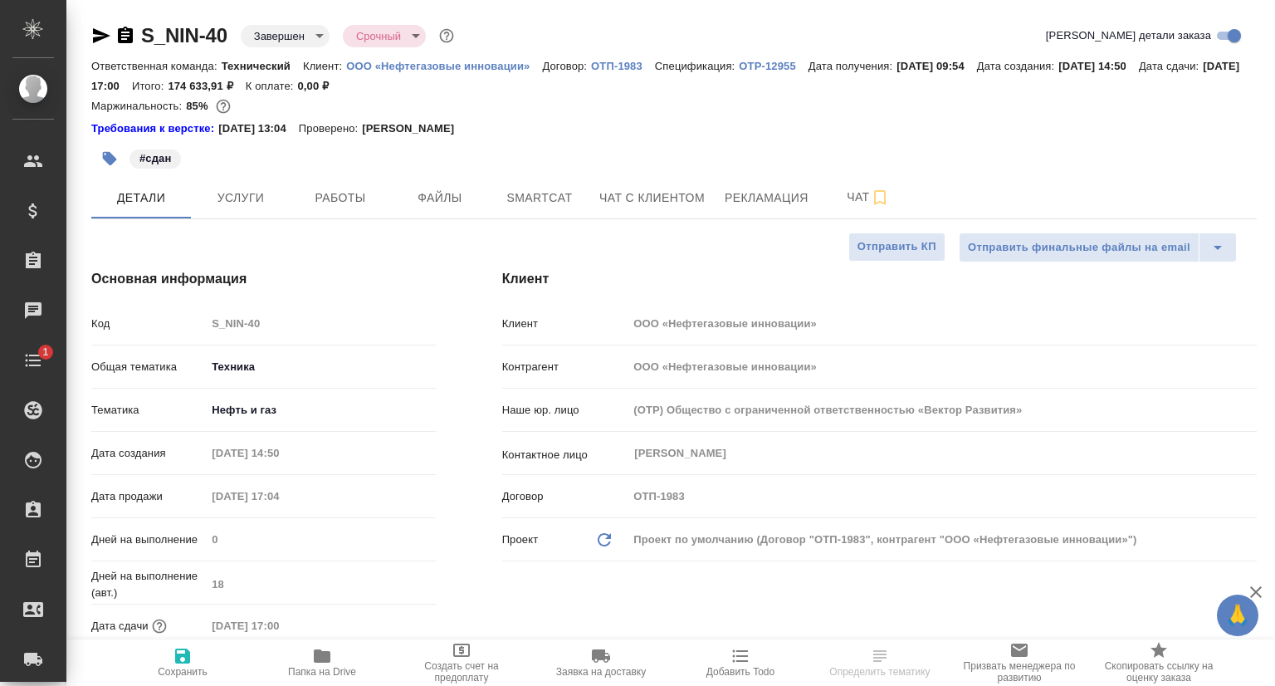
type textarea "x"
click at [229, 207] on span "Услуги" at bounding box center [241, 198] width 80 height 21
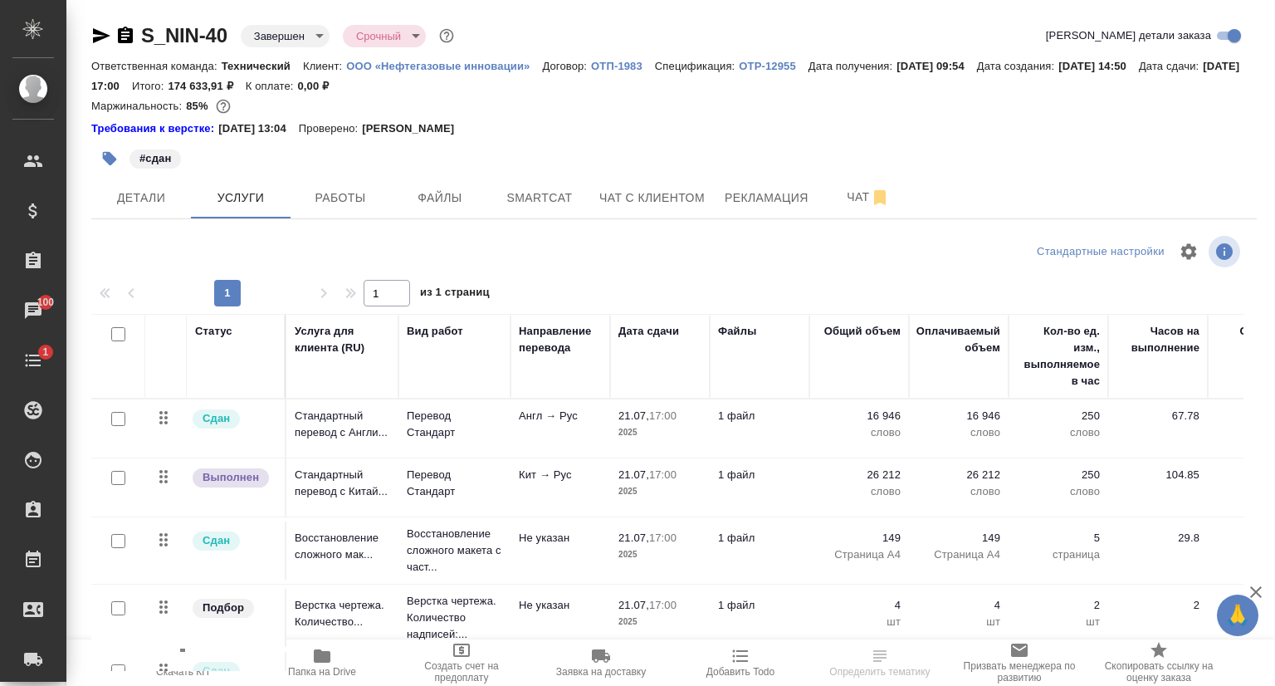
click at [174, 658] on icon "button" at bounding box center [183, 656] width 20 height 20
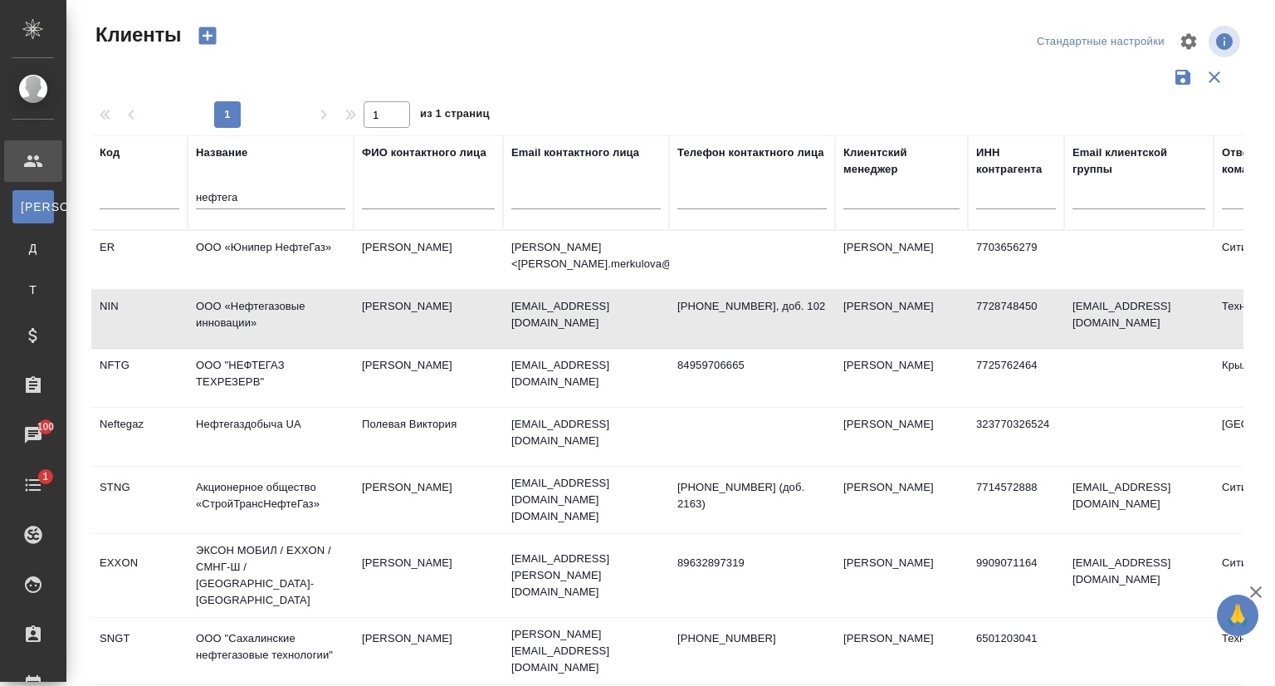
select select "RU"
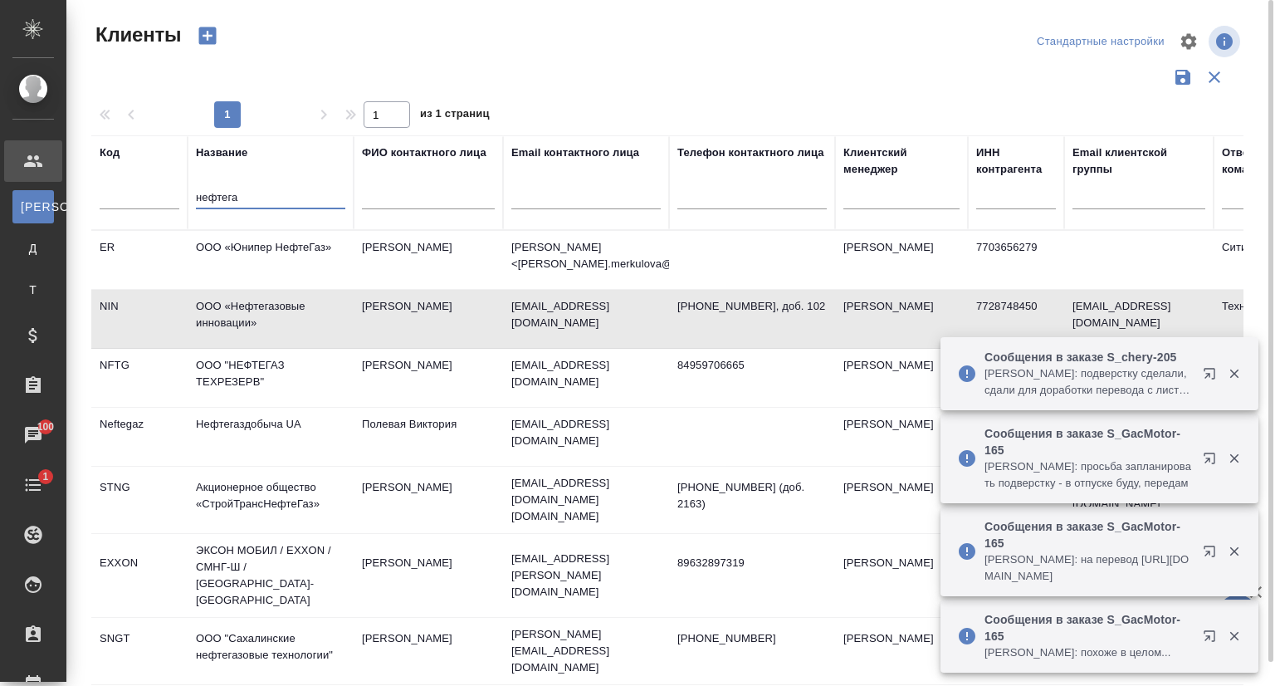
drag, startPoint x: 252, startPoint y: 197, endPoint x: 160, endPoint y: 197, distance: 92.2
click at [160, 197] on tr "Код Название нефтега ФИО контактного лица Email контактного лица Телефон контак…" at bounding box center [718, 182] width 1255 height 95
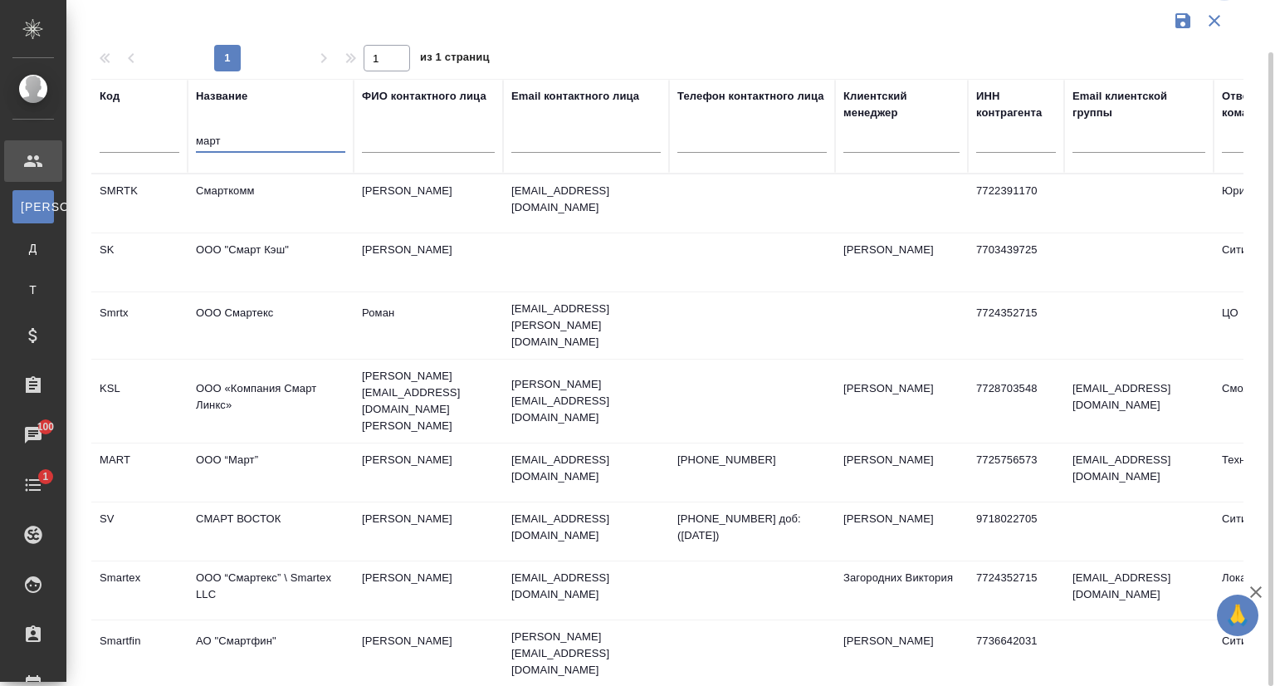
drag, startPoint x: 252, startPoint y: 143, endPoint x: 170, endPoint y: 144, distance: 81.4
click at [170, 144] on tr "Код Название март ФИО контактного лица Email контактного лица Телефон контактно…" at bounding box center [718, 126] width 1255 height 95
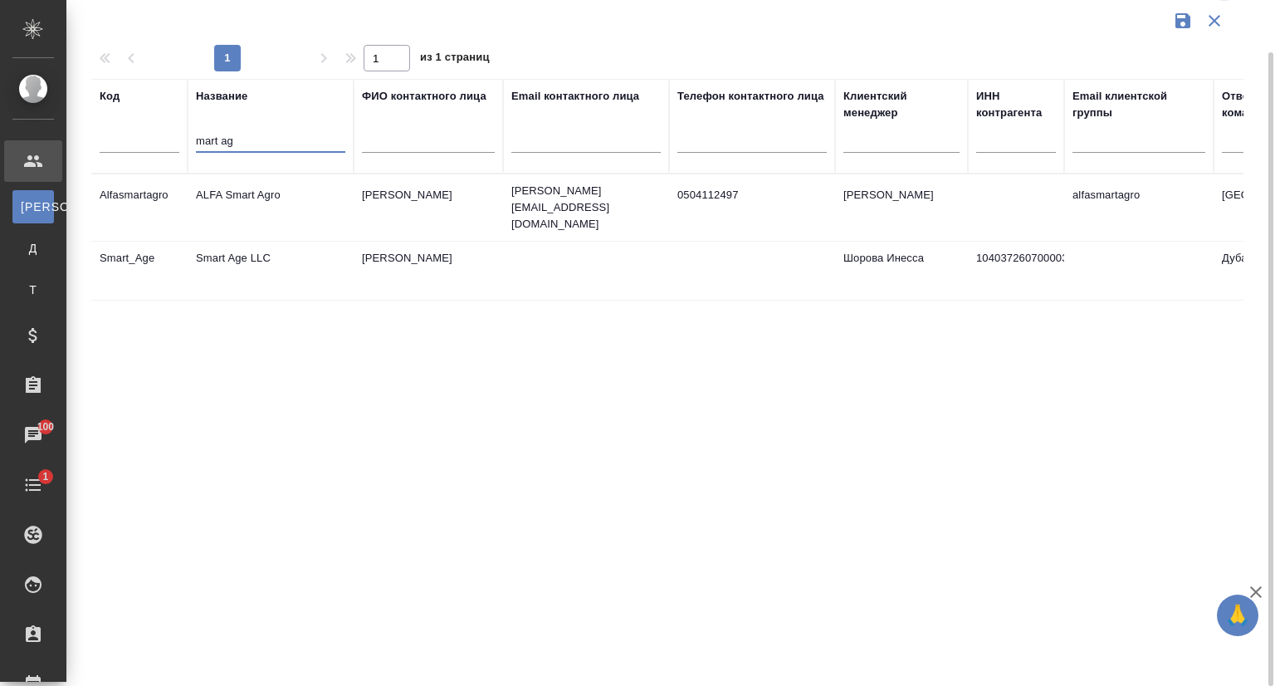
drag, startPoint x: 237, startPoint y: 139, endPoint x: 130, endPoint y: 139, distance: 107.1
click at [130, 139] on tr "Код Название mart ag ФИО контактного лица Email контактного лица Телефон контак…" at bounding box center [718, 126] width 1255 height 95
type input "j"
type input """
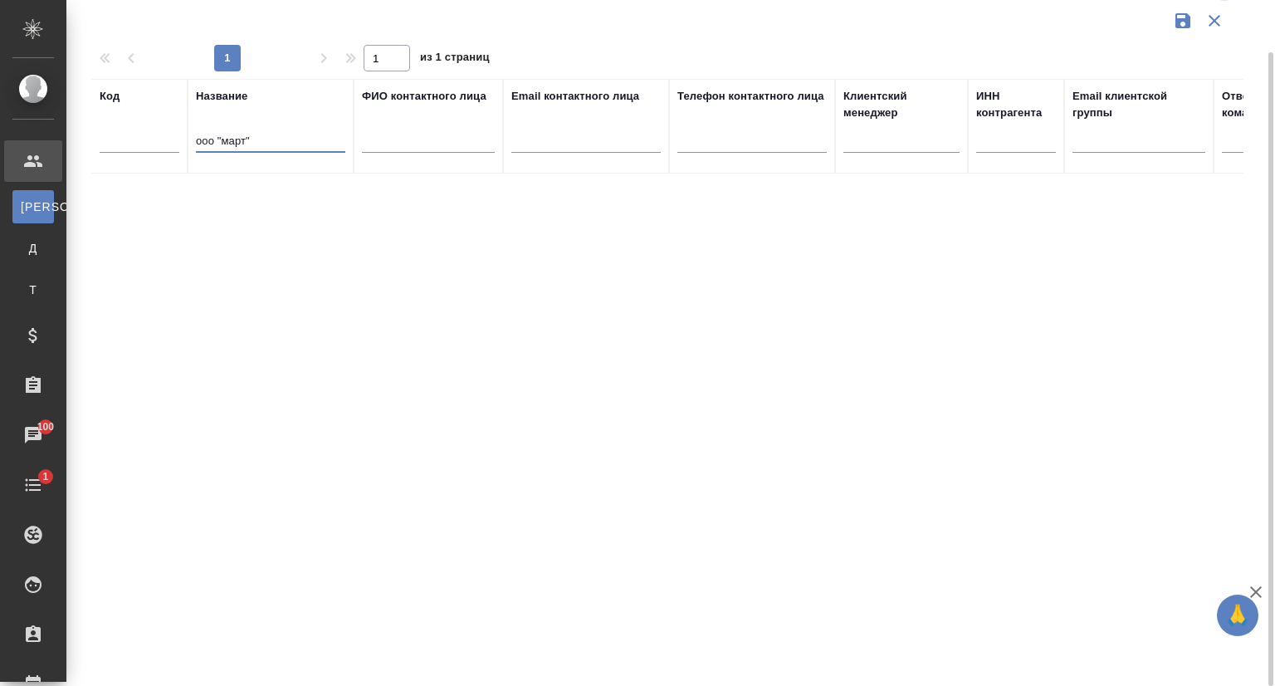
drag, startPoint x: 223, startPoint y: 132, endPoint x: 124, endPoint y: 147, distance: 99.9
click at [124, 147] on tr "Код Название ооо "март" ФИО контактного лица Email контактного лица Телефон кон…" at bounding box center [718, 126] width 1255 height 95
click at [251, 144] on input "март"" at bounding box center [270, 142] width 149 height 21
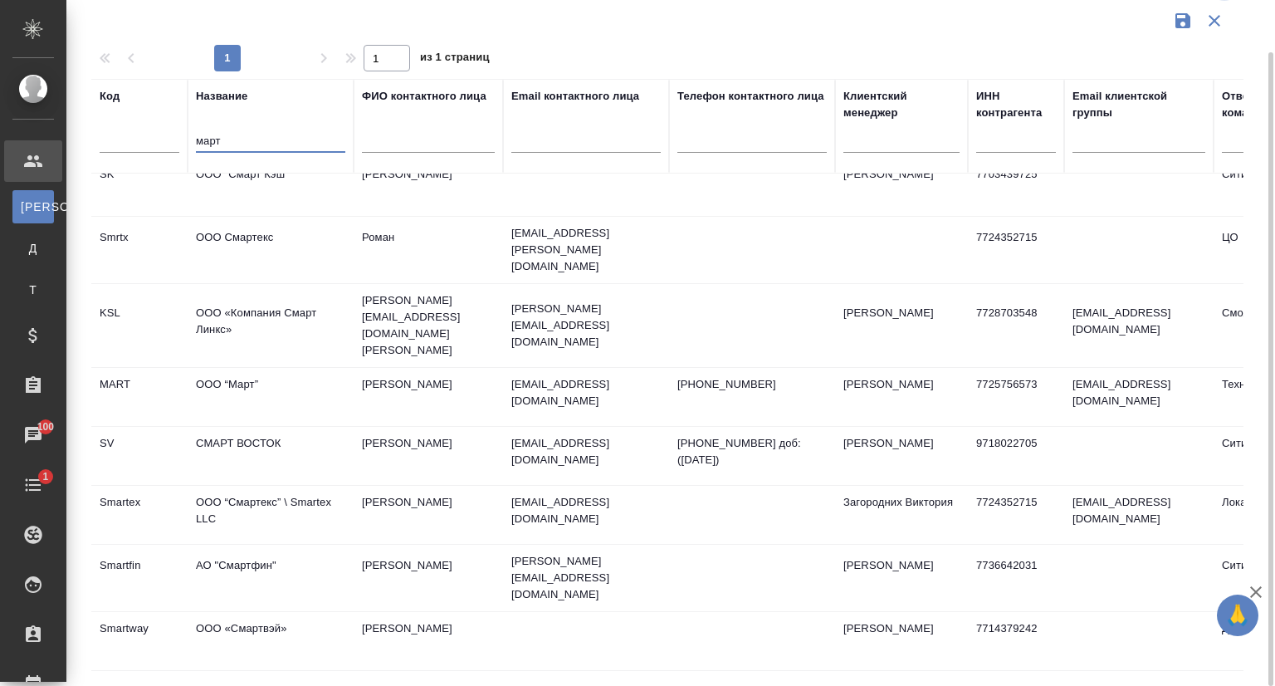
scroll to position [83, 0]
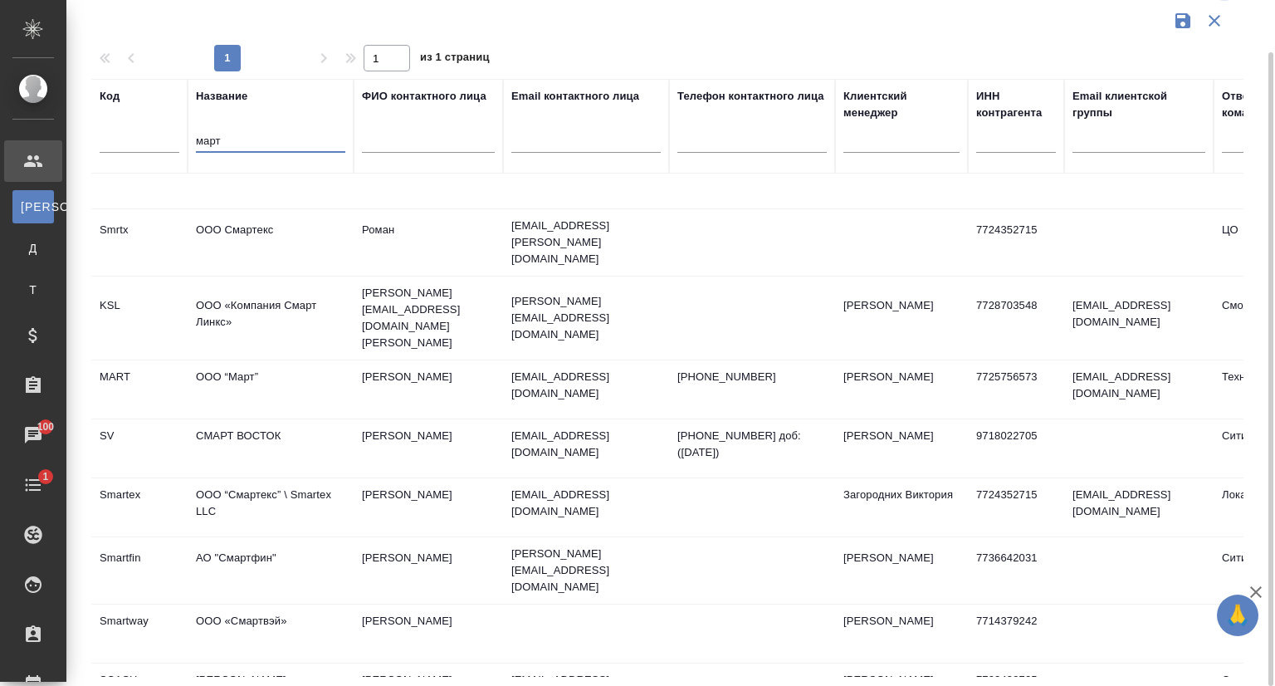
click at [282, 360] on td "ООО “Март”" at bounding box center [271, 389] width 166 height 58
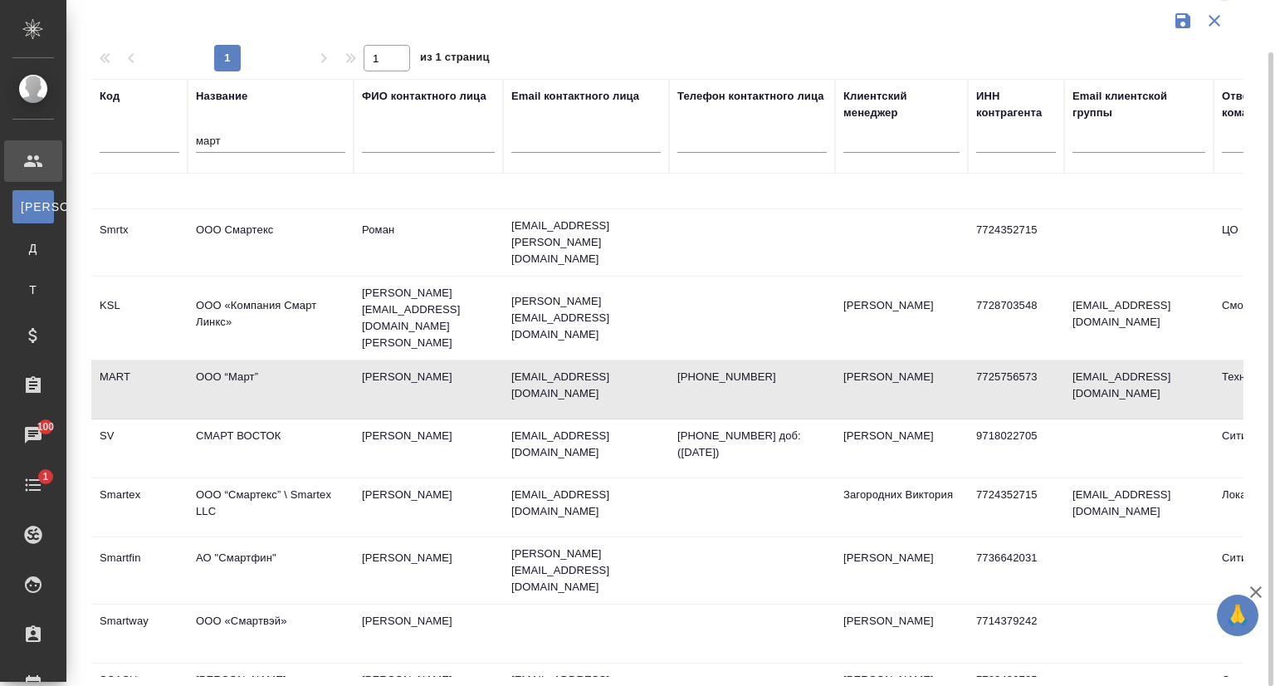
click at [282, 360] on td "ООО “Март”" at bounding box center [271, 389] width 166 height 58
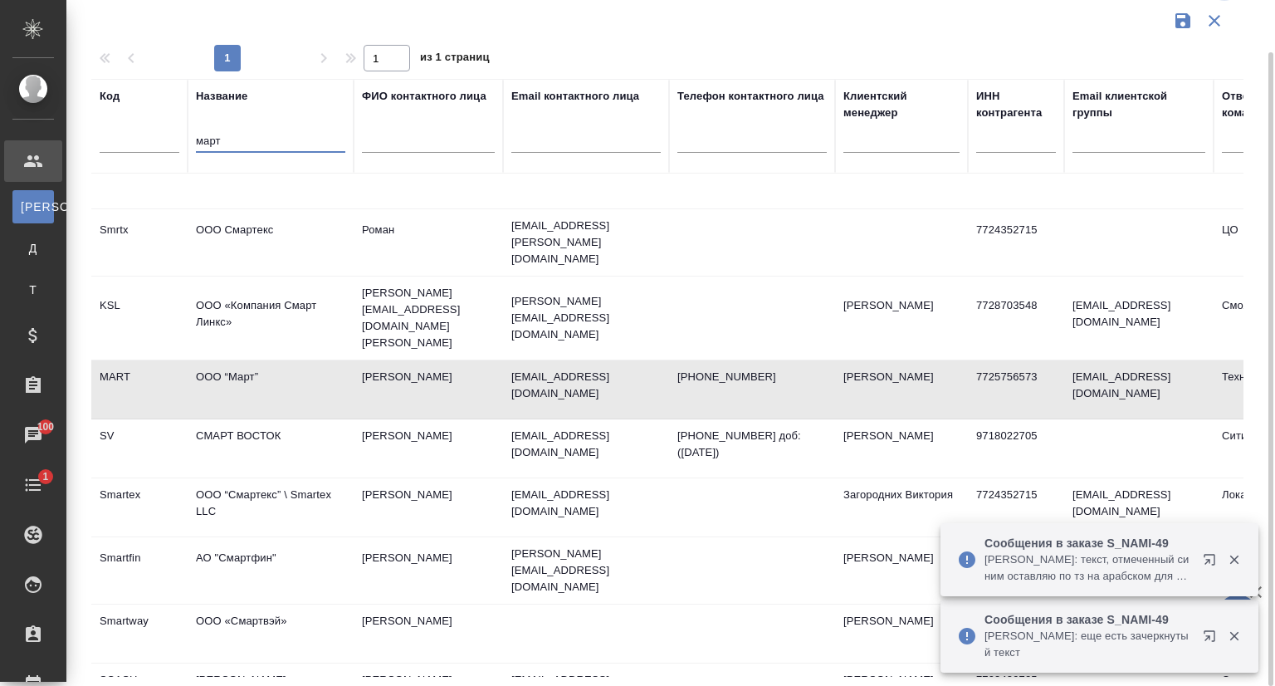
drag, startPoint x: 219, startPoint y: 146, endPoint x: 189, endPoint y: 154, distance: 30.8
click at [189, 154] on th "Название март" at bounding box center [271, 126] width 166 height 95
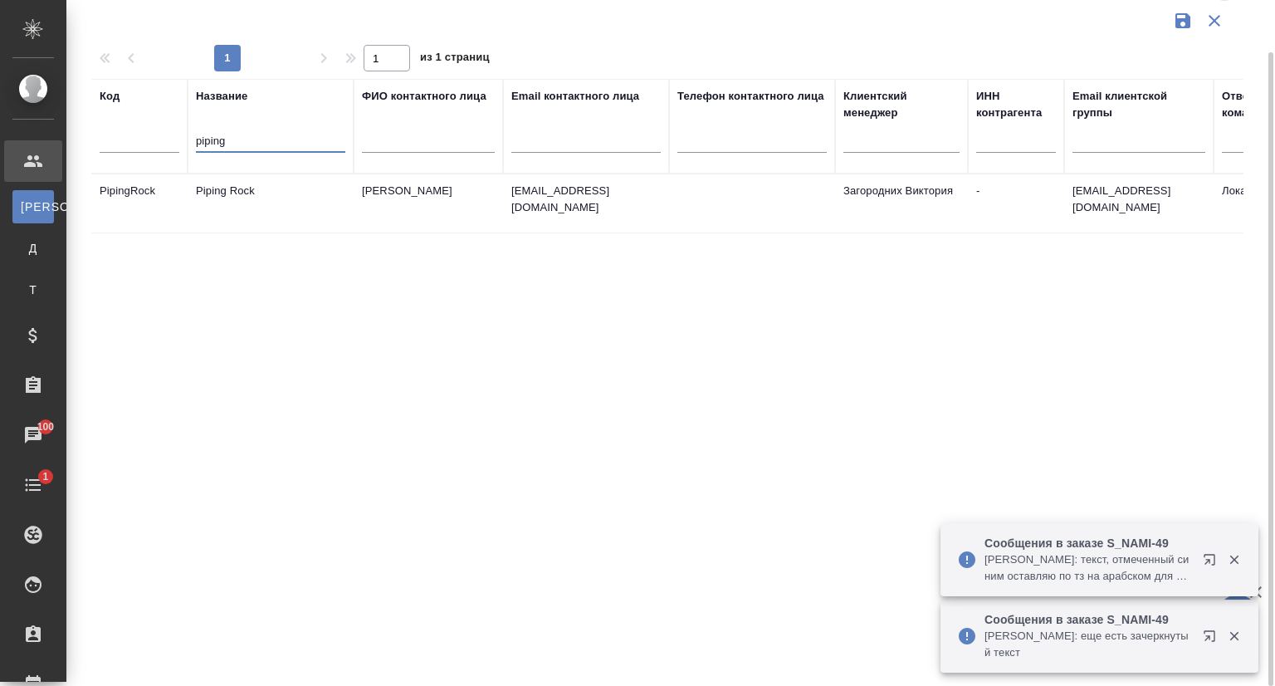
scroll to position [0, 0]
type input "piping"
click at [266, 203] on td "Piping Rock" at bounding box center [271, 203] width 166 height 58
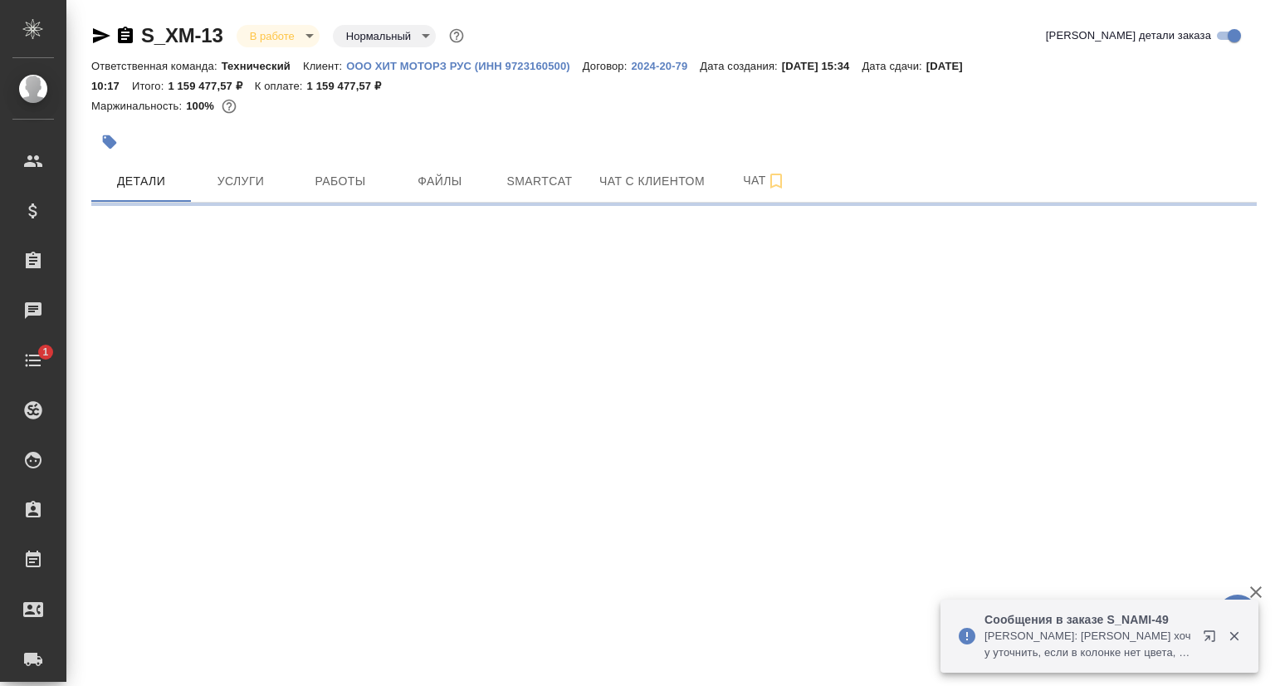
select select "RU"
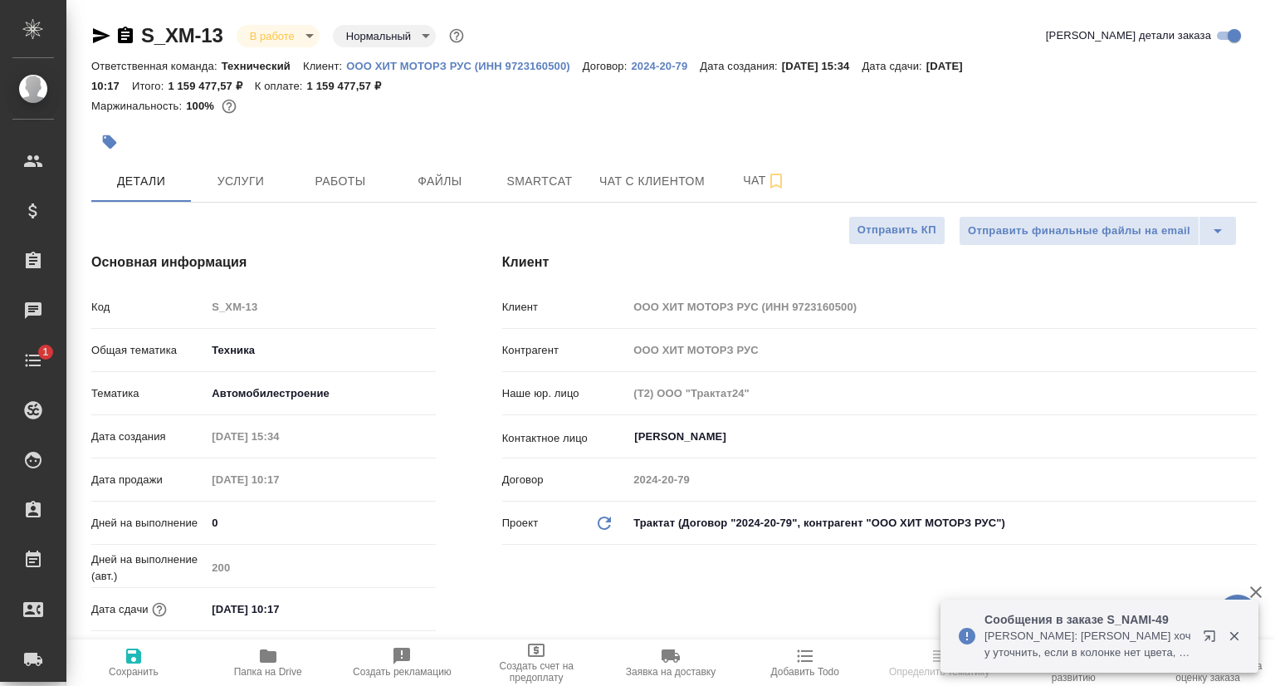
type textarea "x"
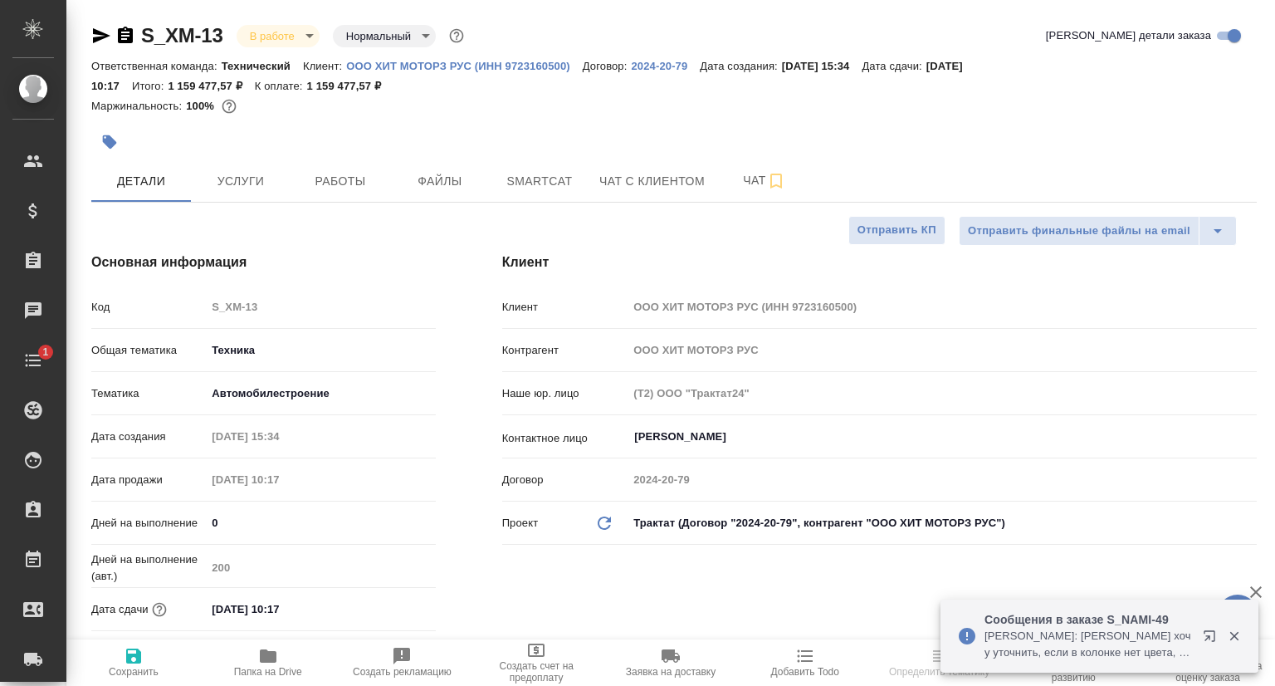
type textarea "x"
click at [247, 174] on span "Услуги" at bounding box center [241, 181] width 80 height 21
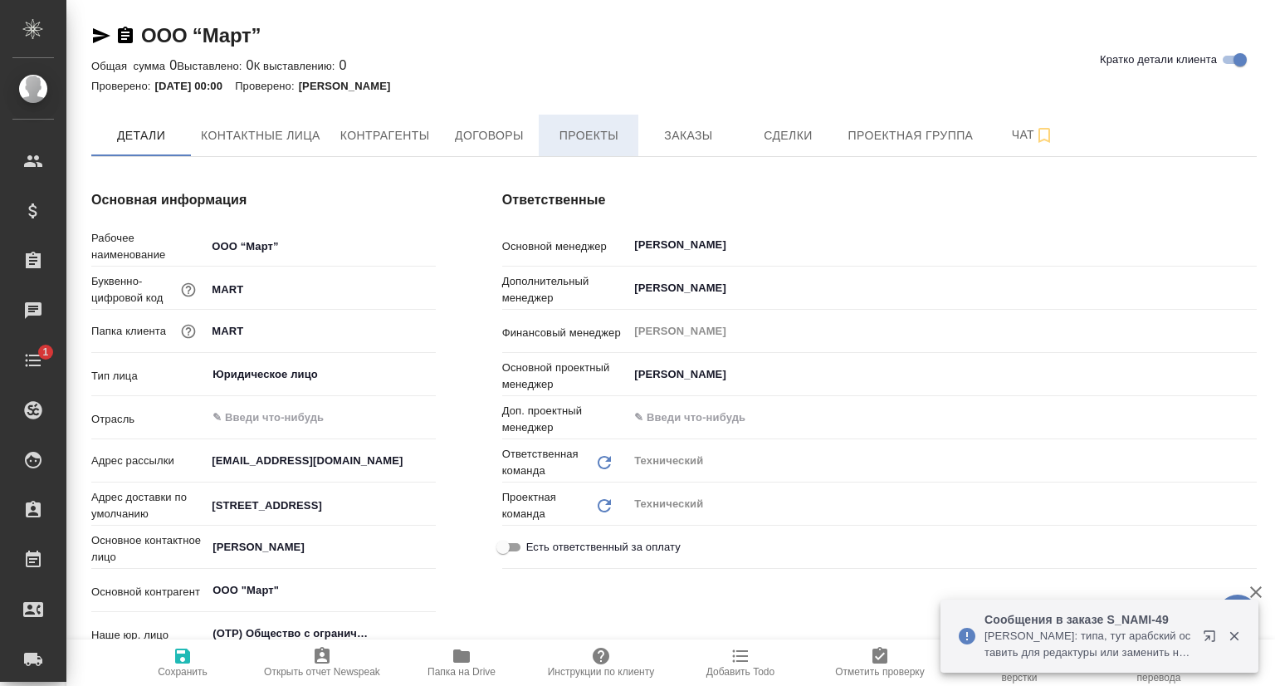
click at [587, 139] on span "Проекты" at bounding box center [589, 135] width 80 height 21
type textarea "x"
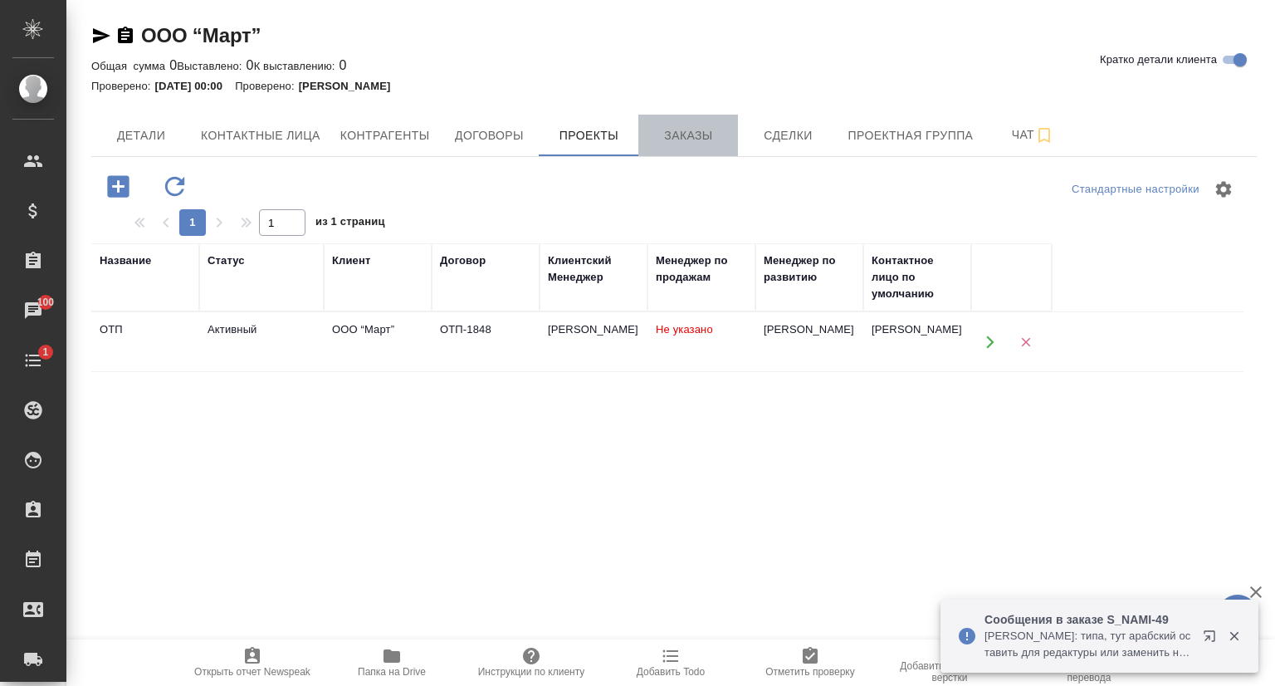
click at [701, 142] on span "Заказы" at bounding box center [688, 135] width 80 height 21
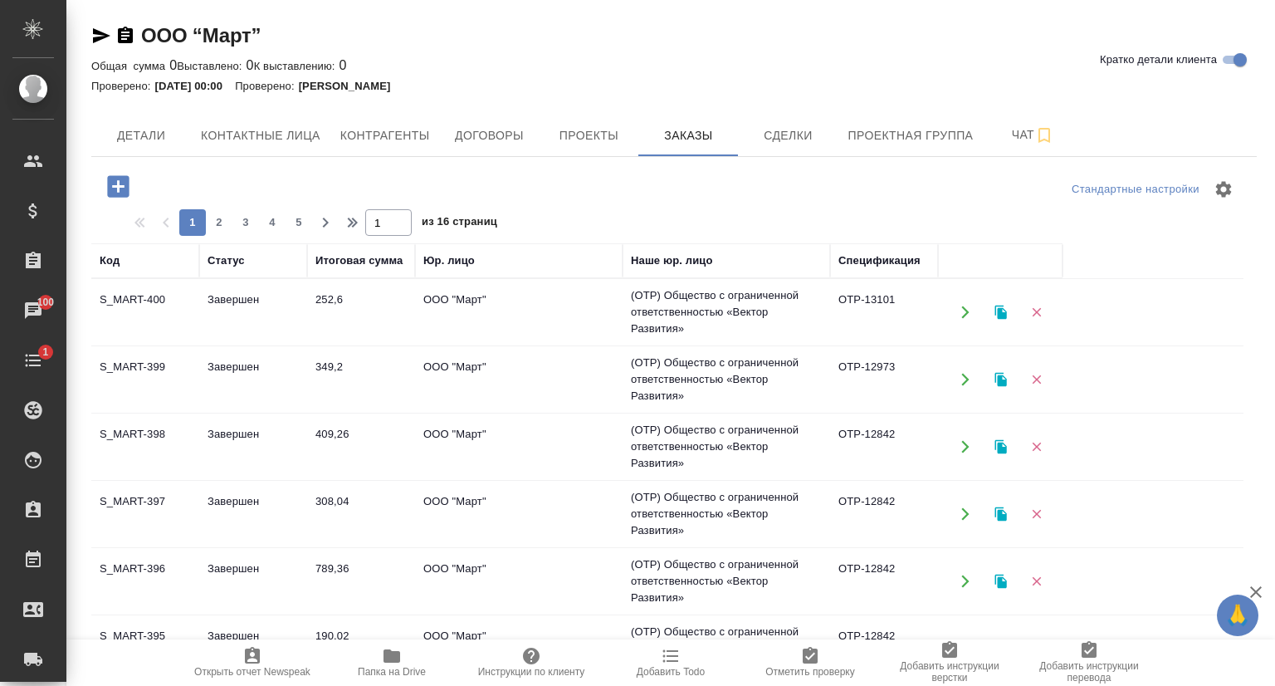
click at [139, 293] on td "S_MART-400" at bounding box center [145, 312] width 108 height 58
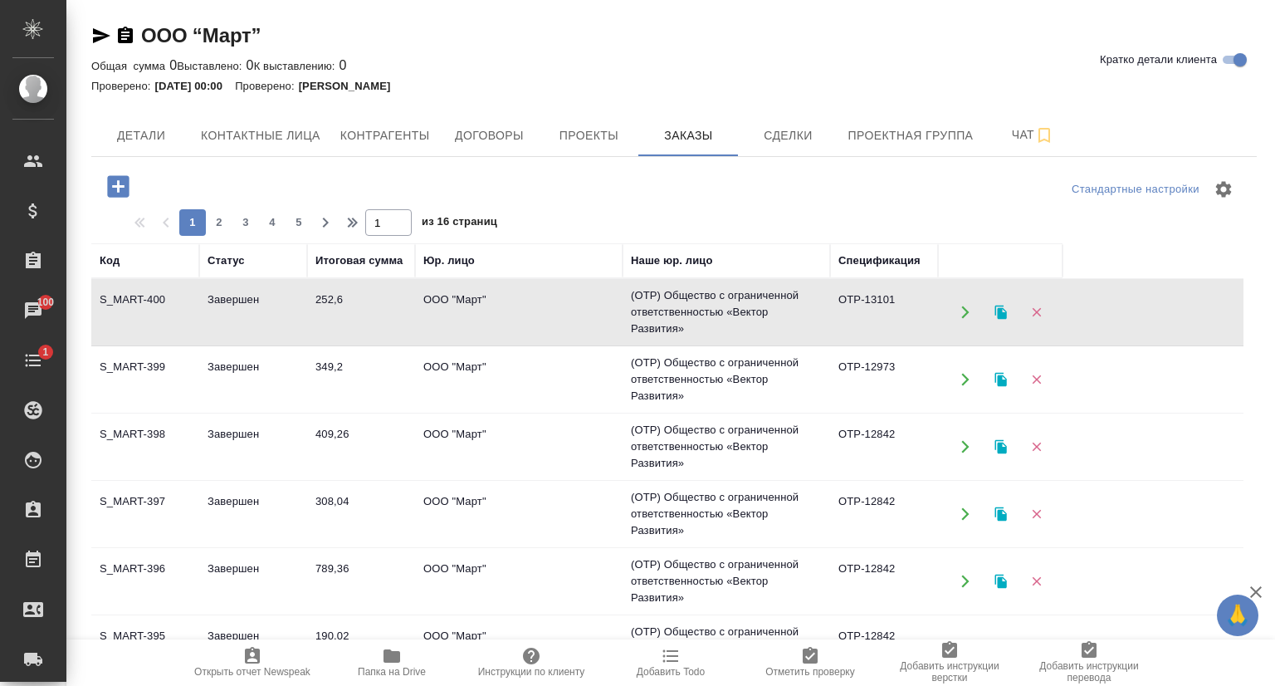
click at [139, 292] on td "S_MART-400" at bounding box center [145, 312] width 108 height 58
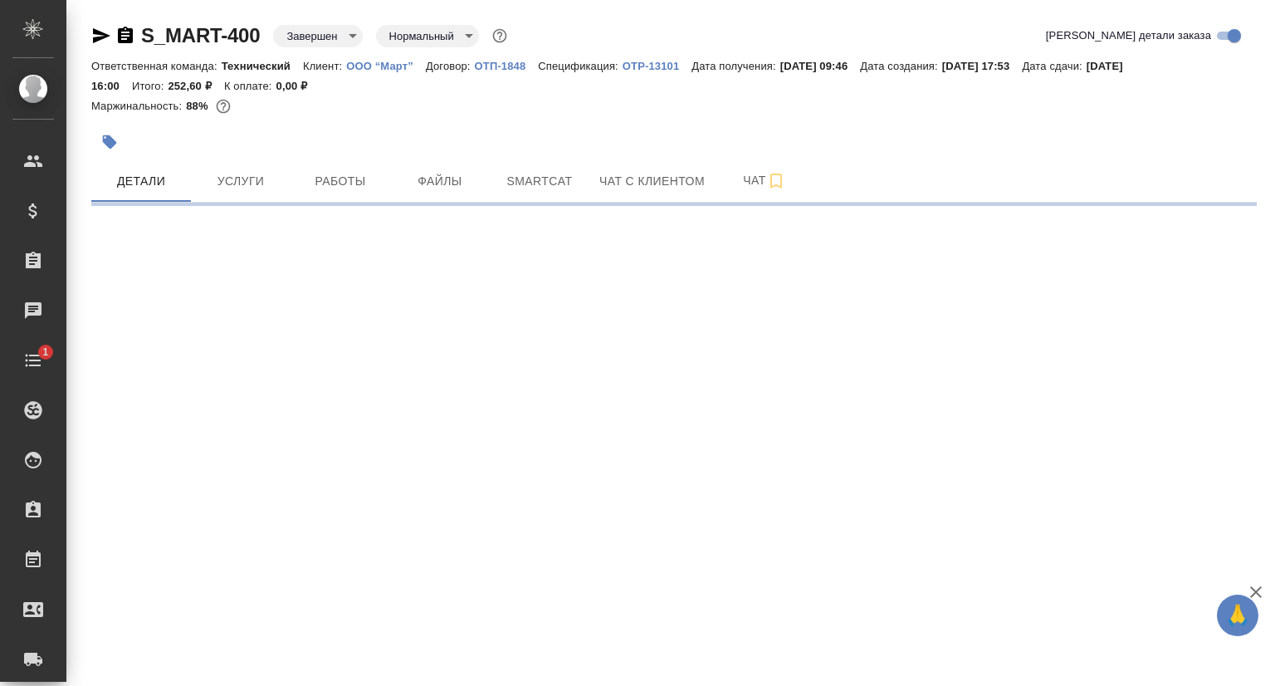
select select "RU"
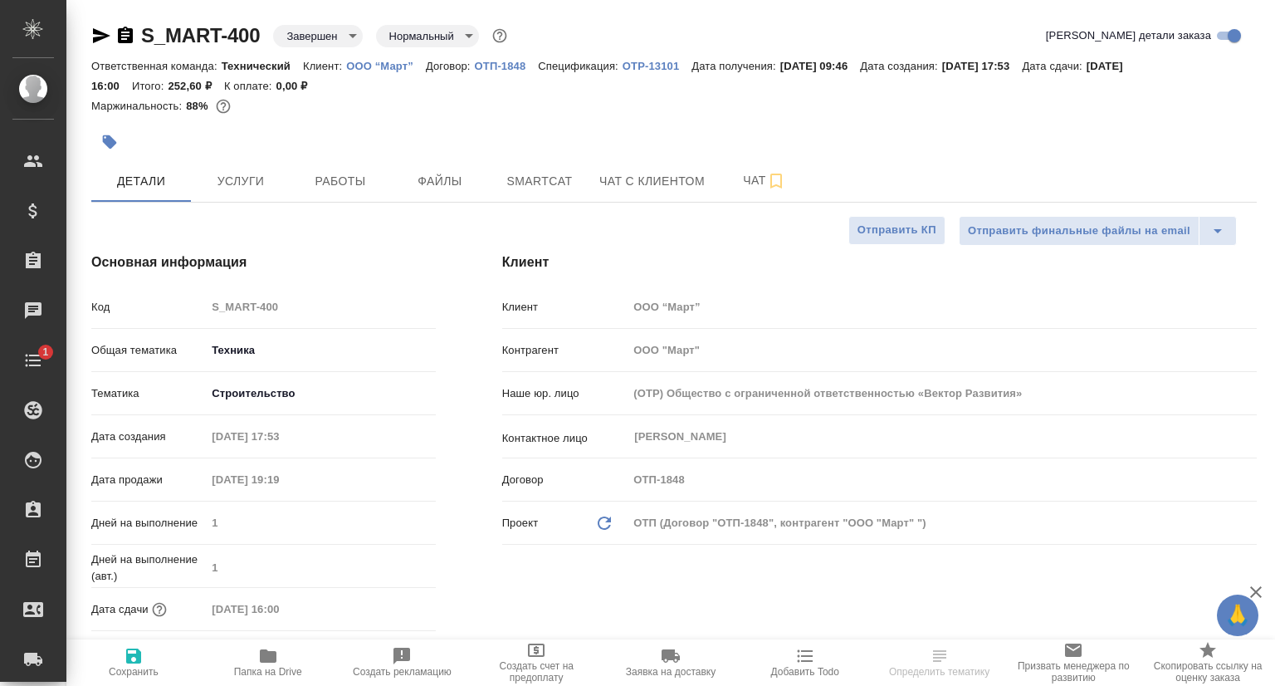
type textarea "x"
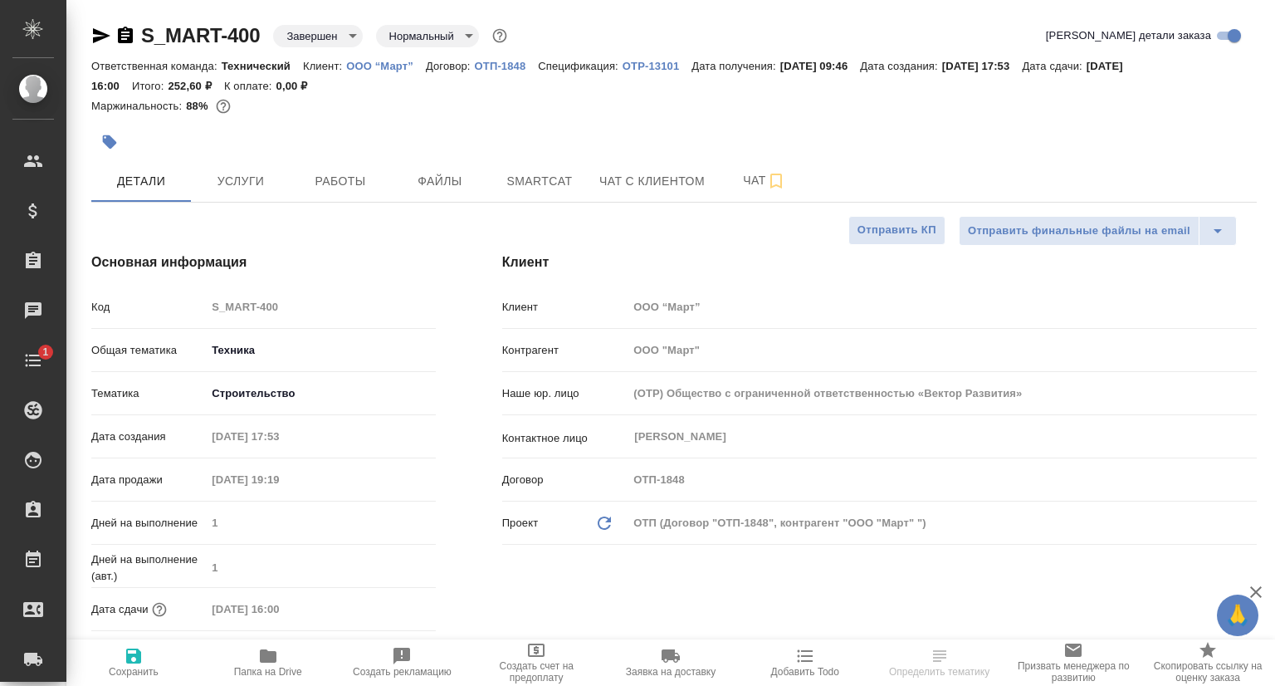
type textarea "x"
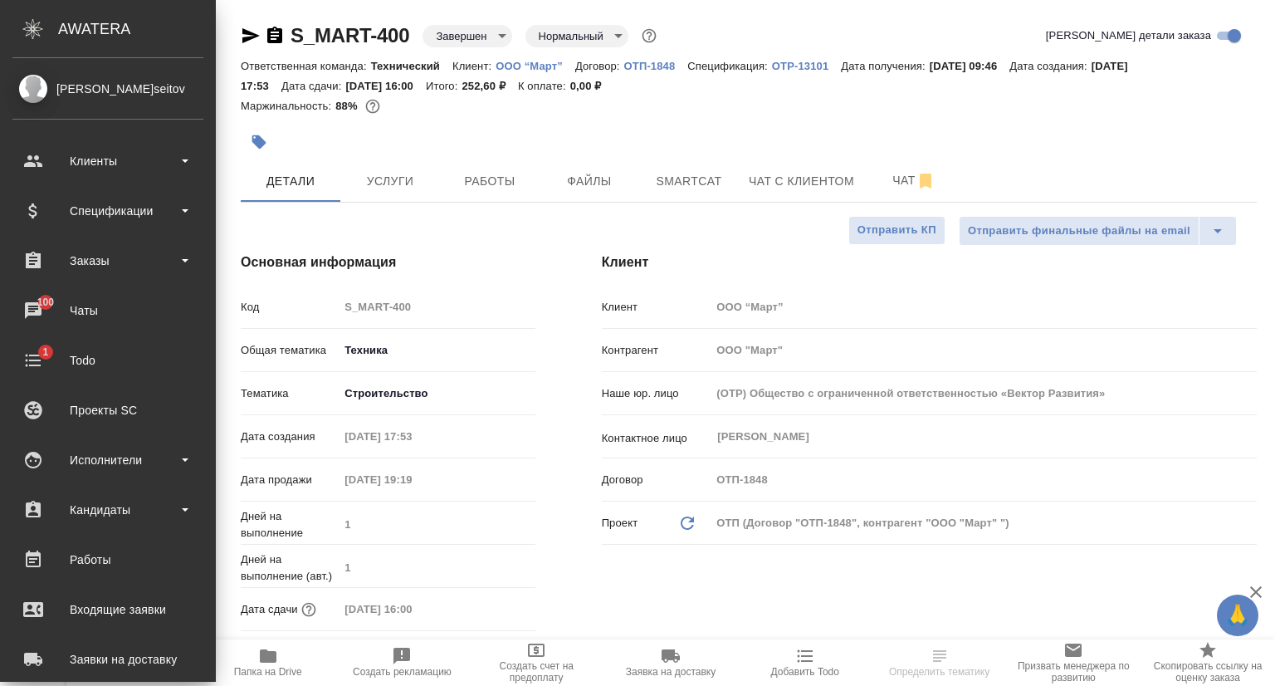
type textarea "x"
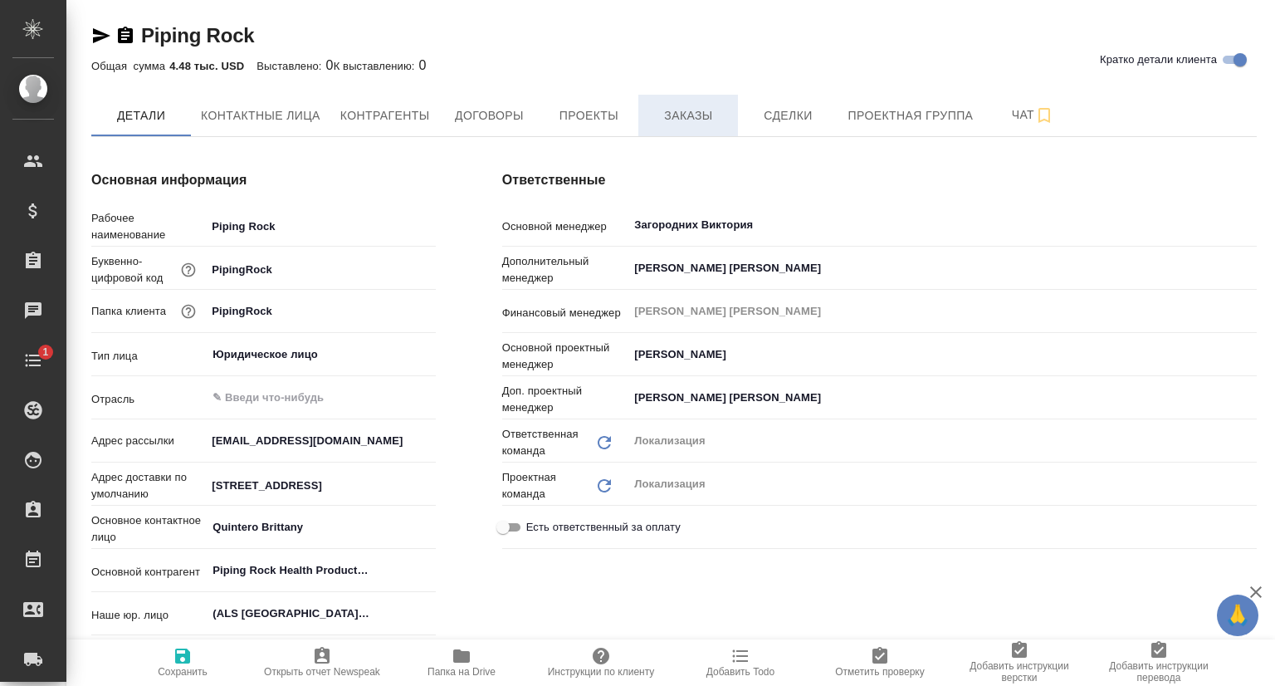
type textarea "x"
click at [707, 120] on span "Заказы" at bounding box center [688, 115] width 80 height 21
type textarea "x"
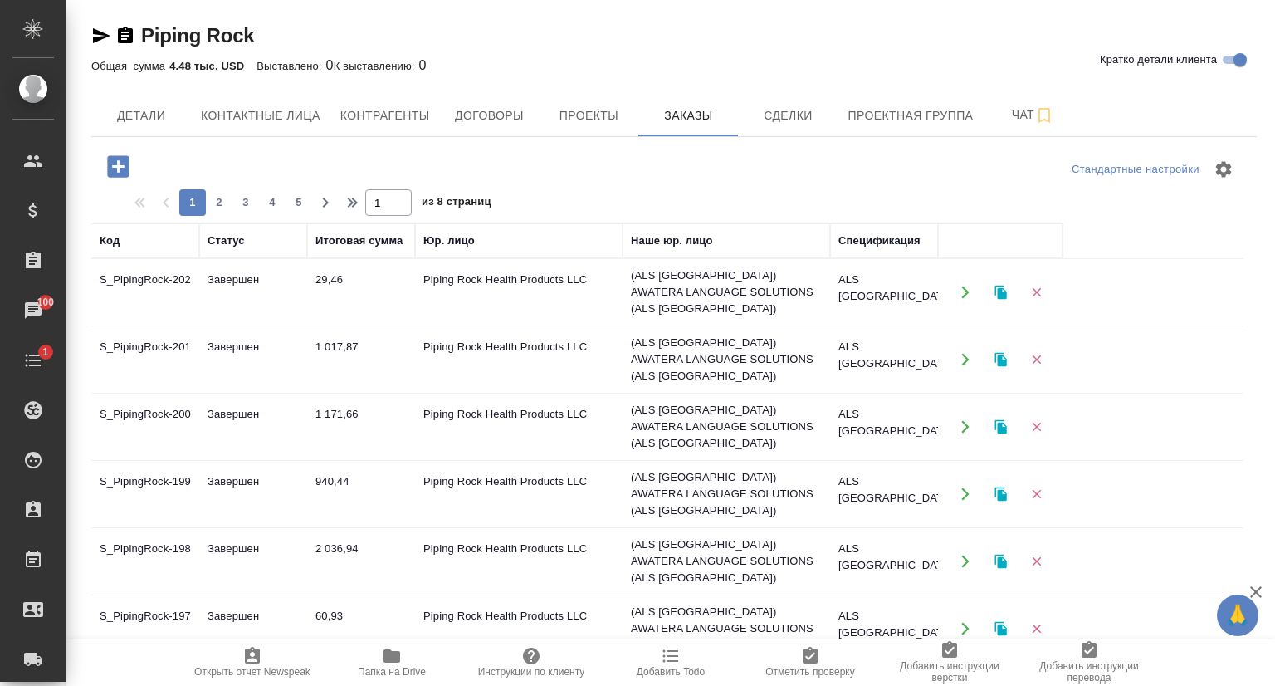
click at [186, 276] on td "S_PipingRock-202" at bounding box center [145, 292] width 108 height 58
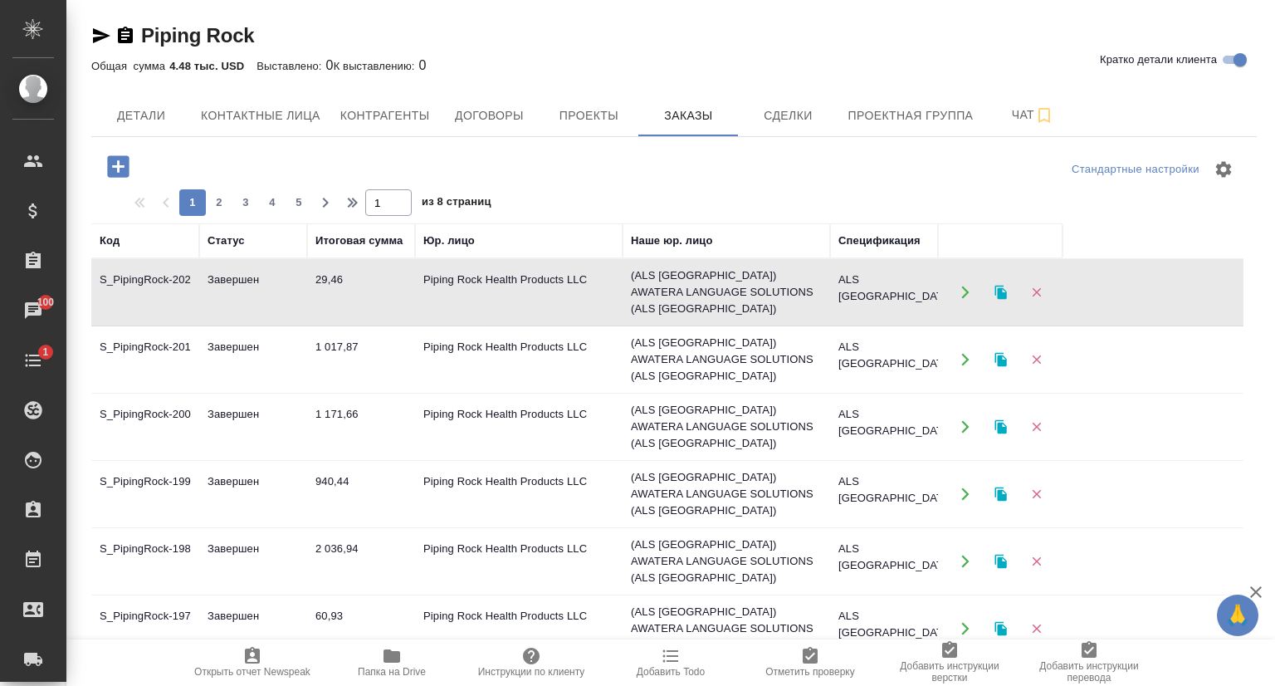
click at [186, 276] on td "S_PipingRock-202" at bounding box center [145, 292] width 108 height 58
click at [208, 335] on td "Завершен" at bounding box center [253, 359] width 108 height 58
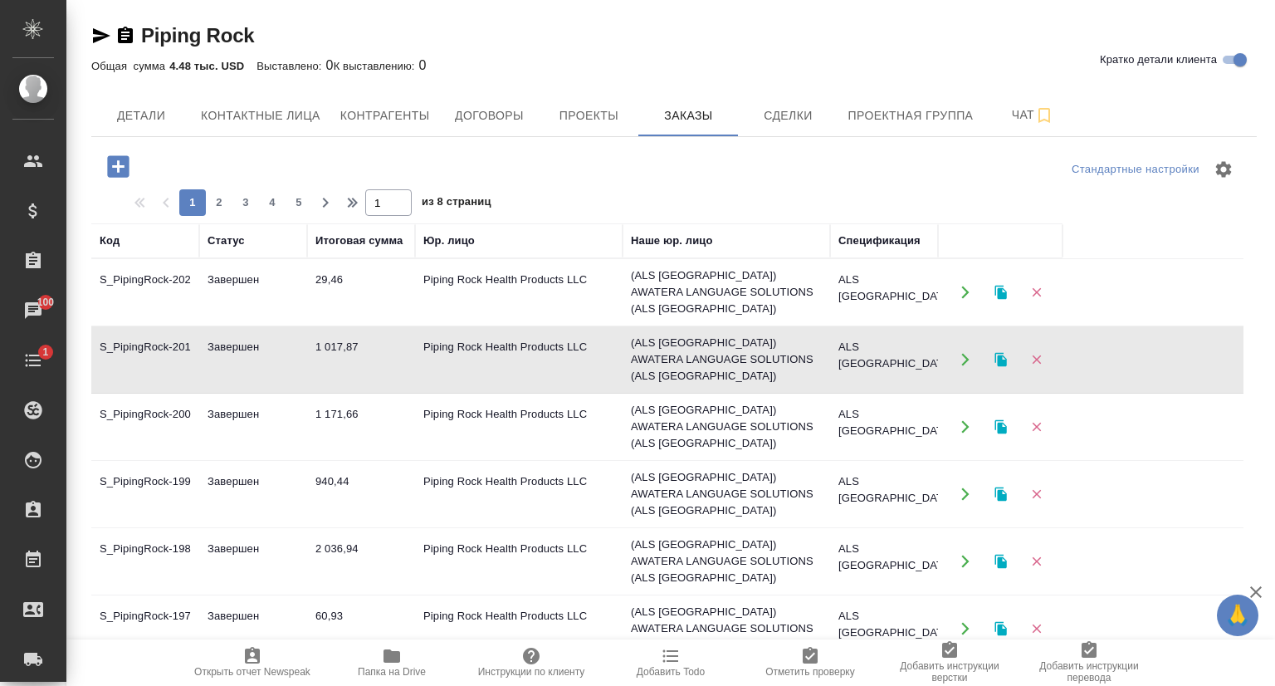
click at [208, 335] on td "Завершен" at bounding box center [253, 359] width 108 height 58
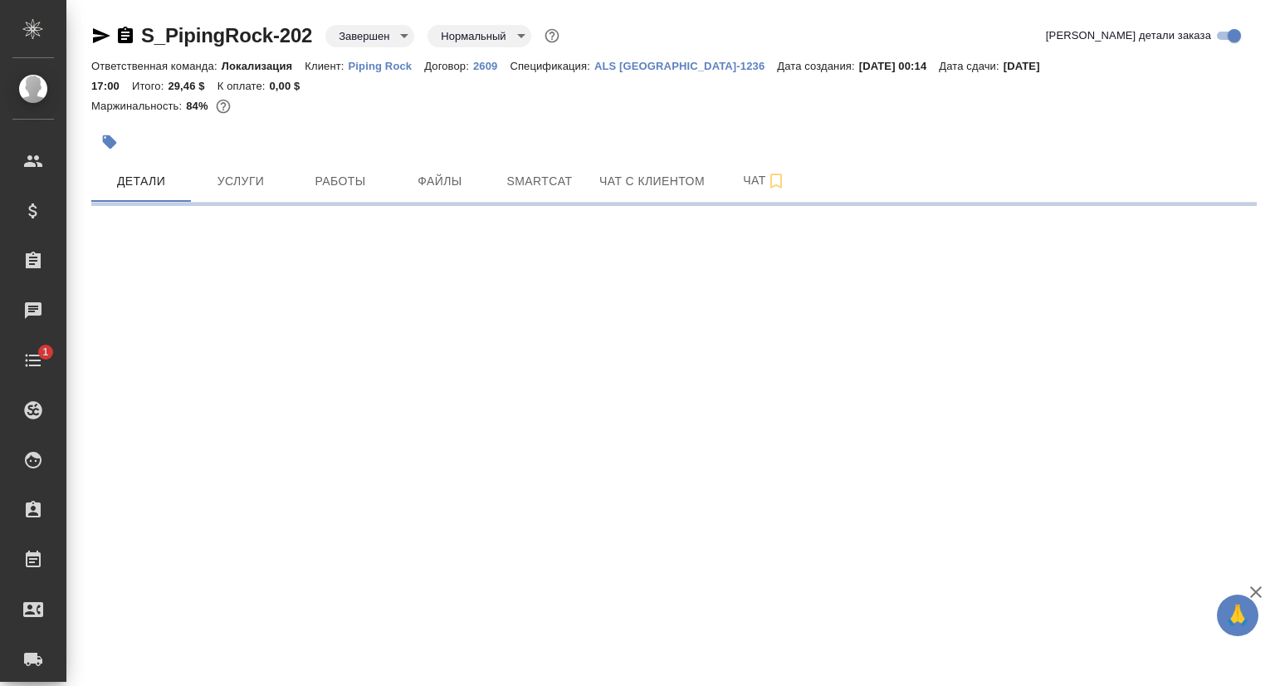
select select "RU"
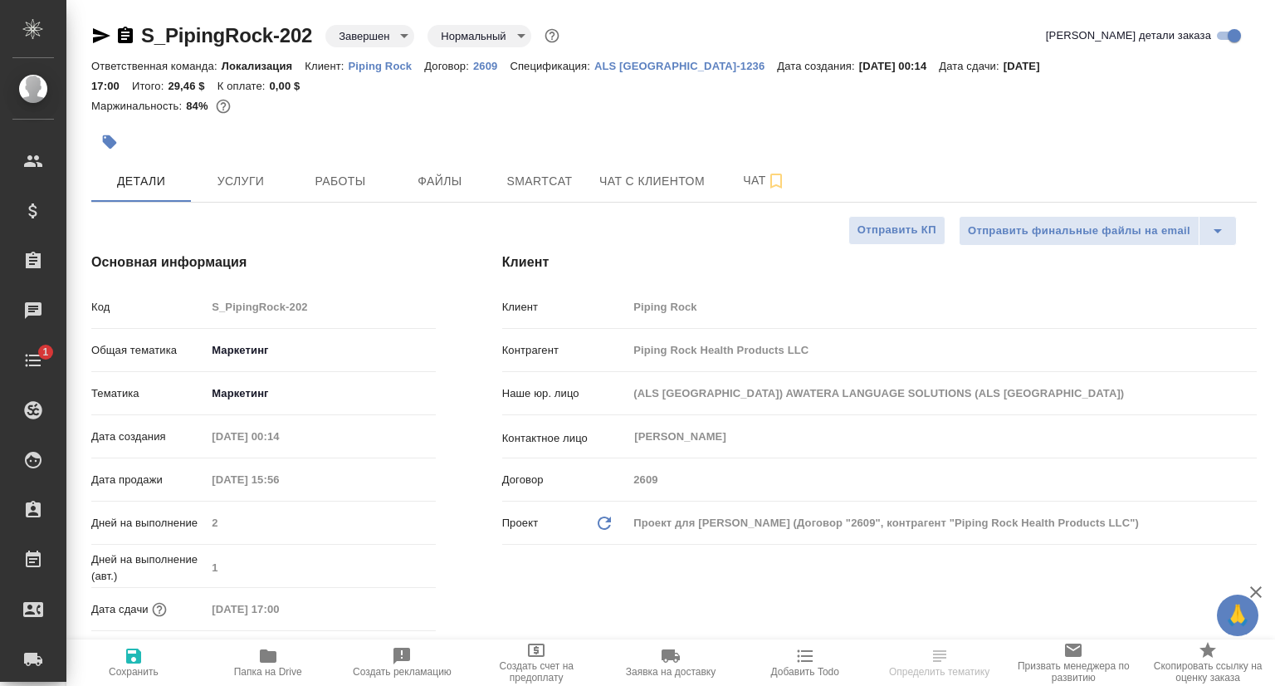
type textarea "x"
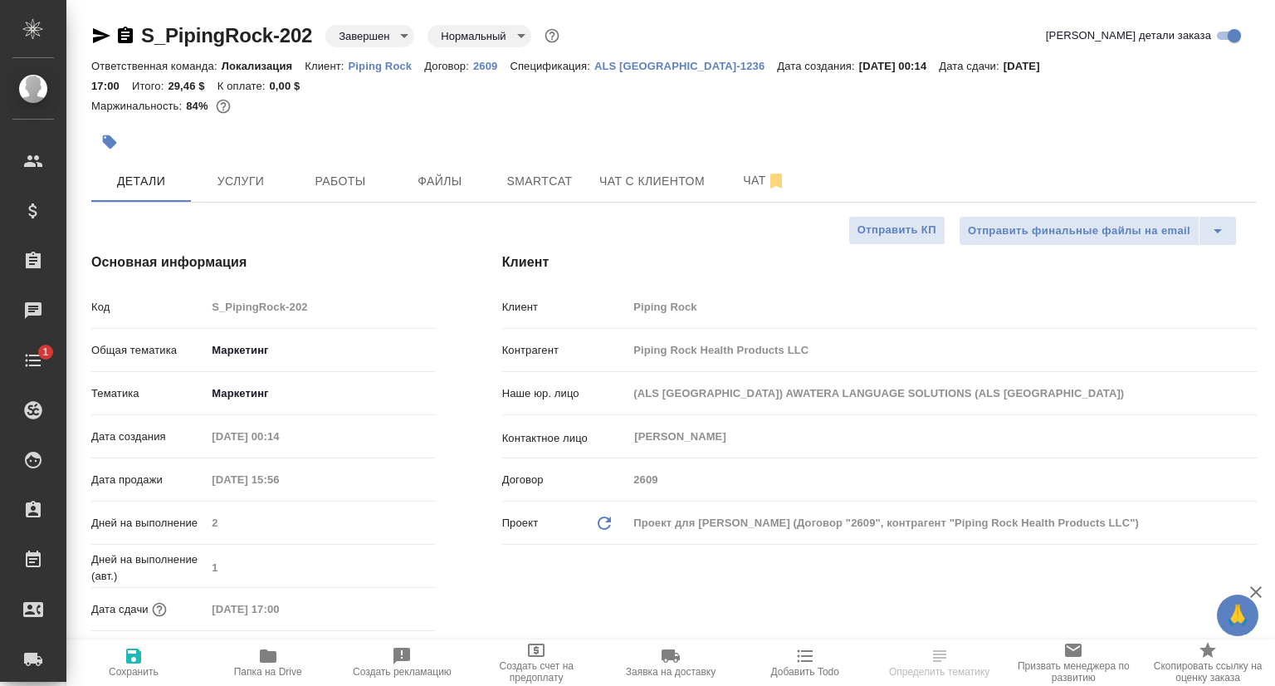
type textarea "x"
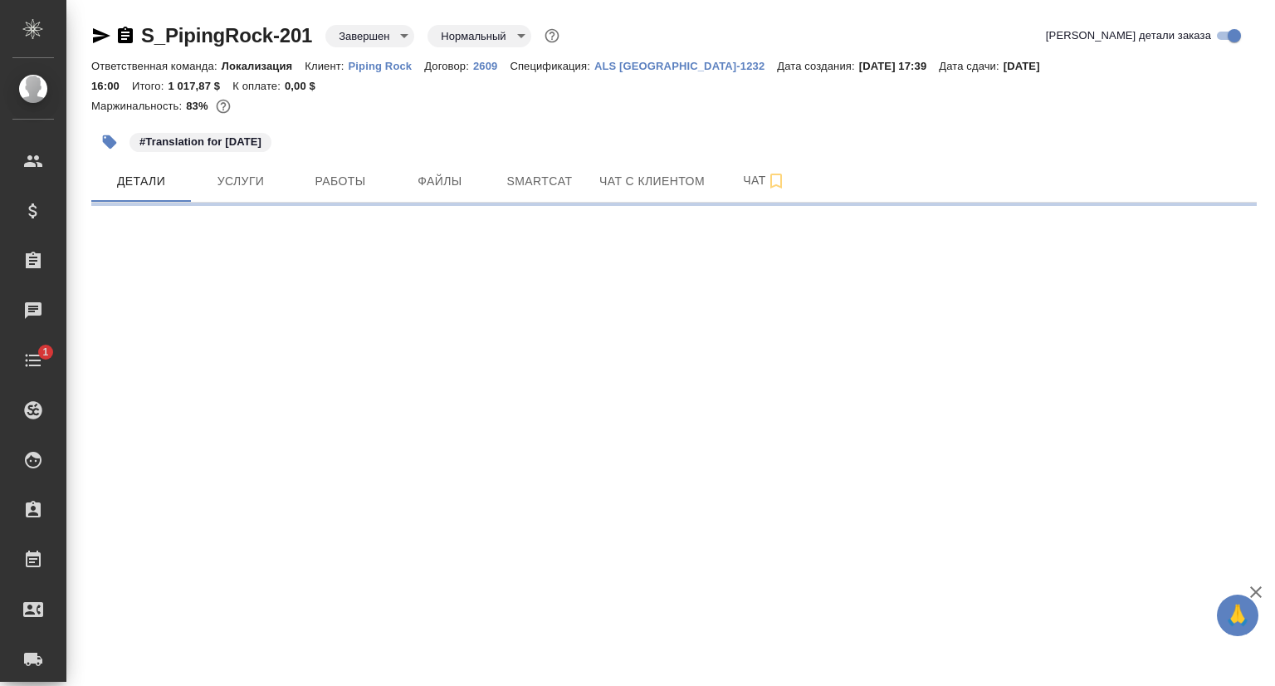
select select "RU"
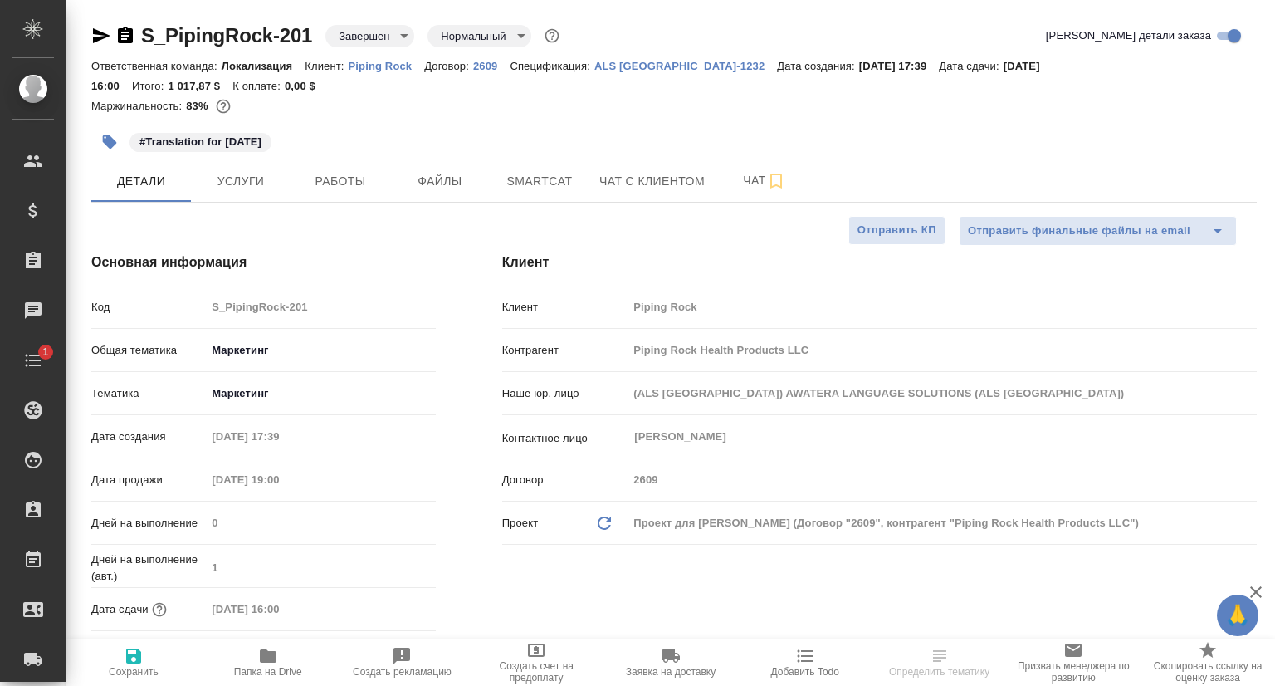
type textarea "x"
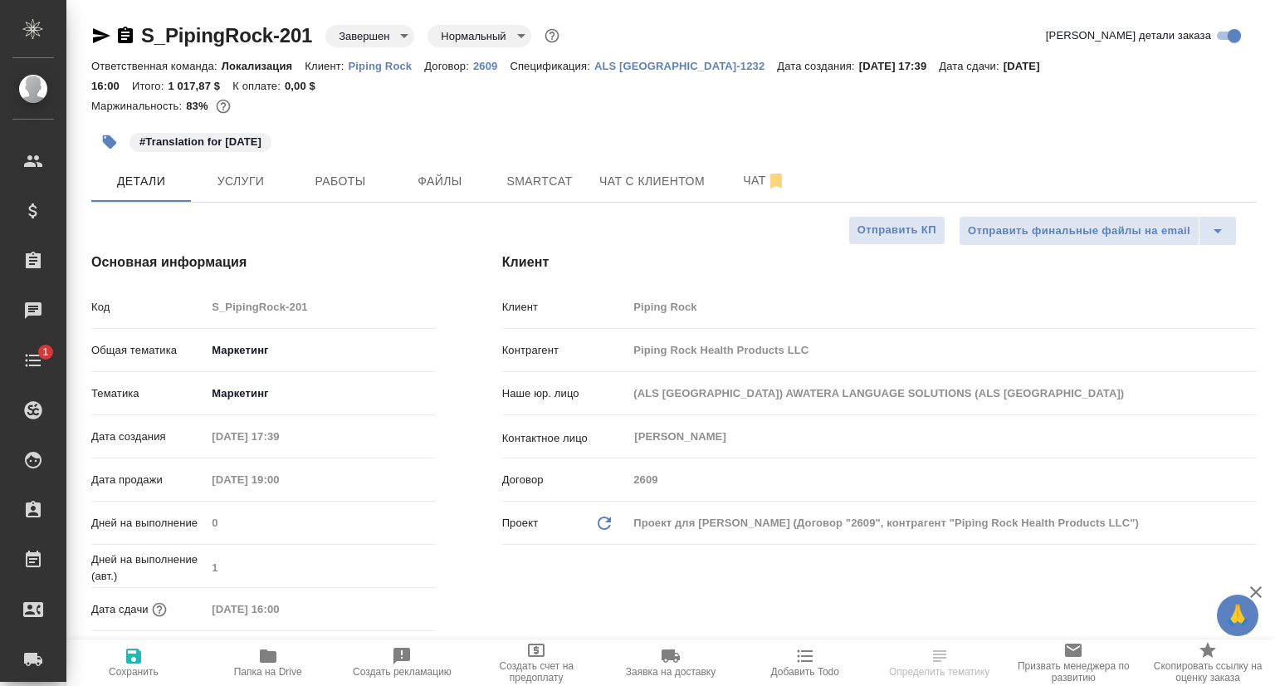
type textarea "x"
